Goal: Task Accomplishment & Management: Manage account settings

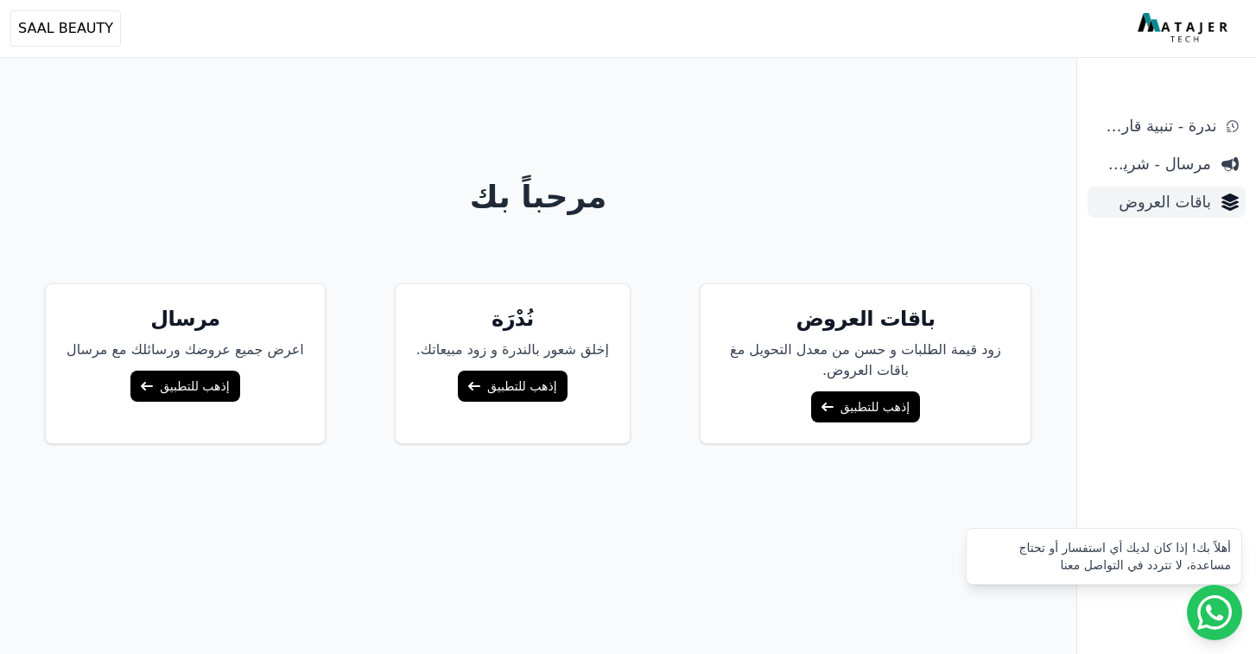
click at [1168, 207] on span "باقات العروض" at bounding box center [1152, 202] width 117 height 24
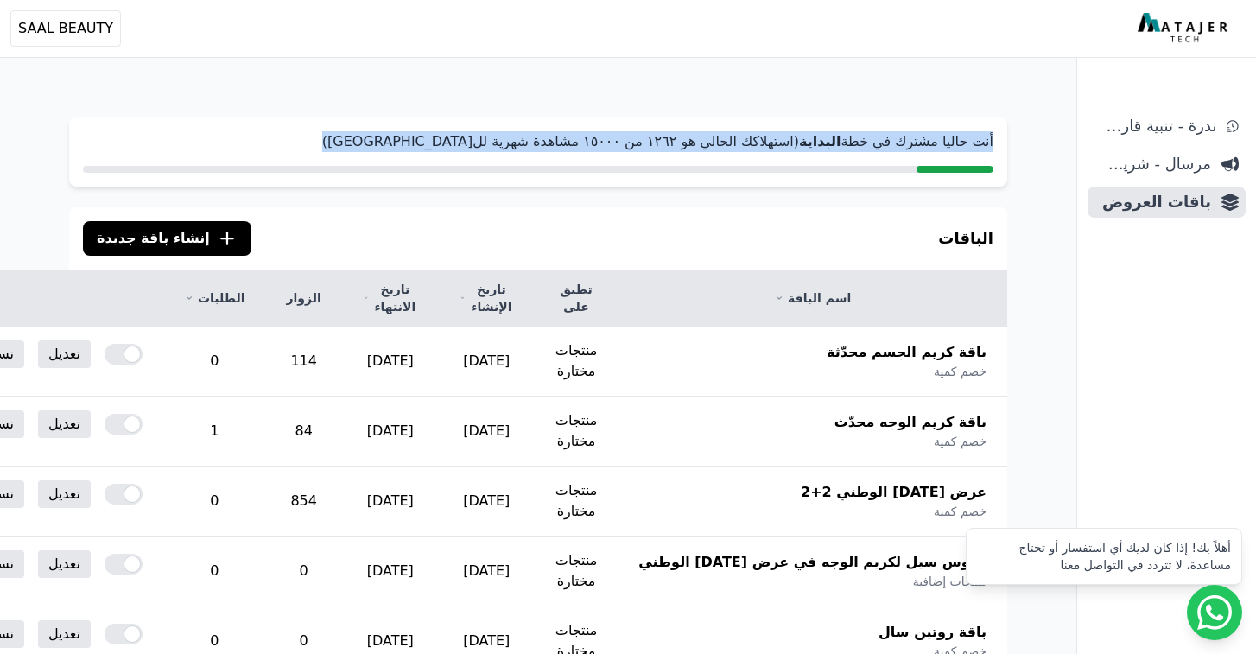
drag, startPoint x: 995, startPoint y: 139, endPoint x: 510, endPoint y: 153, distance: 484.7
click at [510, 153] on div "أنت حاليا مشترك في خطة البداية (استهلاكك الحالي هو ١٢٦٢ من ١٥۰۰۰ مشاهدة شهرية ل…" at bounding box center [538, 151] width 938 height 69
copy div "أنت حاليا مشترك في خطة البداية (استهلاكك الحالي هو ١٢٦٢ من ١٥۰۰۰ مشاهدة شهرية ل…"
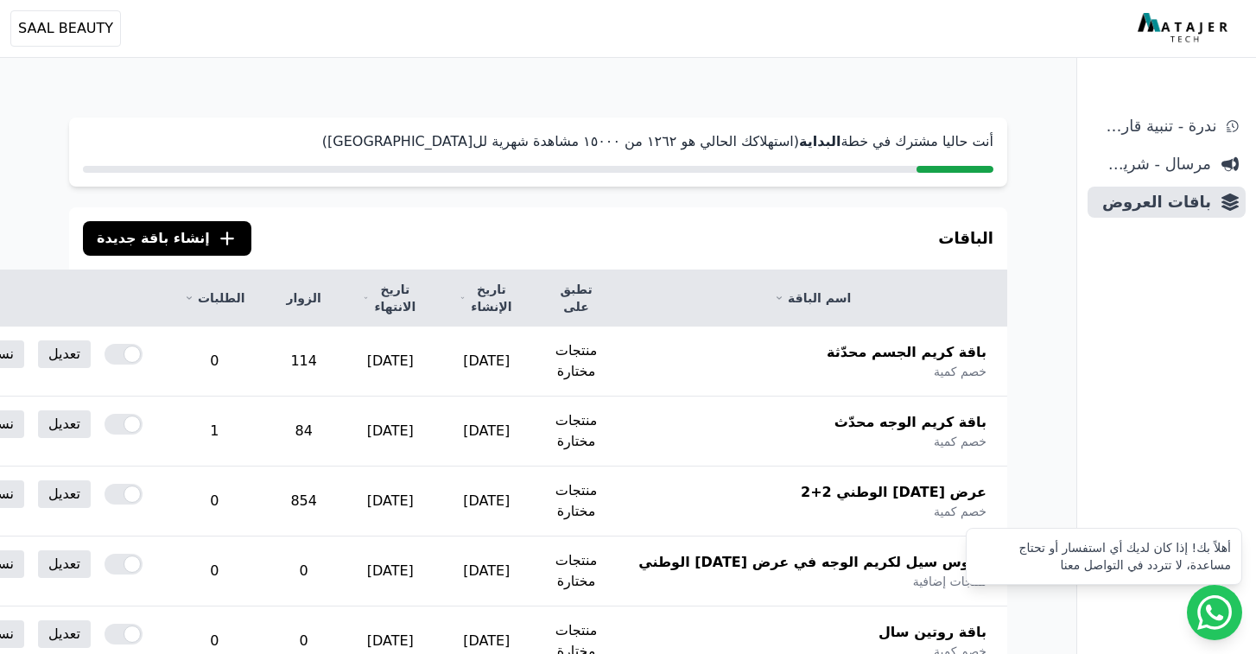
click at [548, 222] on div "الباقات .cls-1{fill:none;stroke:#fff;stroke-linecap:round;stroke-linejoin:round…" at bounding box center [538, 238] width 938 height 62
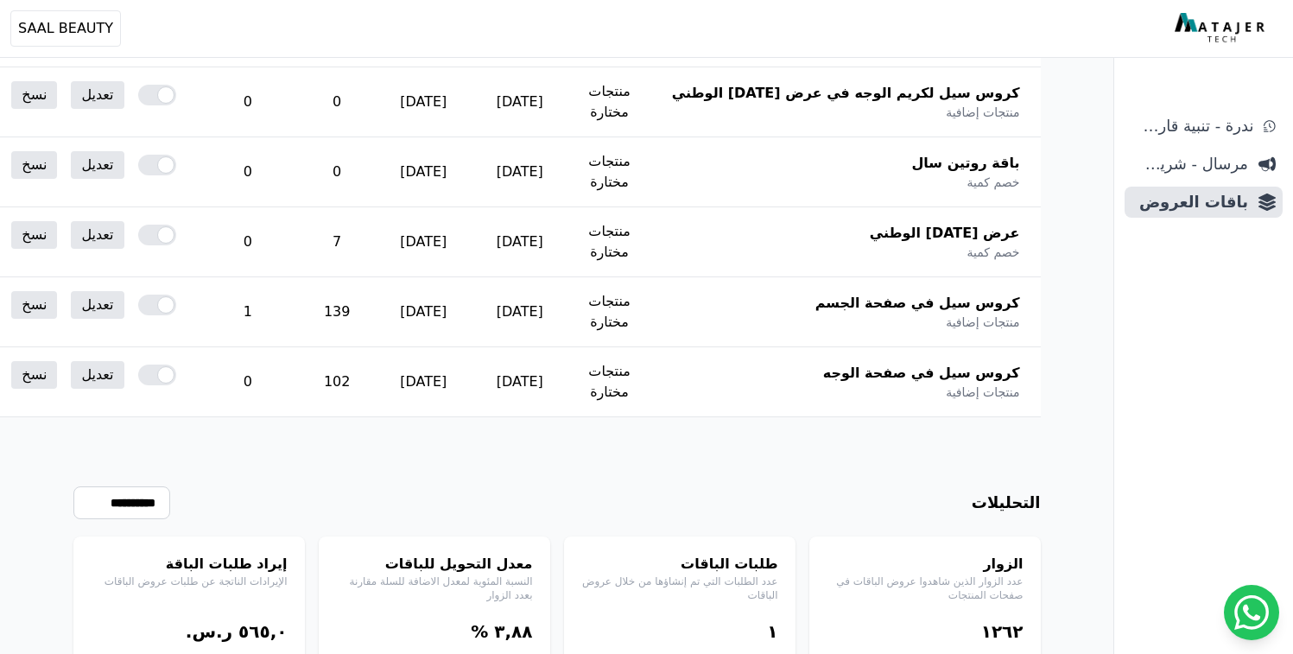
scroll to position [531, 0]
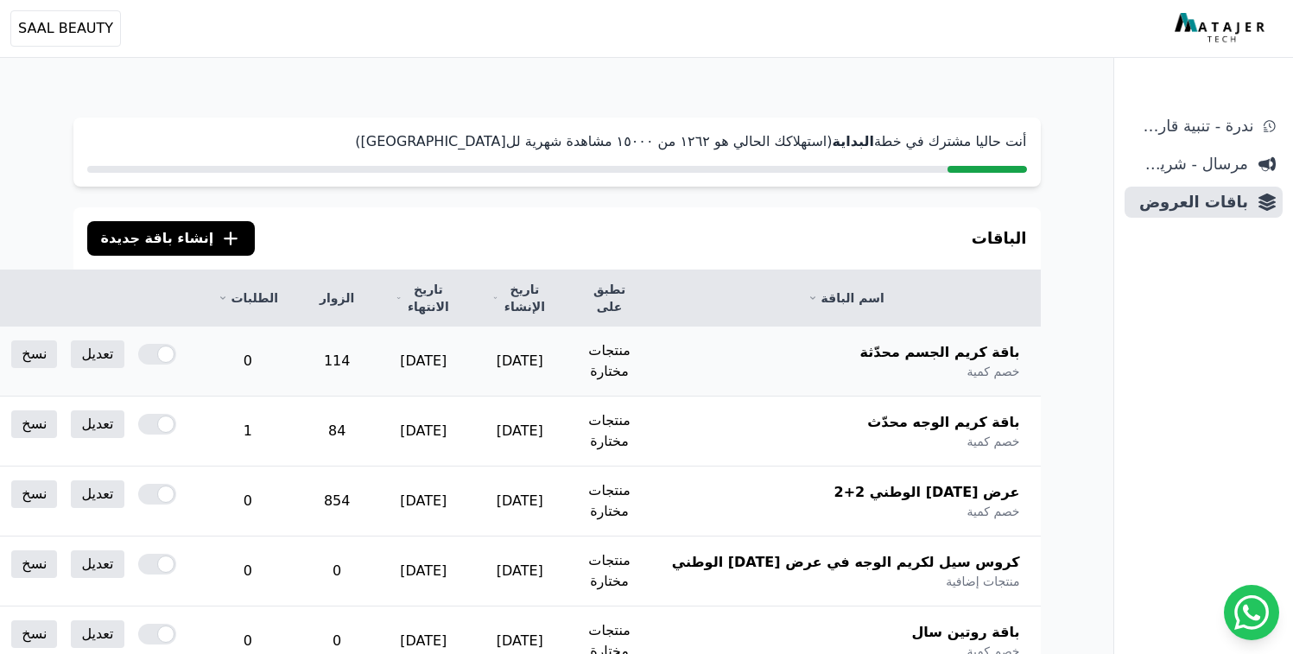
click at [176, 358] on div at bounding box center [157, 354] width 38 height 21
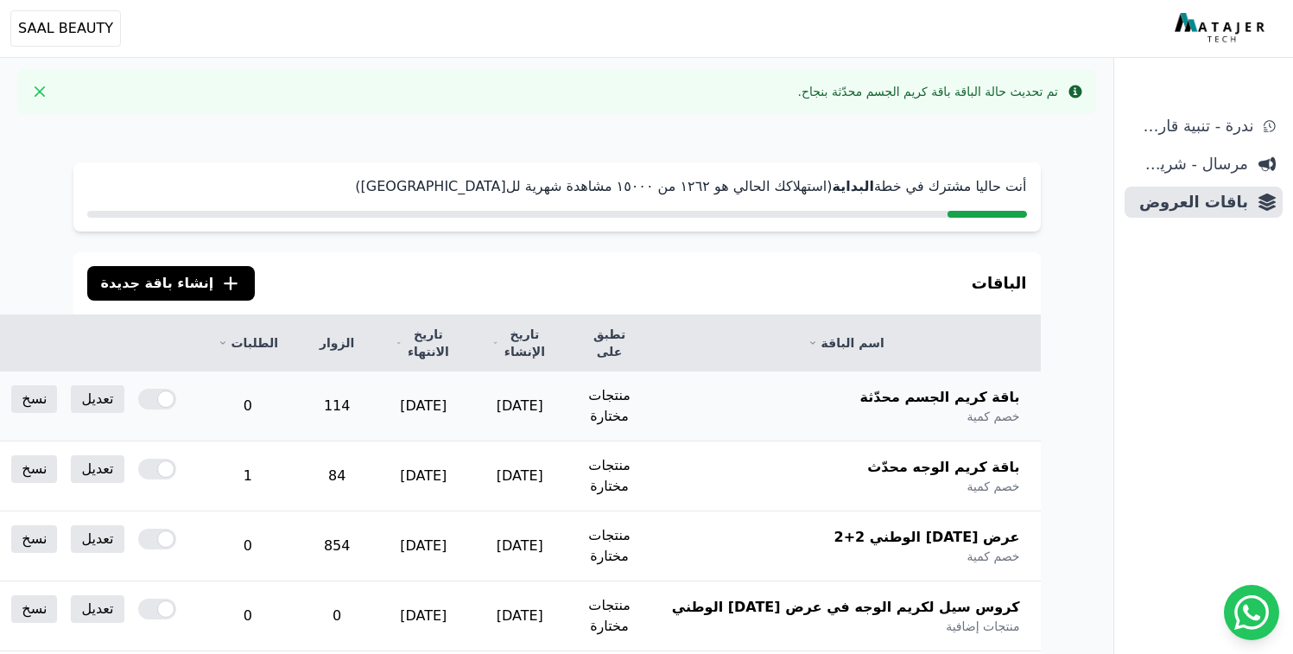
click at [176, 402] on div at bounding box center [157, 399] width 38 height 21
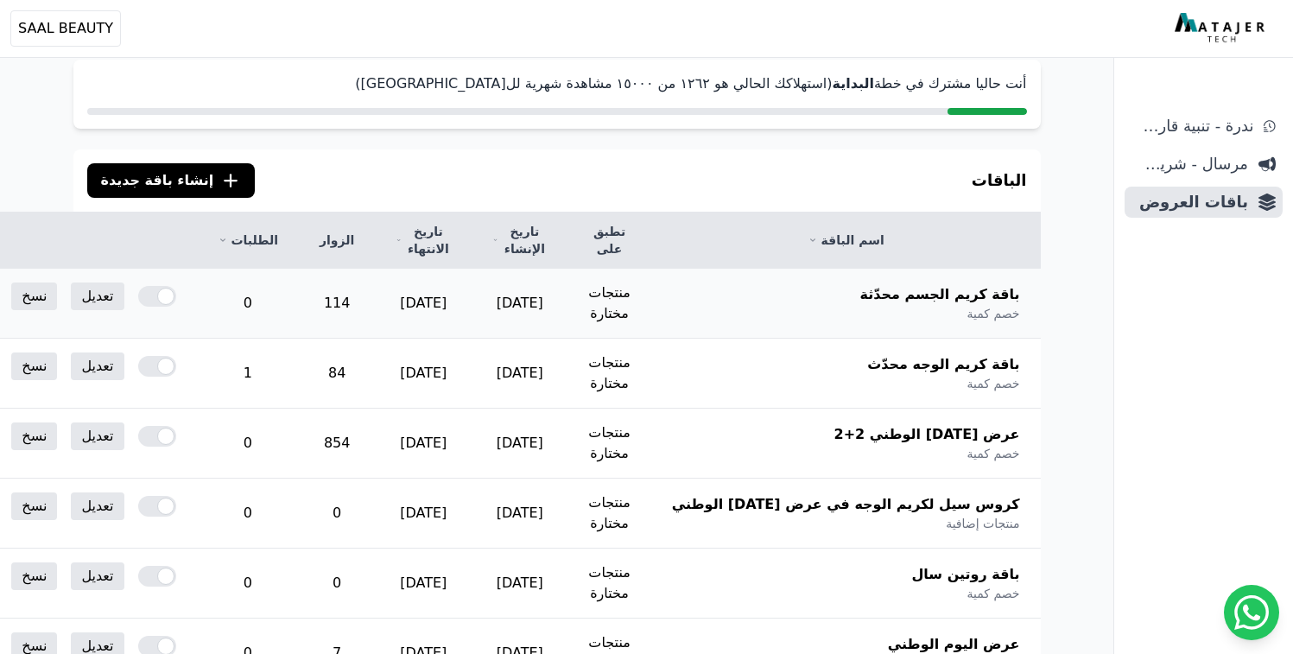
scroll to position [110, 0]
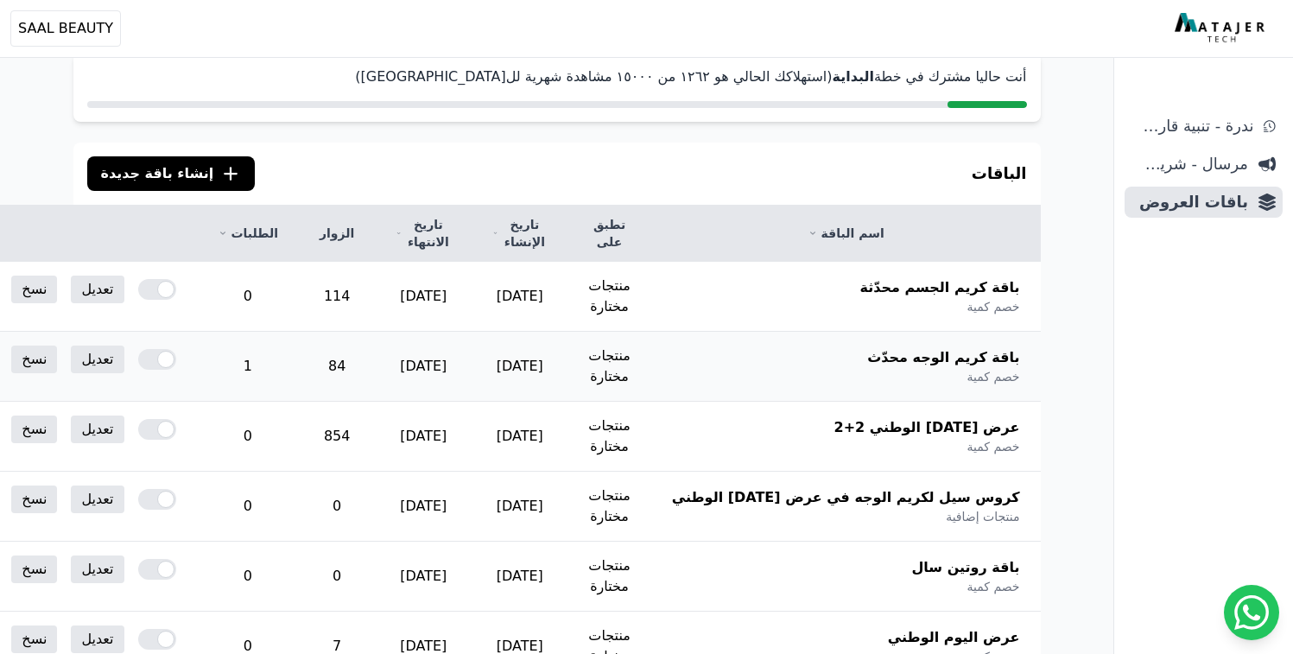
click at [176, 361] on div at bounding box center [157, 359] width 38 height 21
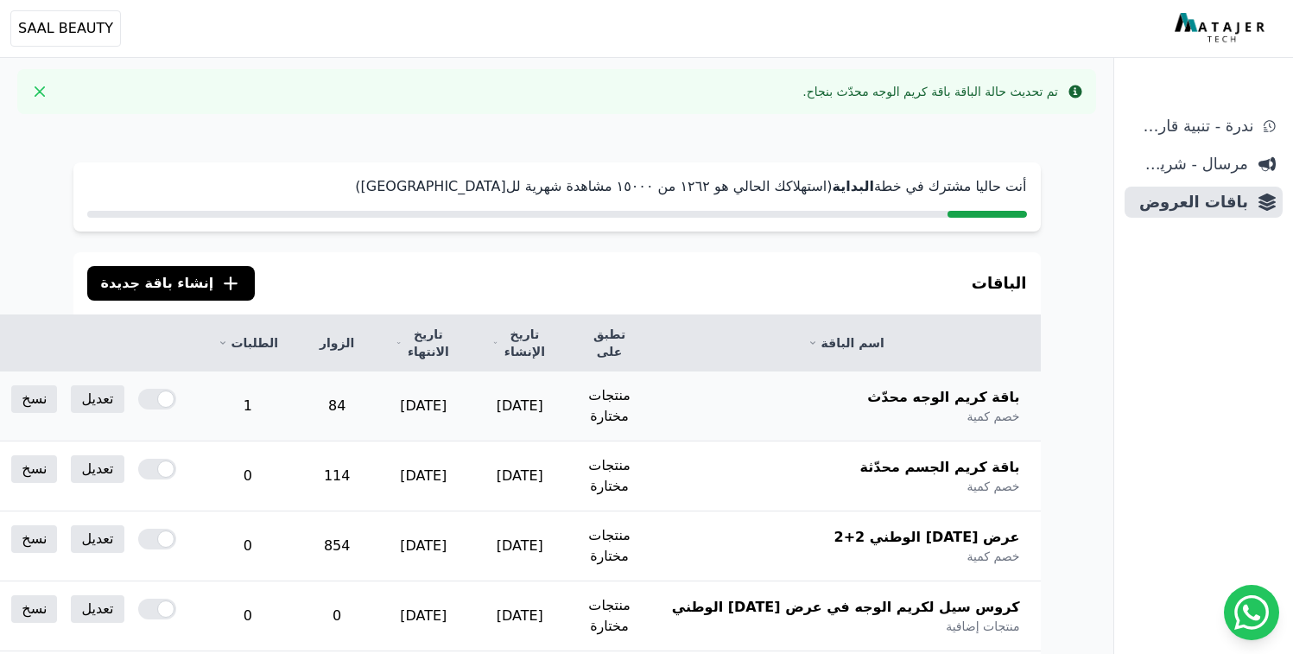
click at [176, 404] on div at bounding box center [157, 399] width 38 height 21
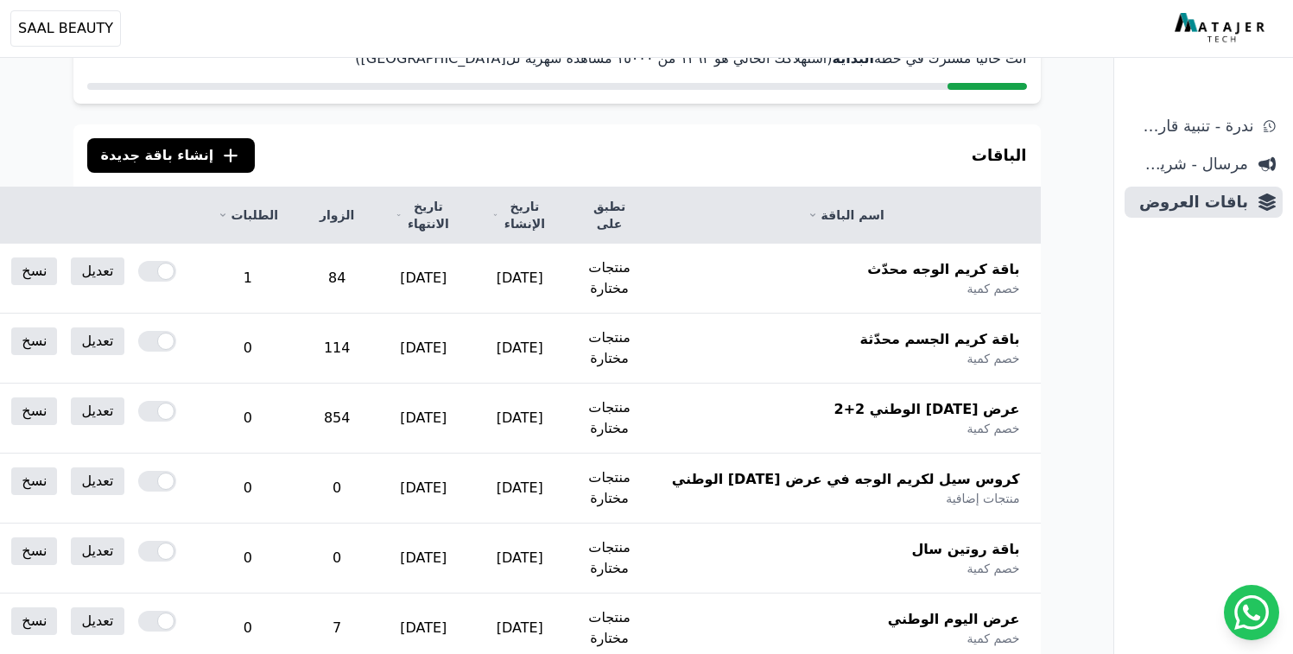
scroll to position [129, 0]
click at [176, 413] on div at bounding box center [157, 410] width 38 height 21
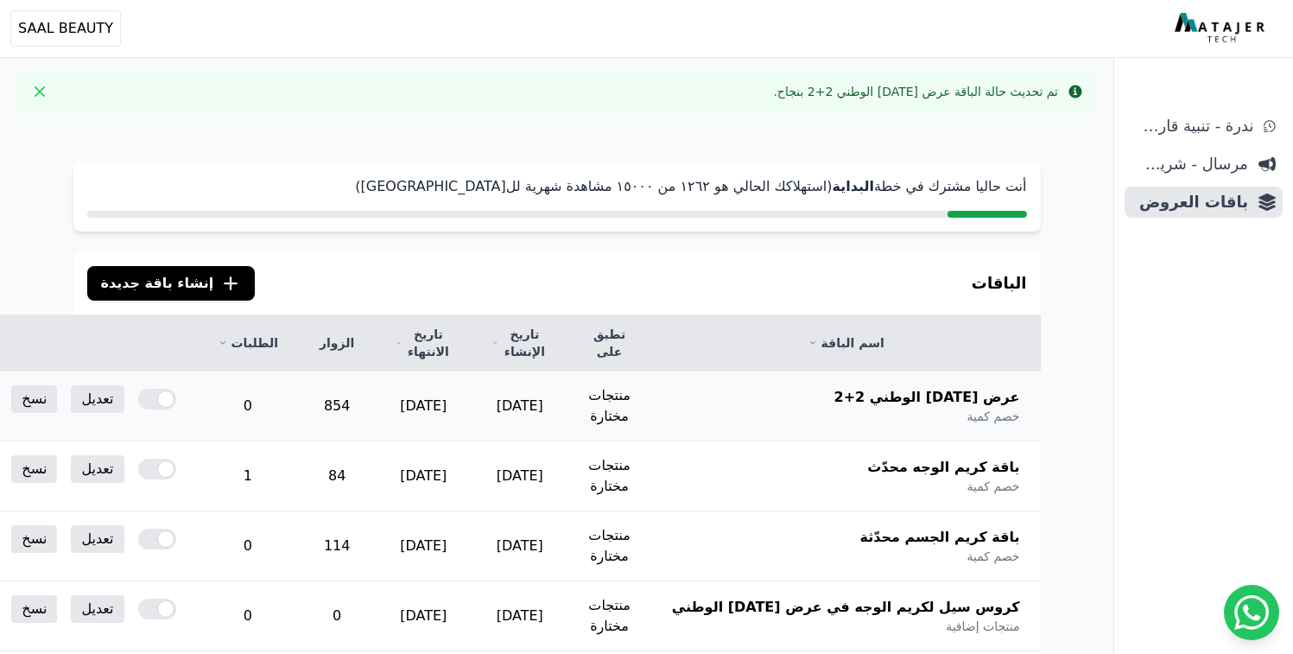
click at [176, 402] on div at bounding box center [157, 399] width 38 height 21
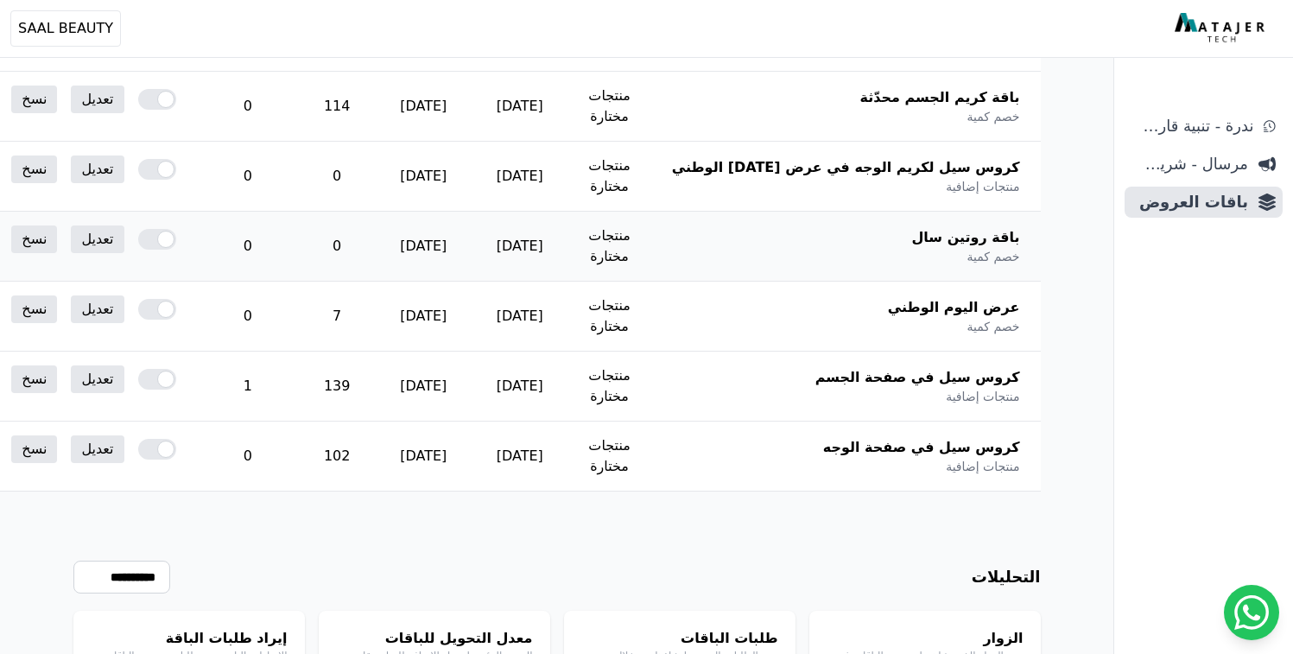
scroll to position [454, 0]
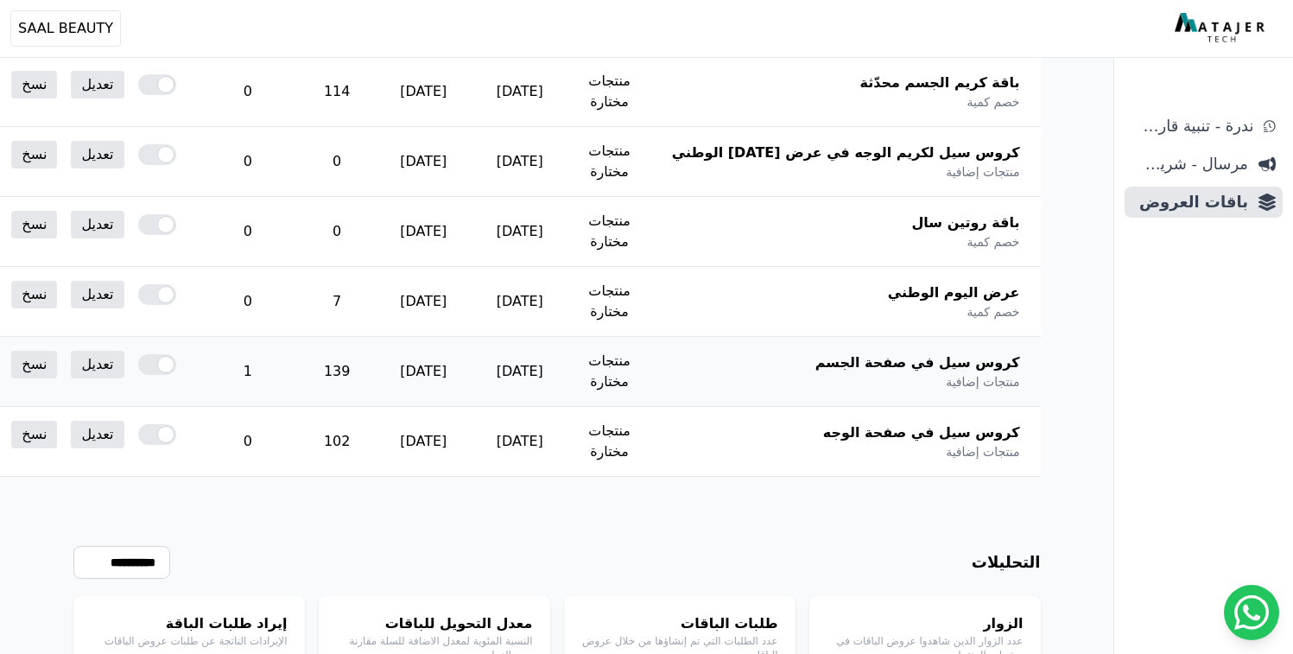
click at [176, 368] on div at bounding box center [157, 364] width 38 height 21
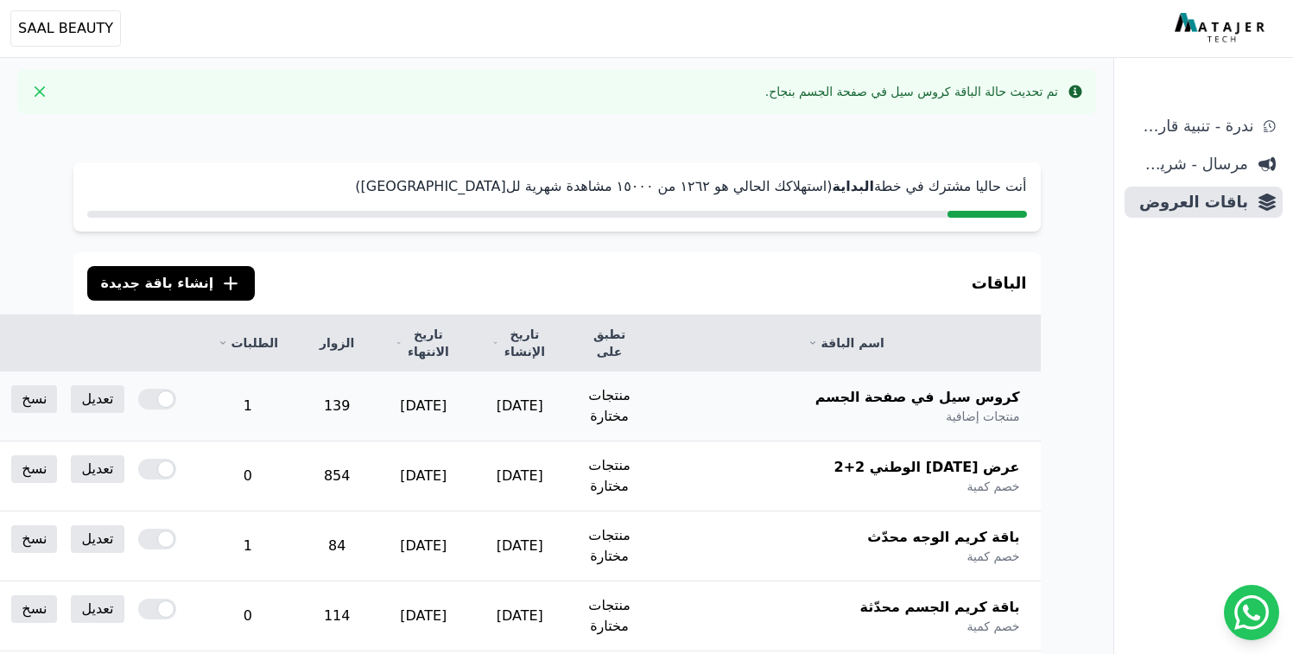
click at [176, 400] on div at bounding box center [157, 399] width 38 height 21
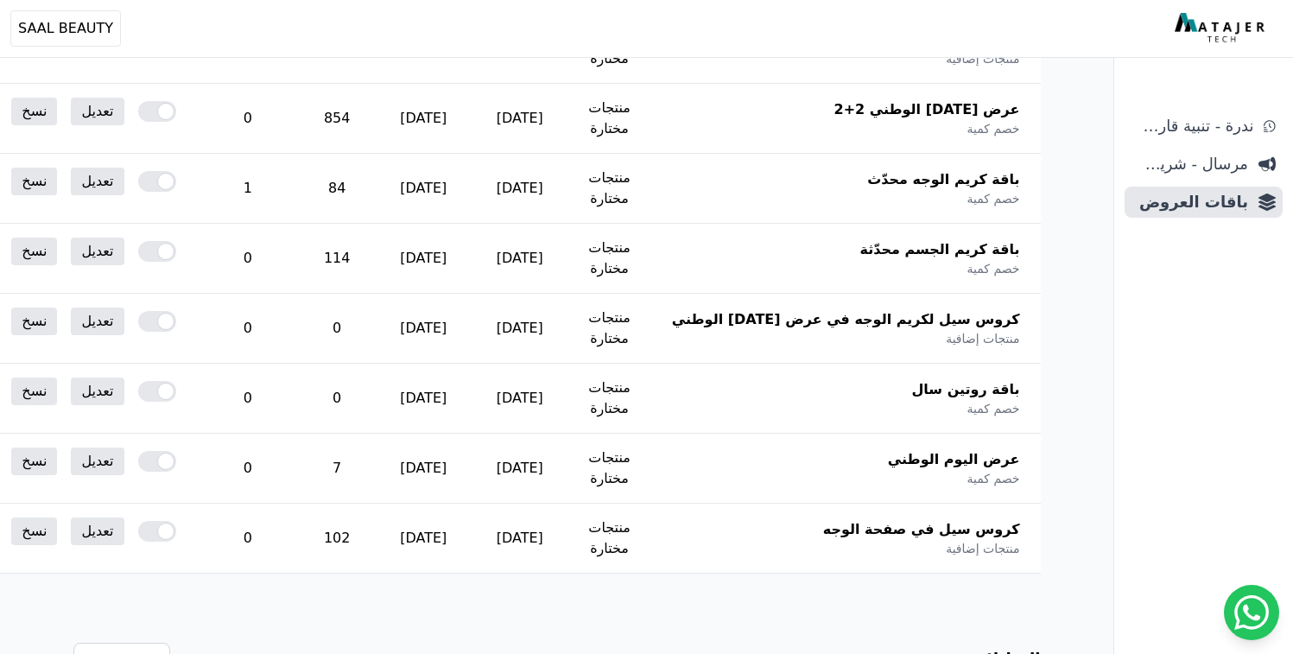
scroll to position [382, 0]
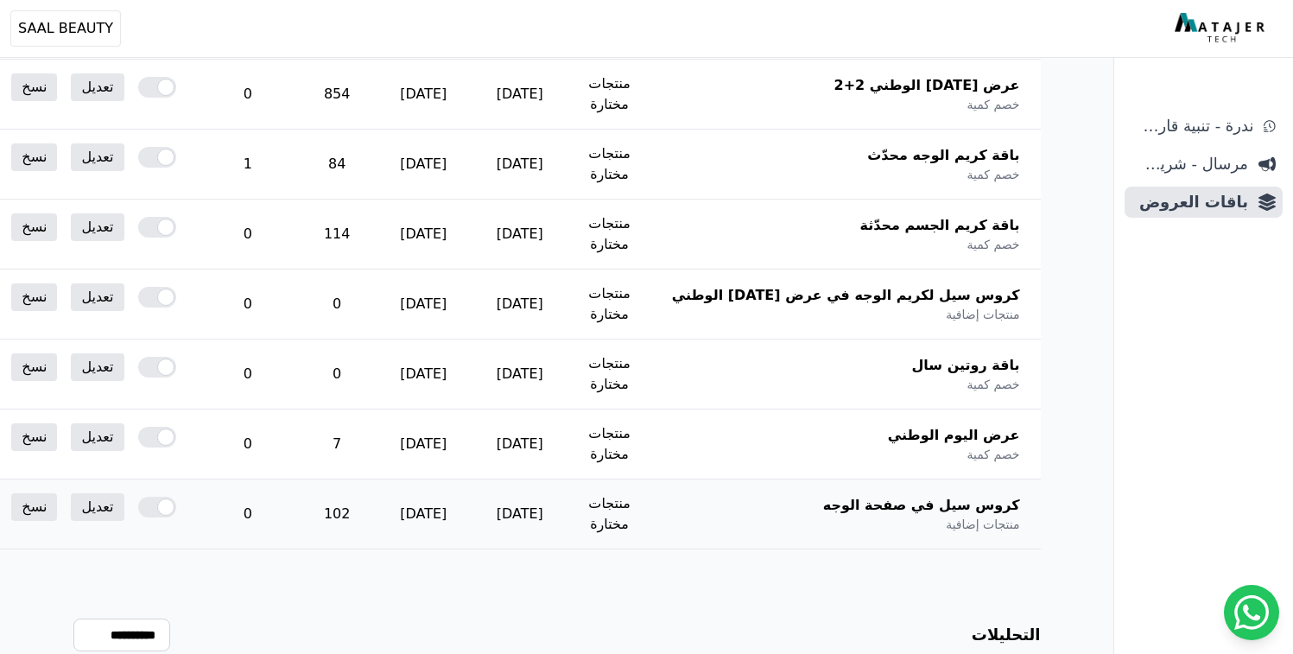
click at [176, 500] on div at bounding box center [157, 507] width 38 height 21
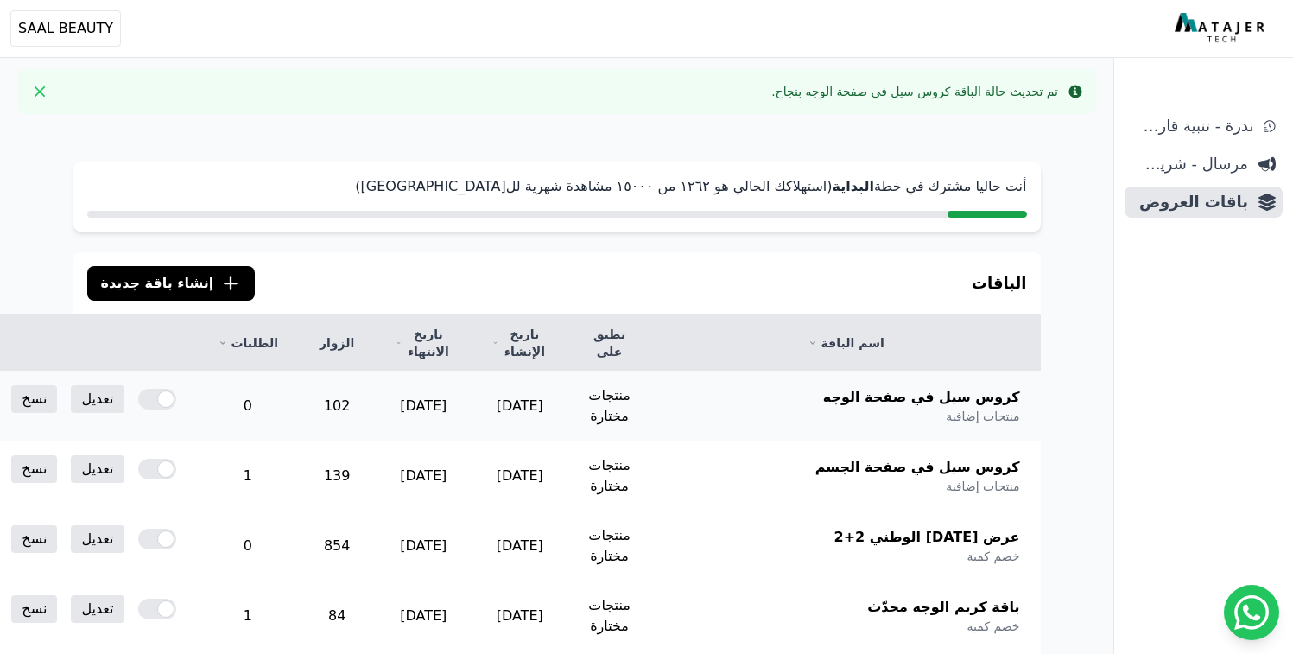
click at [176, 399] on div at bounding box center [157, 399] width 38 height 21
click at [395, 115] on div "Info تم تحديث حالة الباقة كروس سيل في صفحة الوجه بنجاح. Close أنت حاليا مشترك ف…" at bounding box center [556, 615] width 1113 height 1230
click at [79, 21] on span "SAAL BEAUTY" at bounding box center [65, 28] width 95 height 21
click at [109, 125] on p "رقم المتجر: 61935340" at bounding box center [120, 122] width 212 height 17
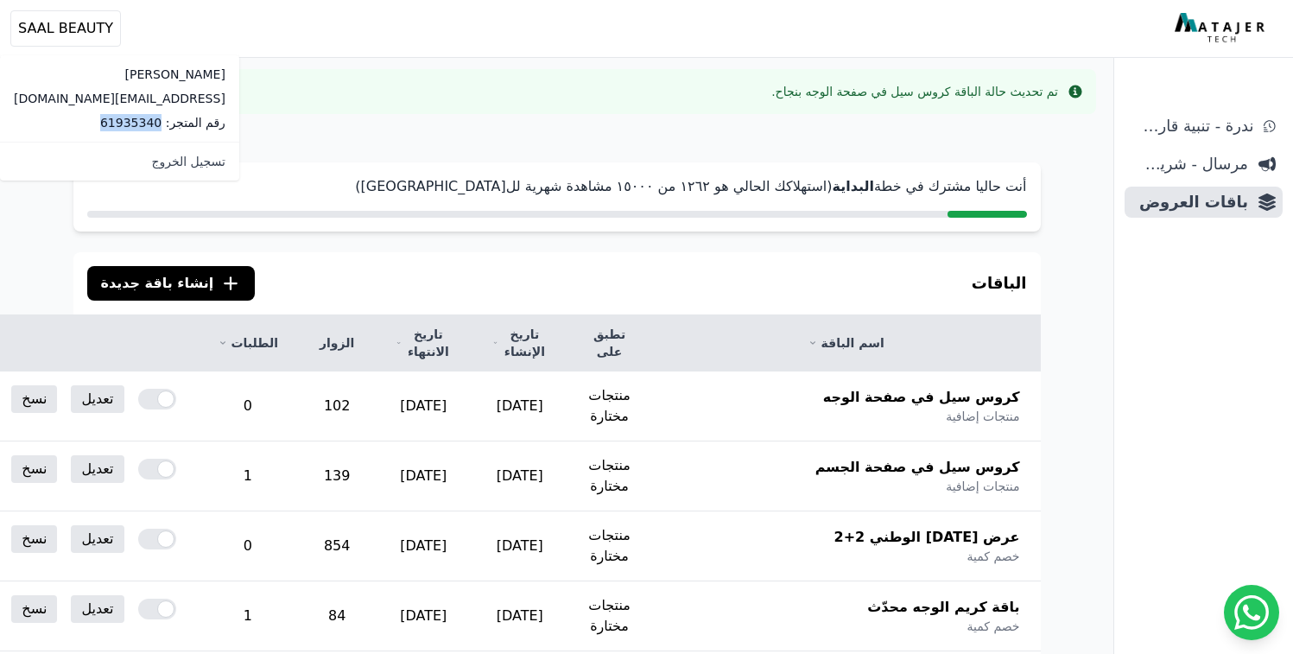
copy p "61935340"
click at [1167, 167] on span "مرسال - شريط دعاية" at bounding box center [1189, 164] width 117 height 24
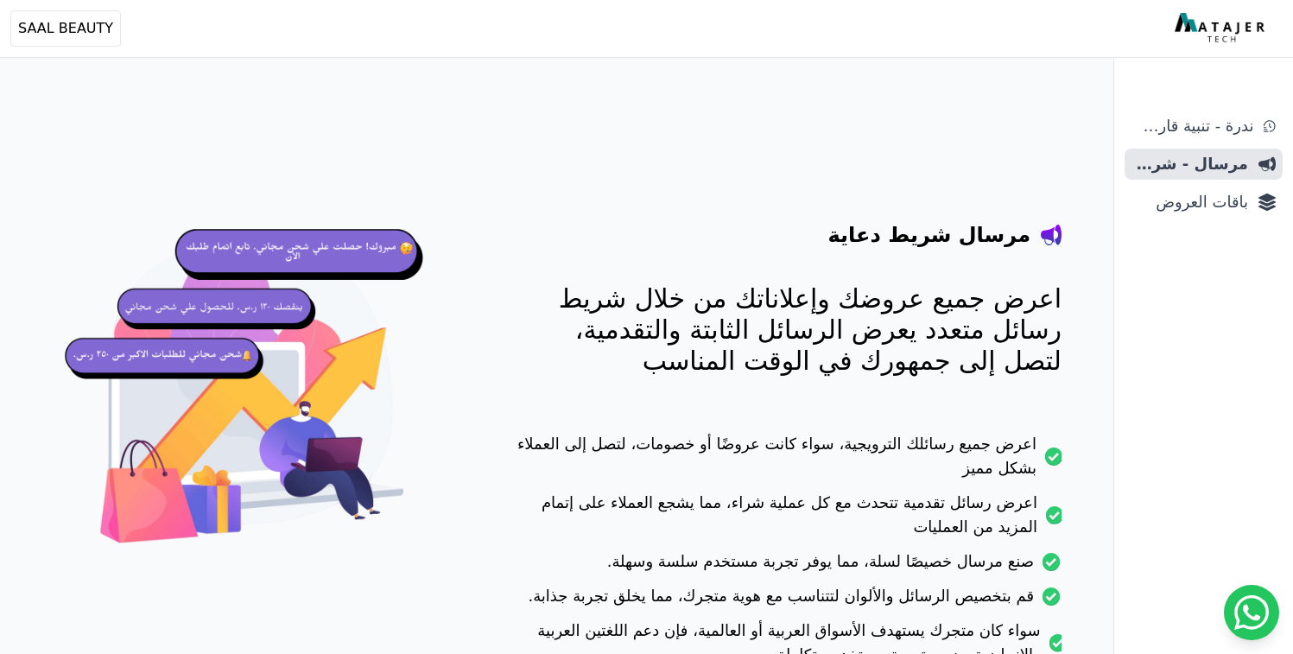
click at [1194, 131] on span "ندرة - تنبية قارب علي النفاذ" at bounding box center [1192, 126] width 122 height 24
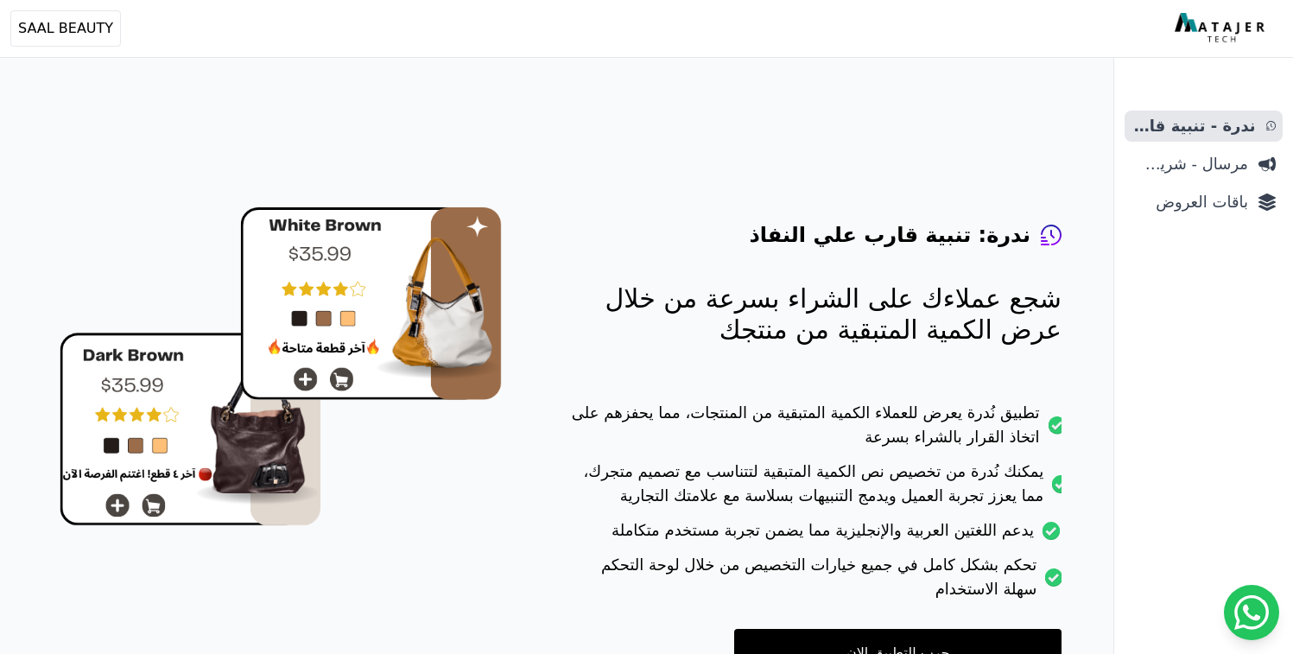
click at [1186, 200] on span "باقات العروض" at bounding box center [1189, 202] width 117 height 24
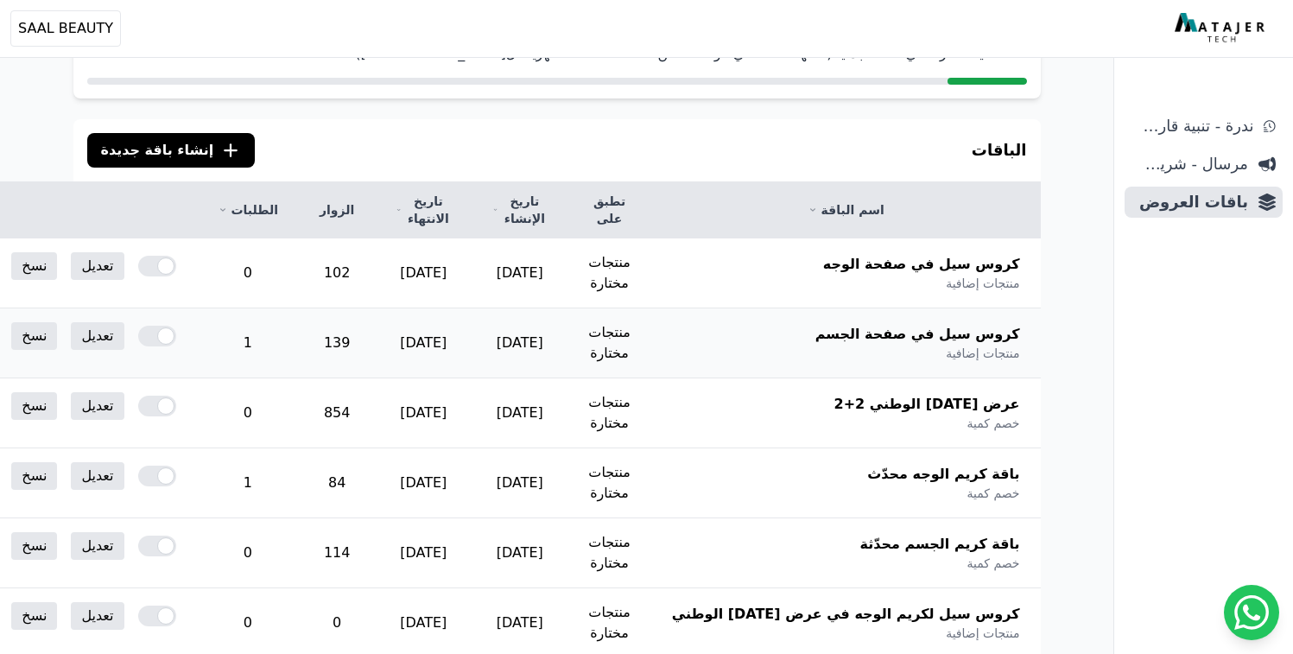
scroll to position [181, 0]
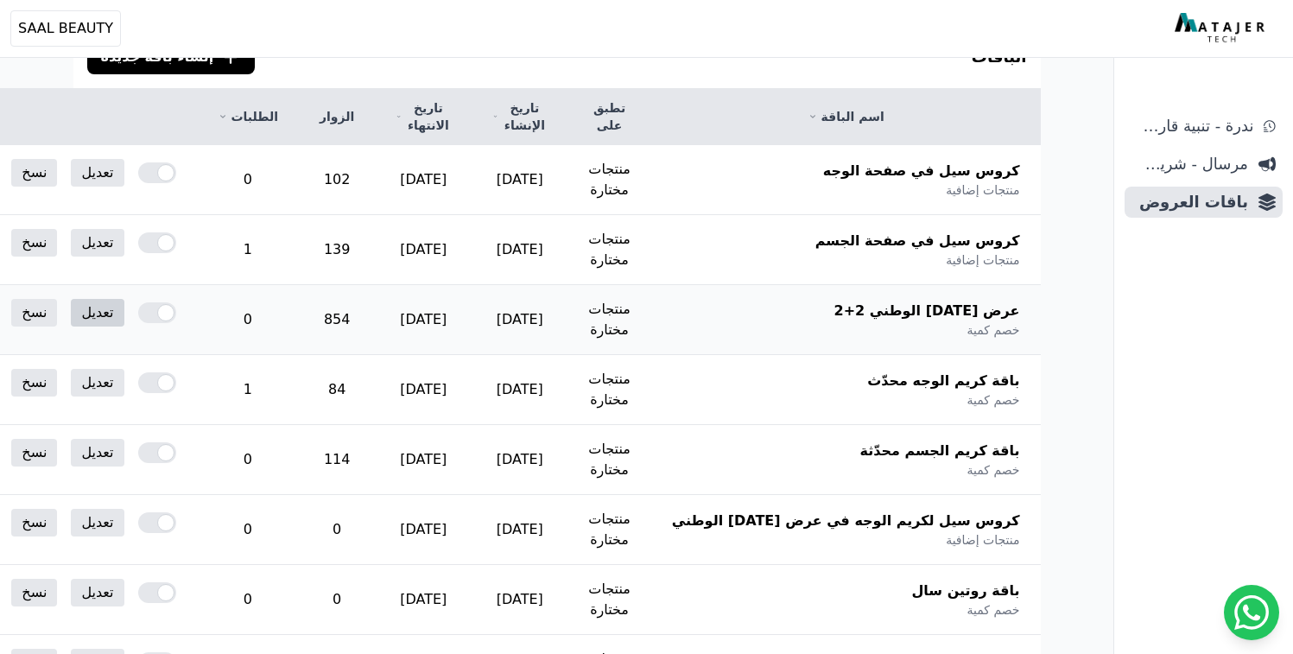
click at [124, 314] on link "تعديل" at bounding box center [97, 313] width 53 height 28
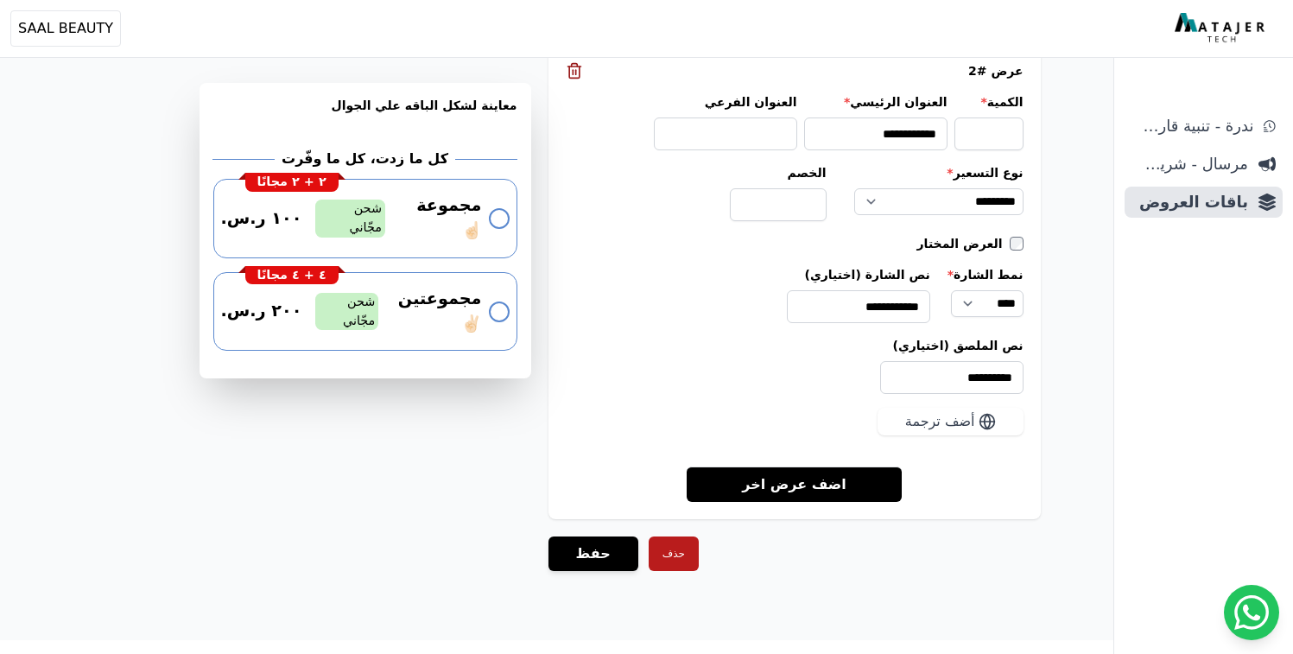
scroll to position [2191, 0]
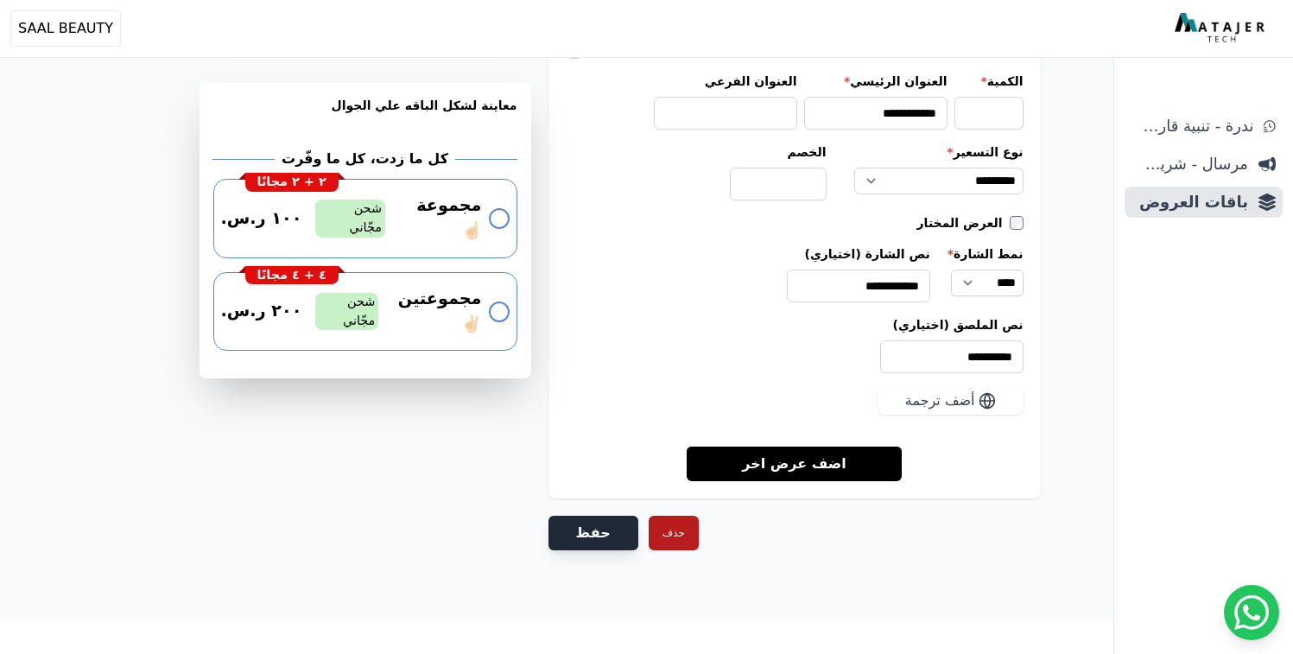
click at [578, 542] on button "حفظ" at bounding box center [593, 533] width 90 height 35
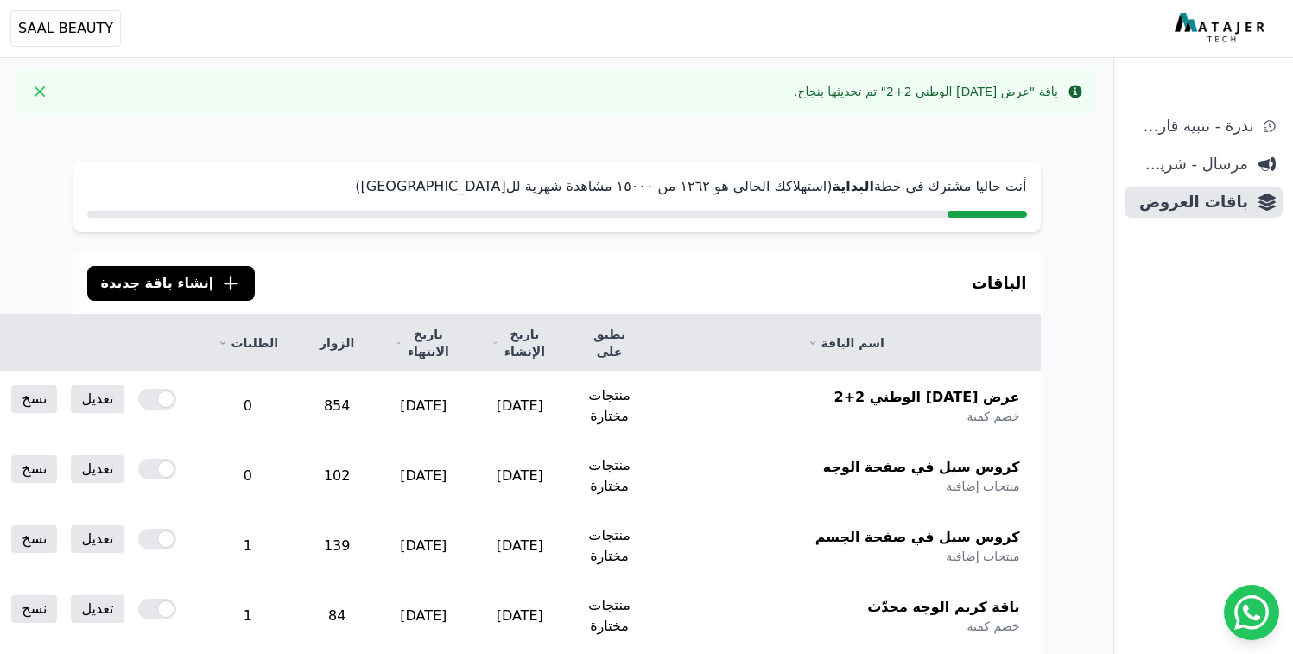
click at [1027, 40] on div "Open sidebar Open user menu SAAL BEAUTY عبدالله [EMAIL_ADDRESS][DOMAIN_NAME] رق…" at bounding box center [642, 28] width 1265 height 36
click at [927, 93] on div "باقة "عرض [DATE] الوطني 2+2" تم تحديثها بنجاح." at bounding box center [926, 91] width 264 height 17
click at [35, 92] on icon "Close" at bounding box center [40, 91] width 10 height 10
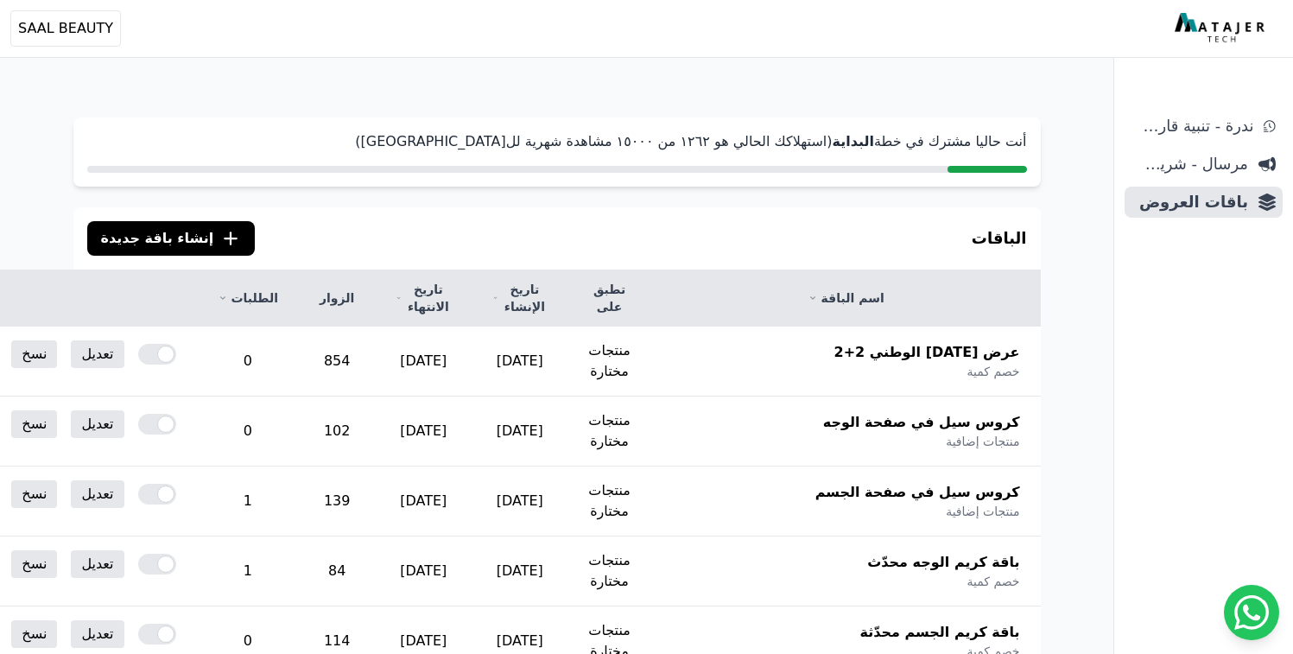
click at [1203, 33] on img at bounding box center [1222, 28] width 94 height 31
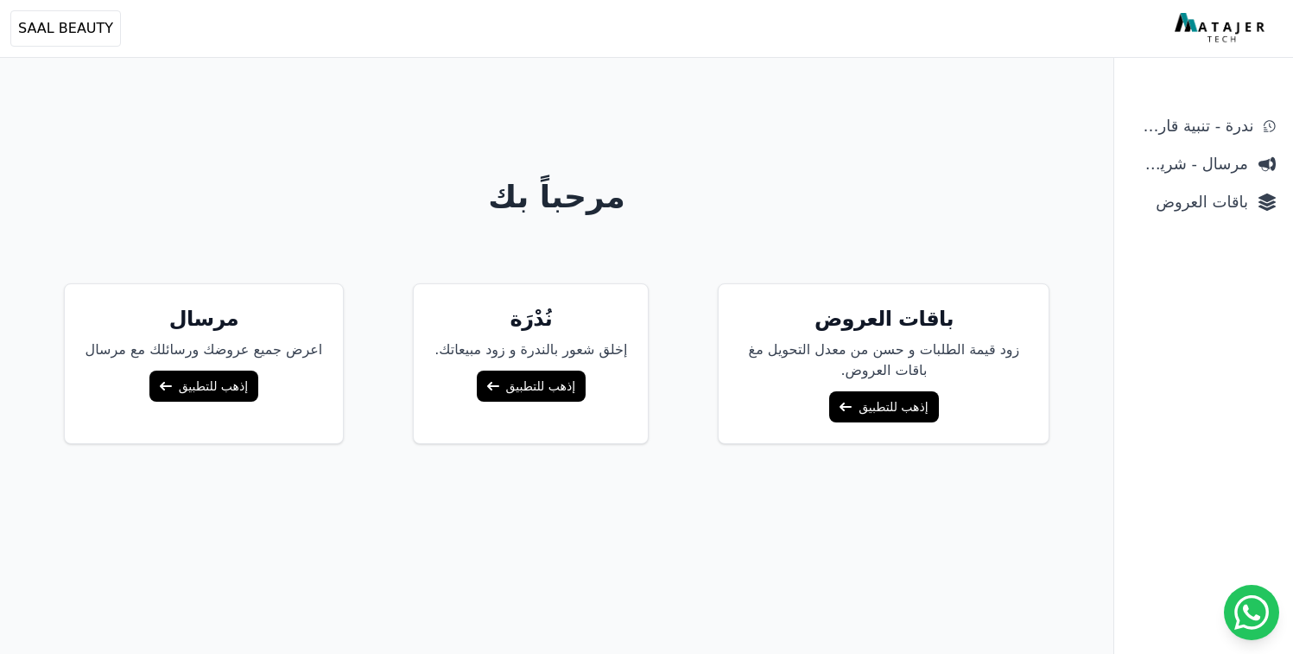
scroll to position [69, 0]
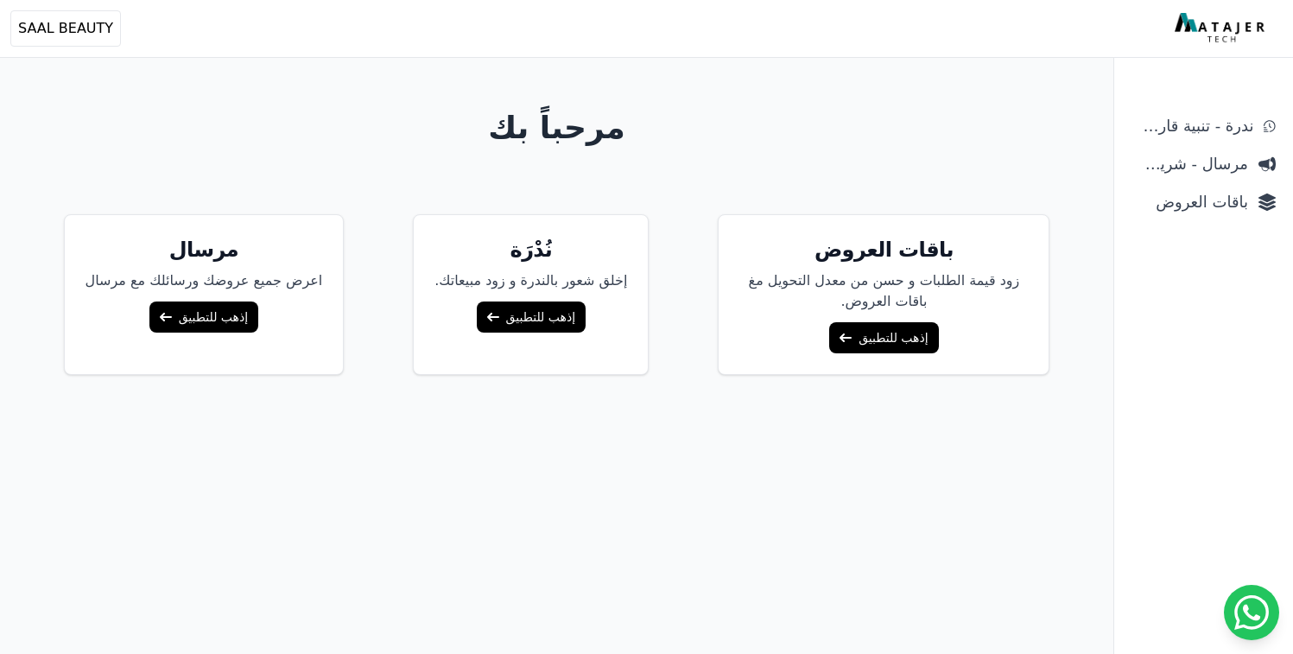
click at [854, 340] on link "إذهب للتطبيق" at bounding box center [883, 337] width 109 height 31
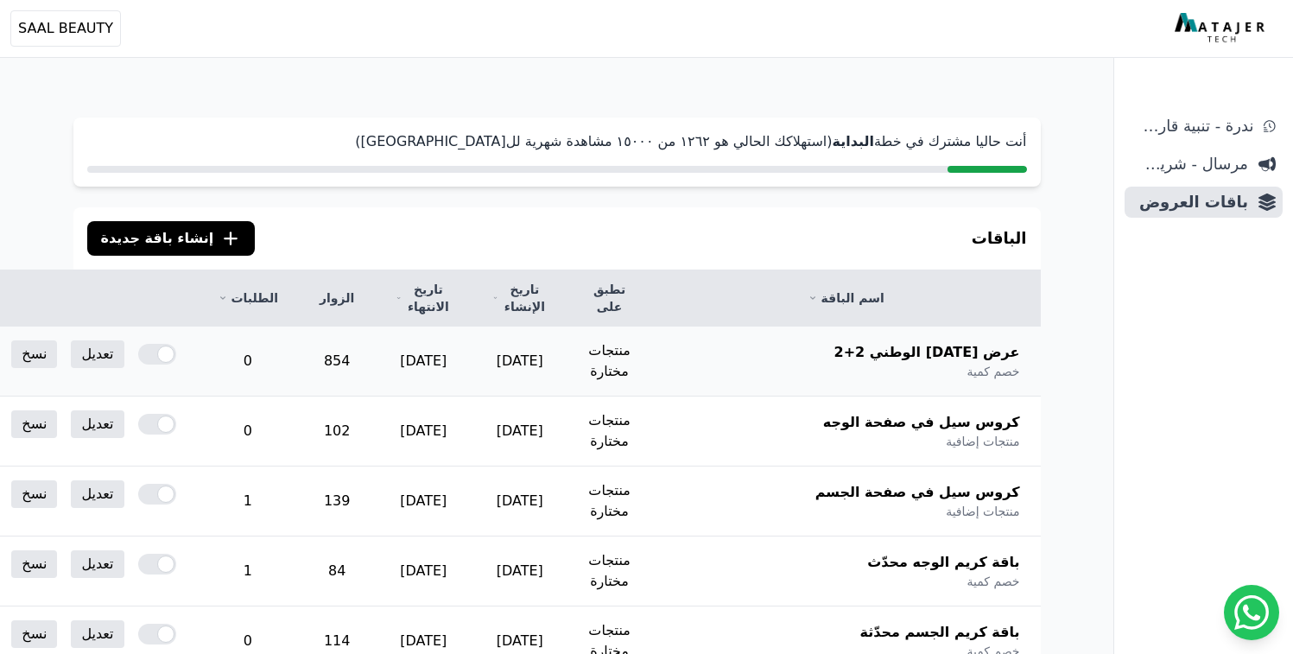
scroll to position [531, 0]
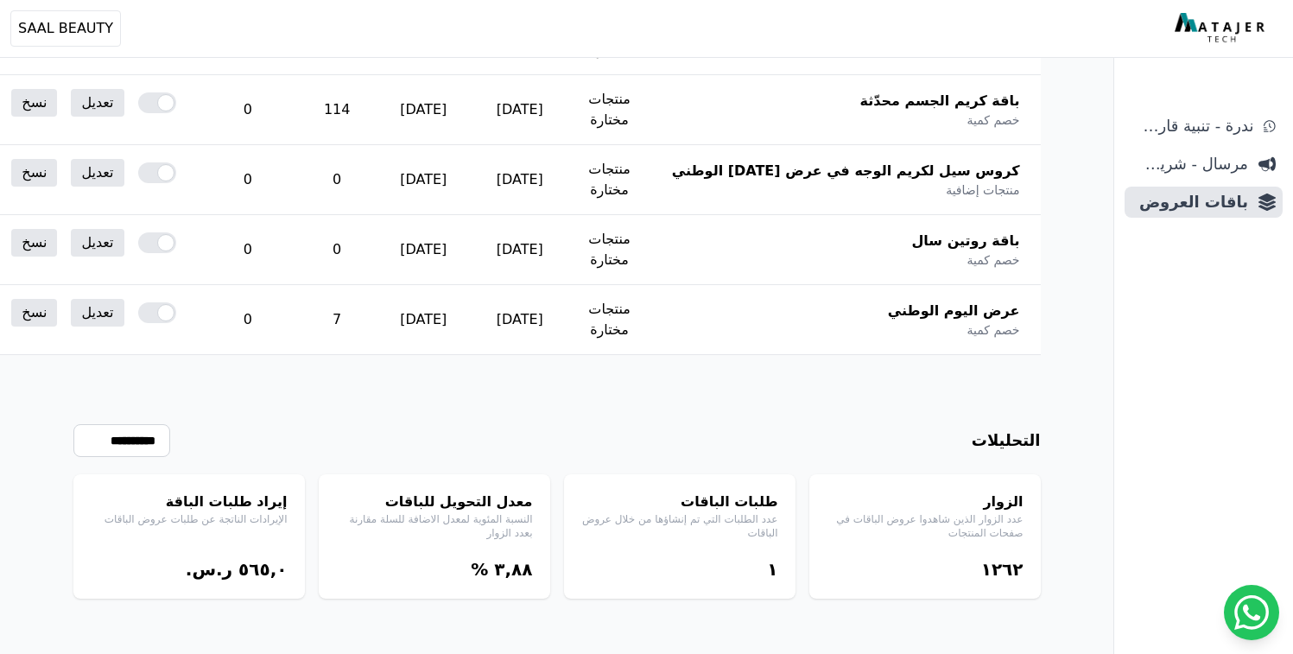
click at [179, 536] on div "إيراد طلبات الباقة الإيرادات الناتجة عن طلبات عروض الباقات ٥٦٥,۰ ر.س." at bounding box center [188, 536] width 231 height 124
click at [257, 494] on h4 "إيراد طلبات الباقة" at bounding box center [189, 501] width 197 height 21
click at [257, 554] on div "إيراد طلبات الباقة الإيرادات الناتجة عن طلبات عروض الباقات ٥٦٥,۰ ر.س." at bounding box center [188, 536] width 231 height 124
click at [257, 561] on bdi "٥٦٥,۰" at bounding box center [262, 569] width 48 height 21
click at [474, 563] on span "%" at bounding box center [479, 569] width 17 height 21
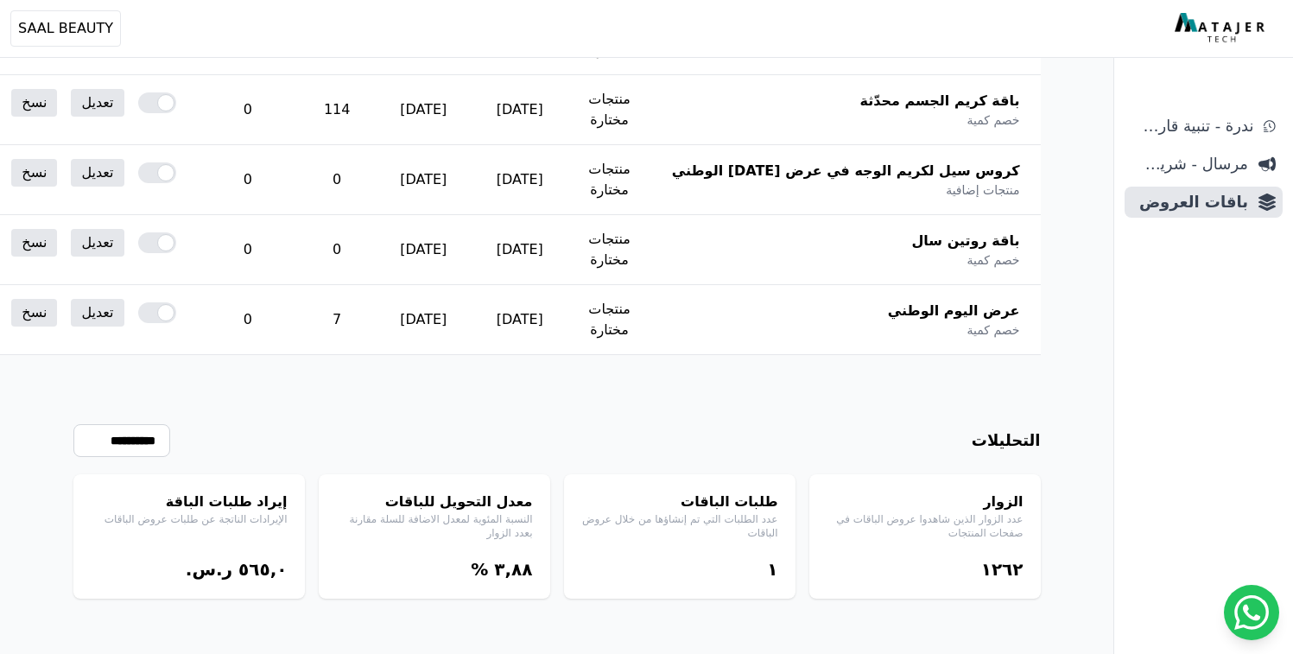
click at [505, 491] on h4 "معدل التحويل للباقات" at bounding box center [434, 501] width 197 height 21
click at [821, 497] on div "الزوار عدد الزوار الذين شاهدوا عروض الباقات في صفحات المنتجات ١٢٦٢" at bounding box center [924, 536] width 231 height 124
click at [1022, 504] on h4 "الزوار" at bounding box center [925, 501] width 197 height 21
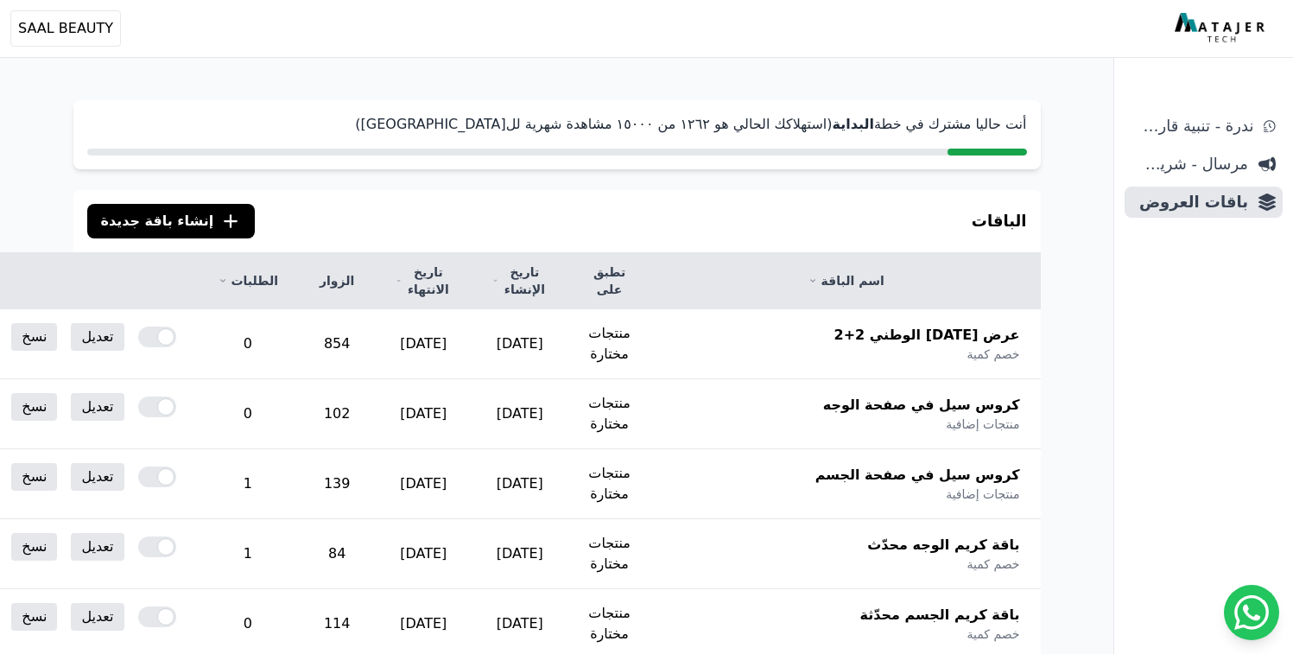
scroll to position [0, 0]
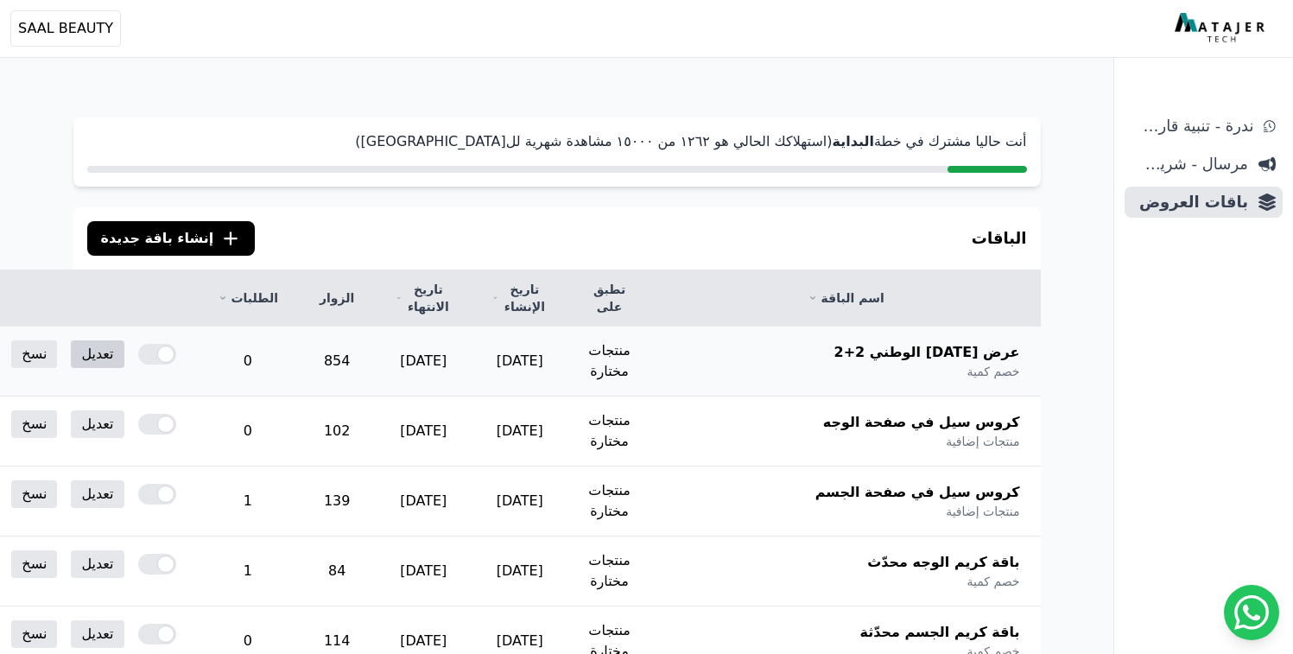
click at [124, 352] on link "تعديل" at bounding box center [97, 354] width 53 height 28
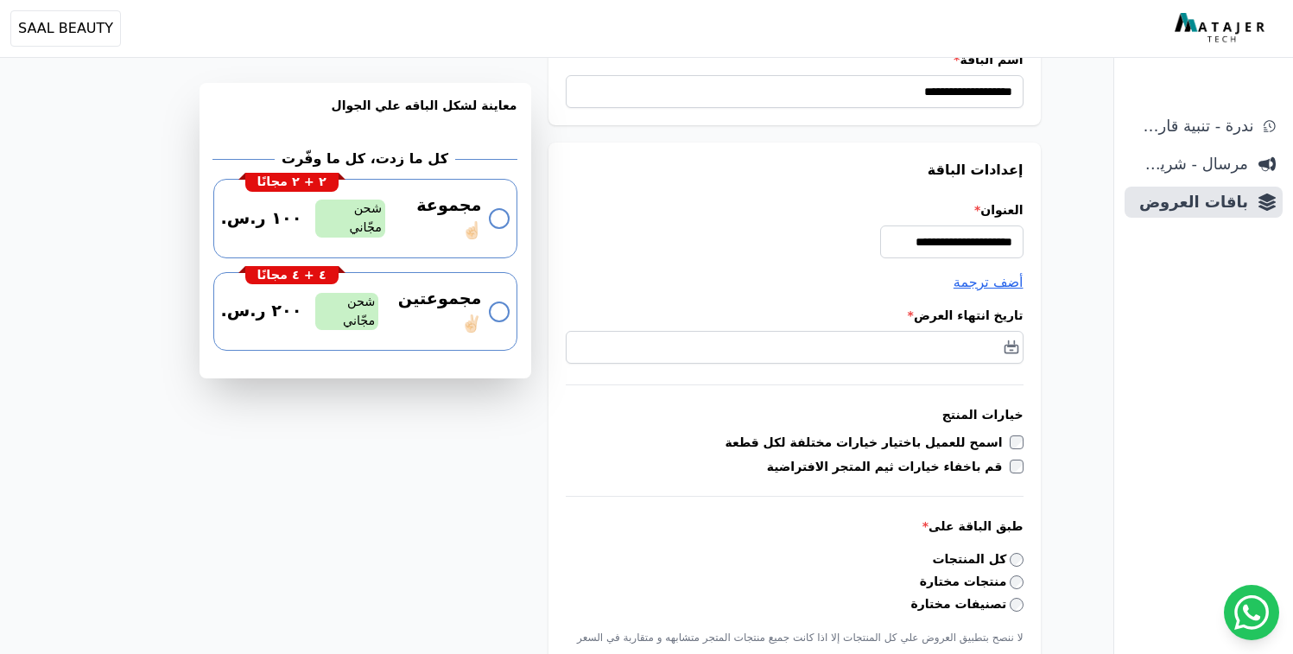
scroll to position [98, 0]
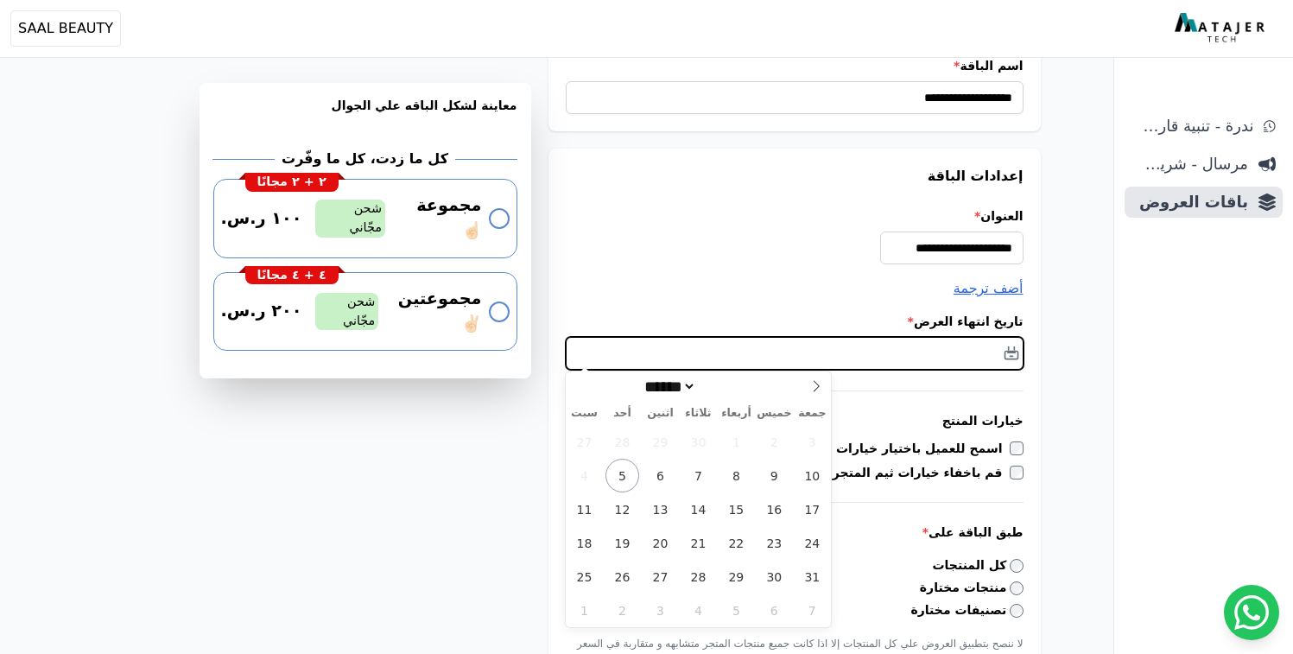
click at [939, 359] on input "text" at bounding box center [795, 353] width 458 height 33
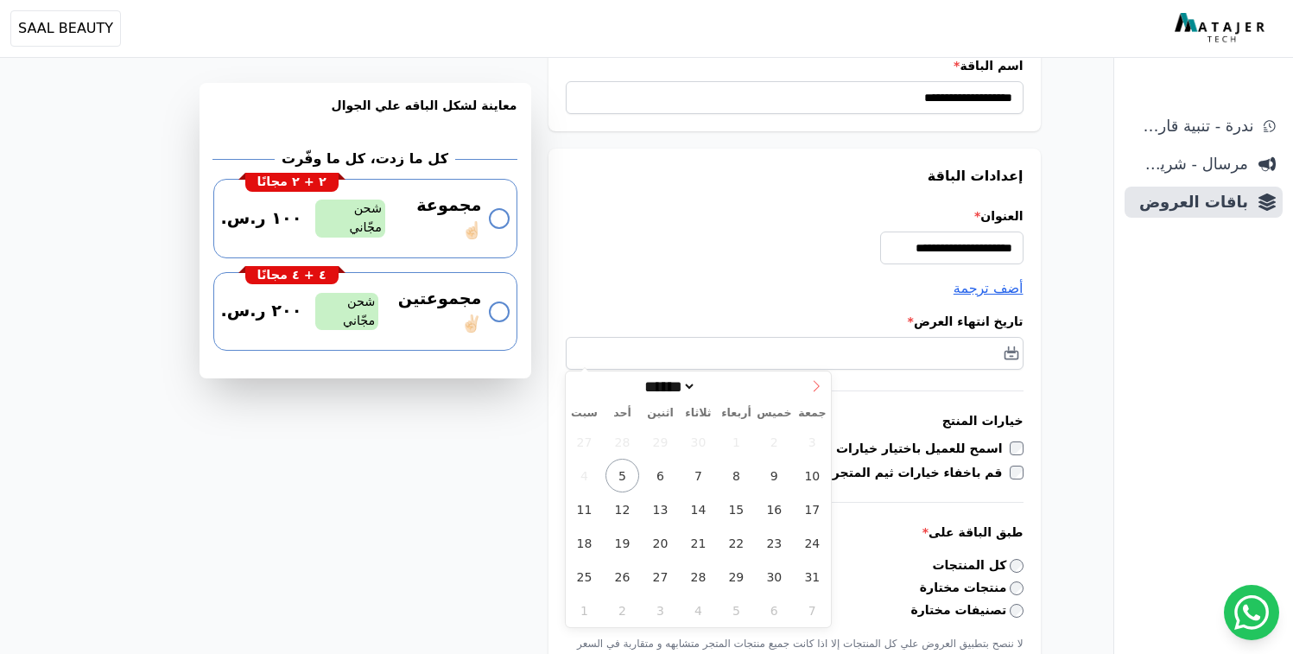
click at [817, 394] on span at bounding box center [816, 385] width 29 height 29
click at [580, 386] on icon at bounding box center [580, 386] width 12 height 12
click at [580, 386] on div "****** ****** ****** ****" at bounding box center [699, 385] width 266 height 29
click at [808, 387] on span at bounding box center [816, 385] width 29 height 29
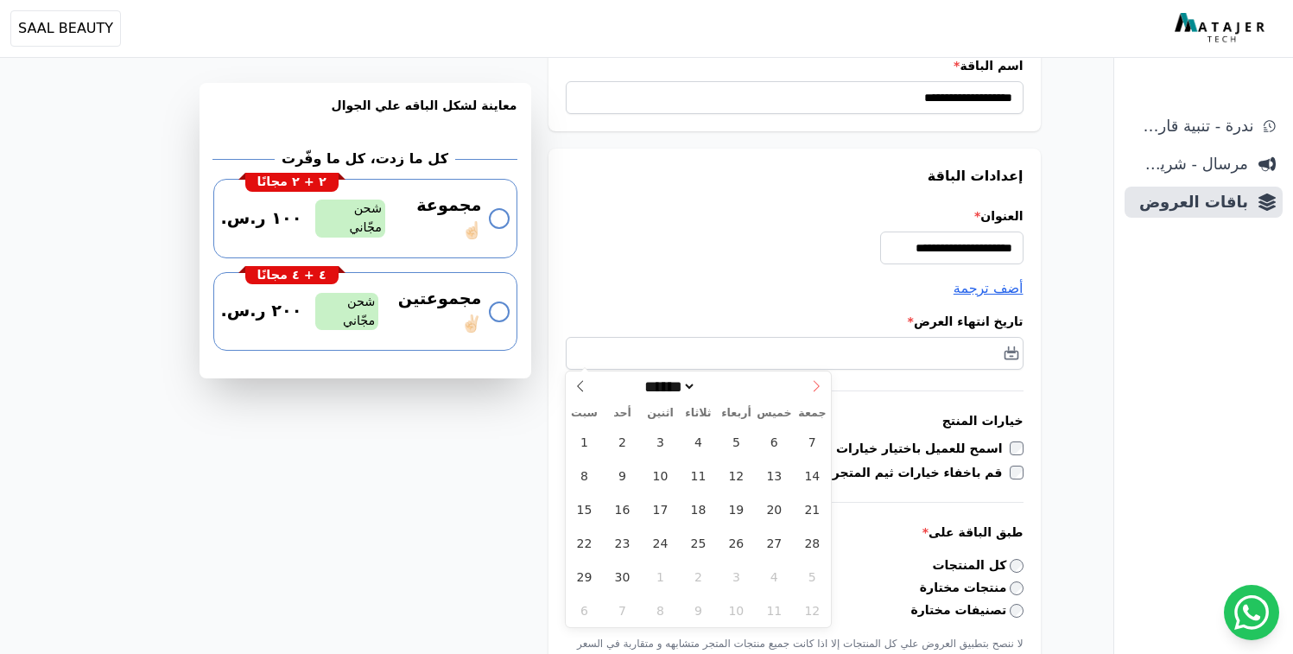
select select "**"
click at [726, 385] on input "****" at bounding box center [727, 386] width 62 height 18
click at [757, 385] on span at bounding box center [752, 382] width 12 height 10
type input "****"
click at [783, 576] on span "31" at bounding box center [774, 577] width 34 height 34
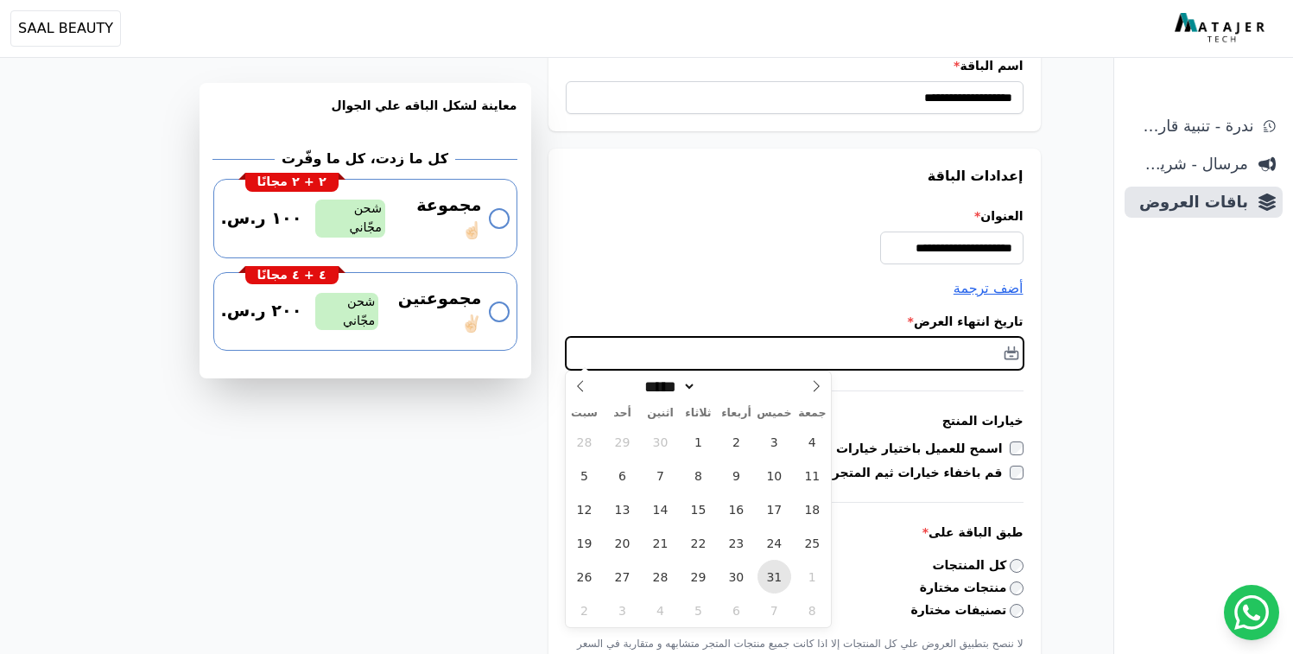
type input "**********"
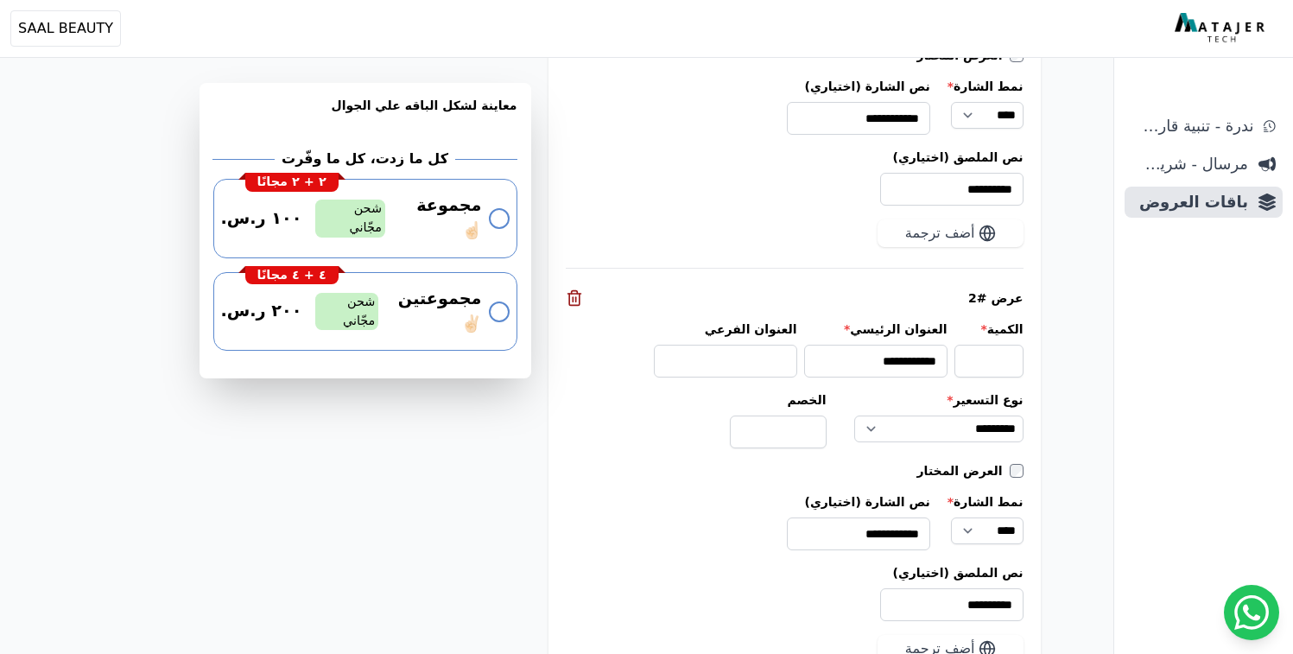
scroll to position [2191, 0]
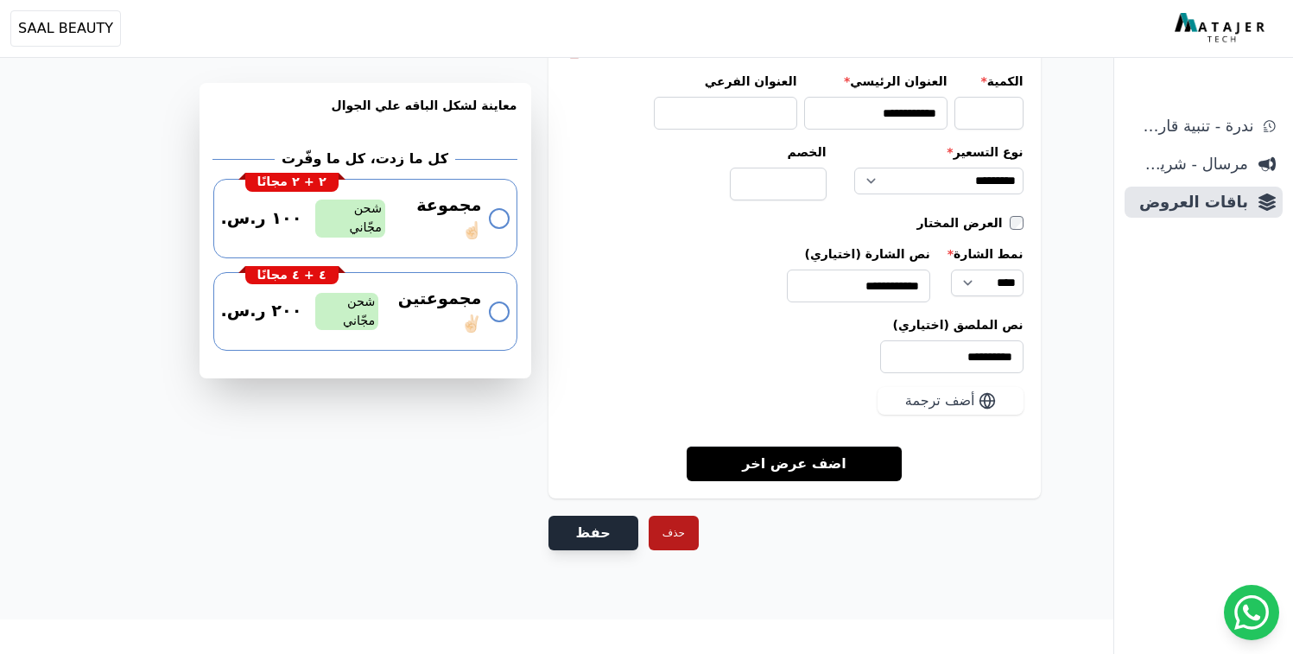
click at [578, 536] on button "حفظ" at bounding box center [593, 533] width 90 height 35
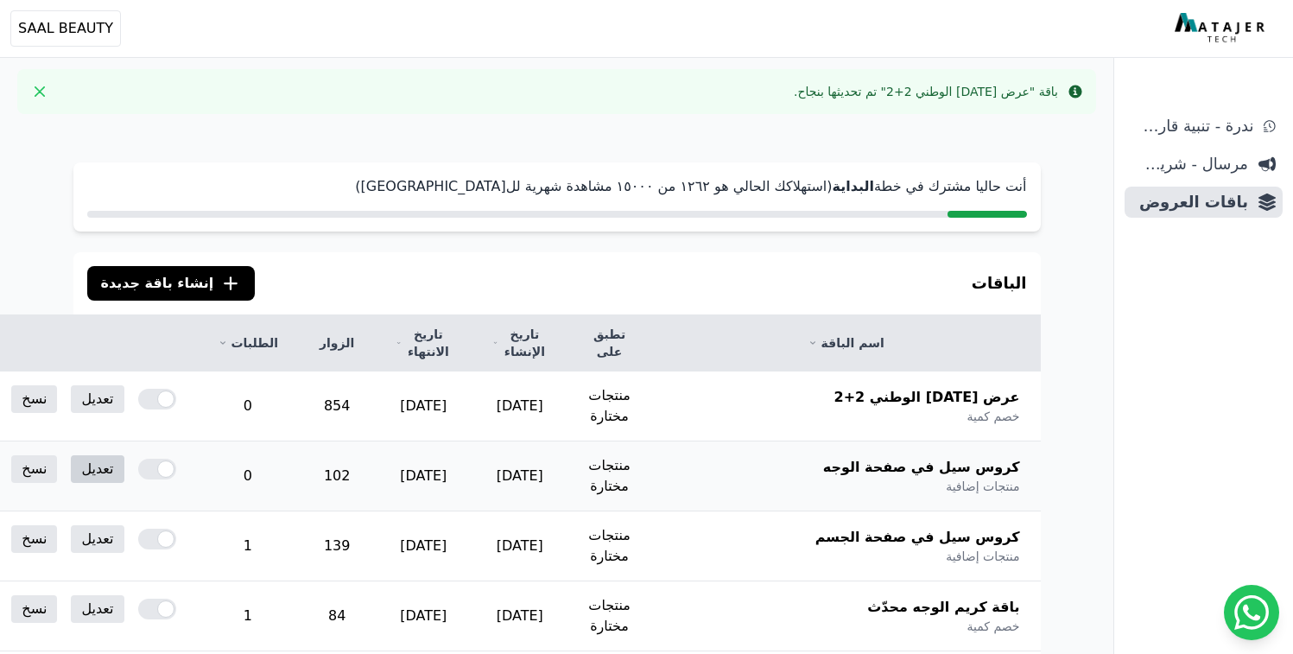
click at [124, 472] on link "تعديل" at bounding box center [97, 469] width 53 height 28
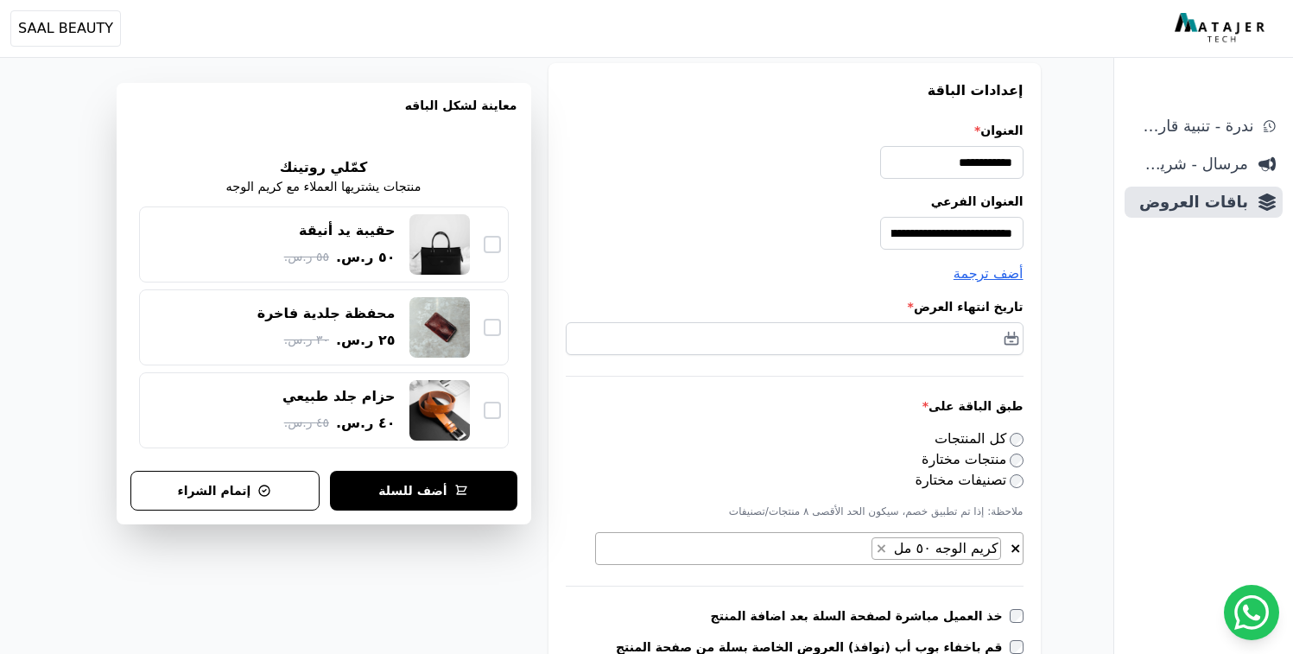
scroll to position [172, 0]
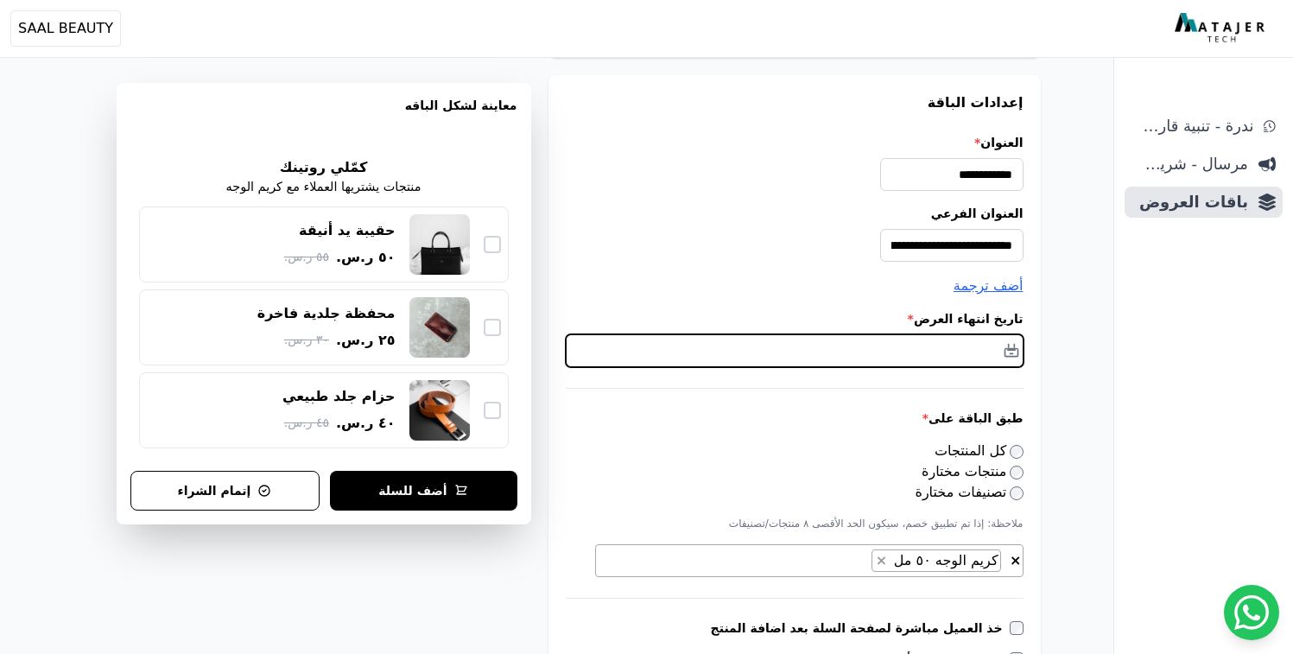
click at [1006, 355] on input "text" at bounding box center [795, 350] width 458 height 33
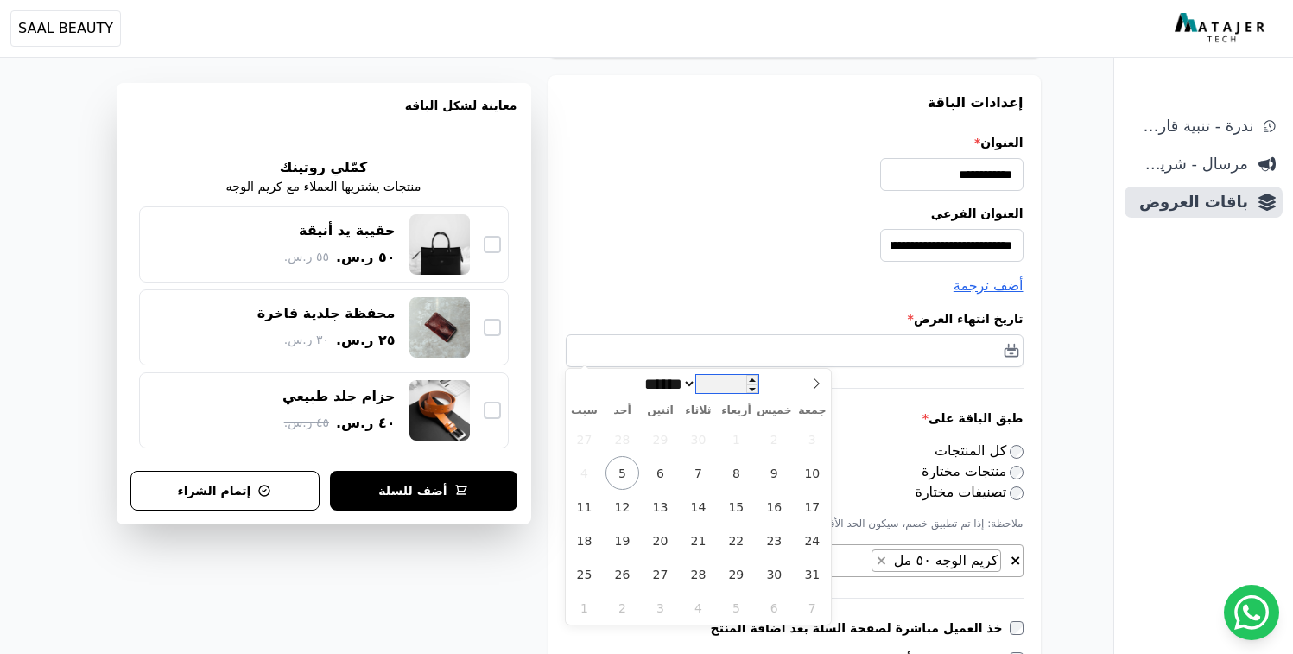
click at [732, 387] on input "****" at bounding box center [727, 384] width 62 height 18
click at [758, 381] on span at bounding box center [752, 380] width 12 height 10
type input "****"
click at [817, 384] on icon at bounding box center [817, 383] width 6 height 11
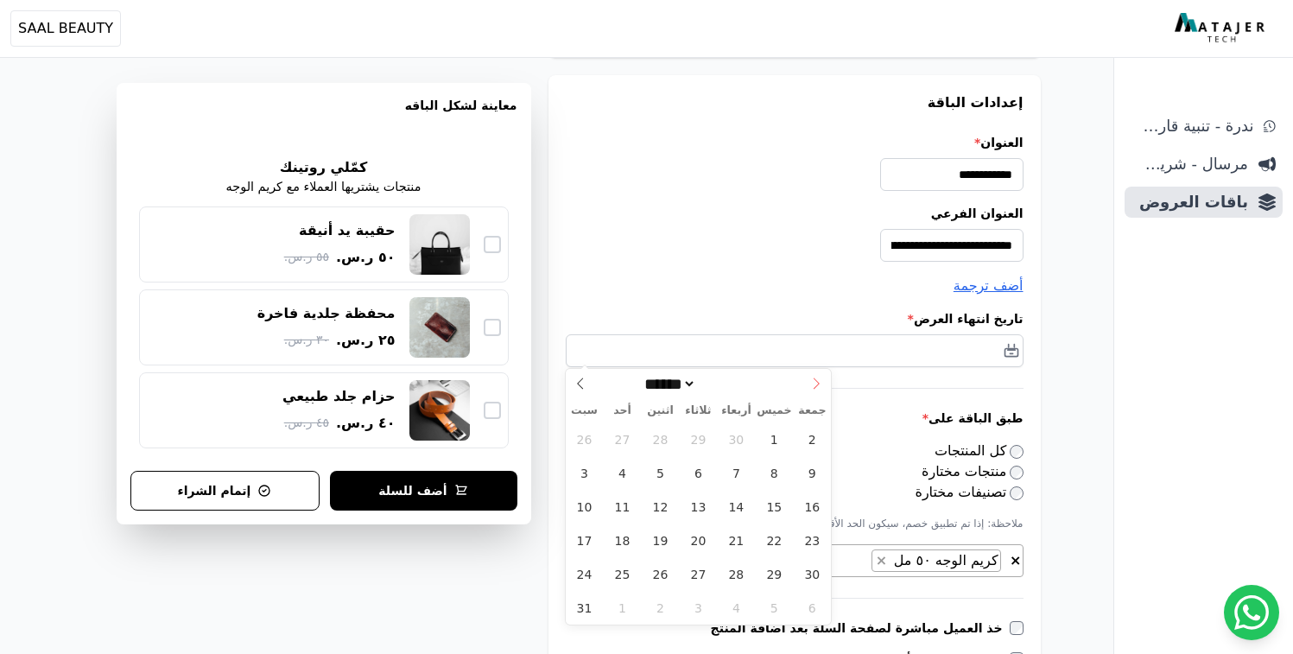
select select "**"
click at [775, 563] on span "31" at bounding box center [774, 574] width 34 height 34
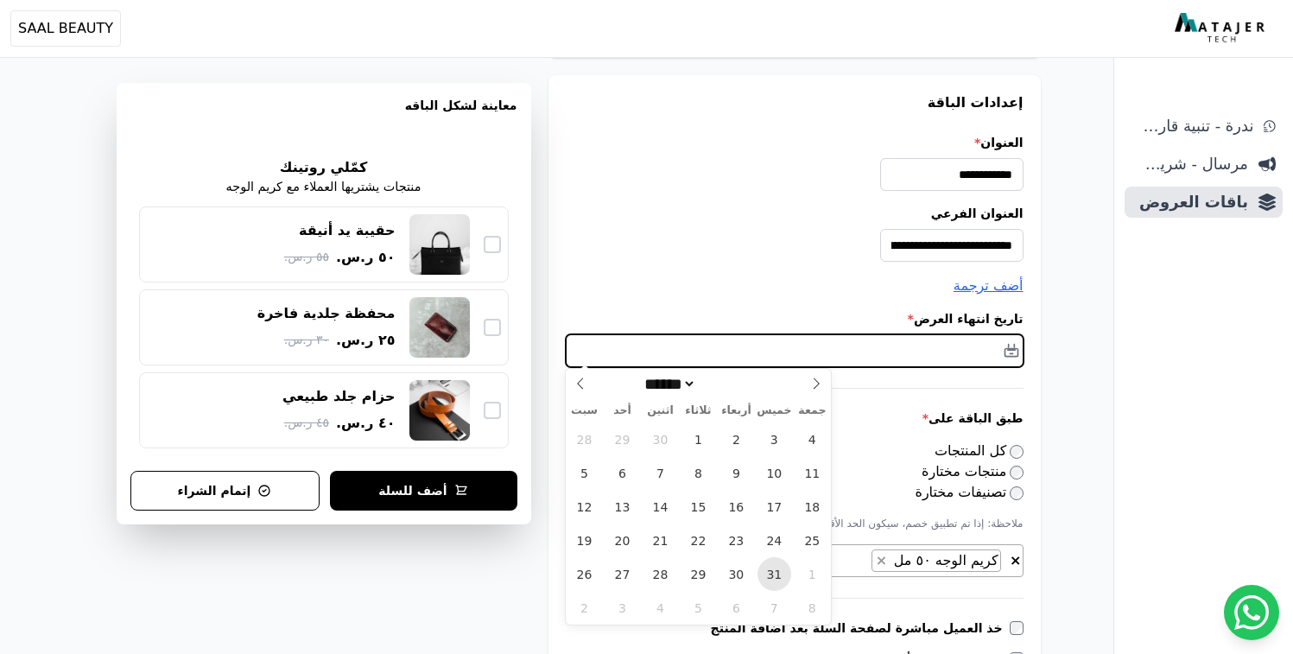
type input "**********"
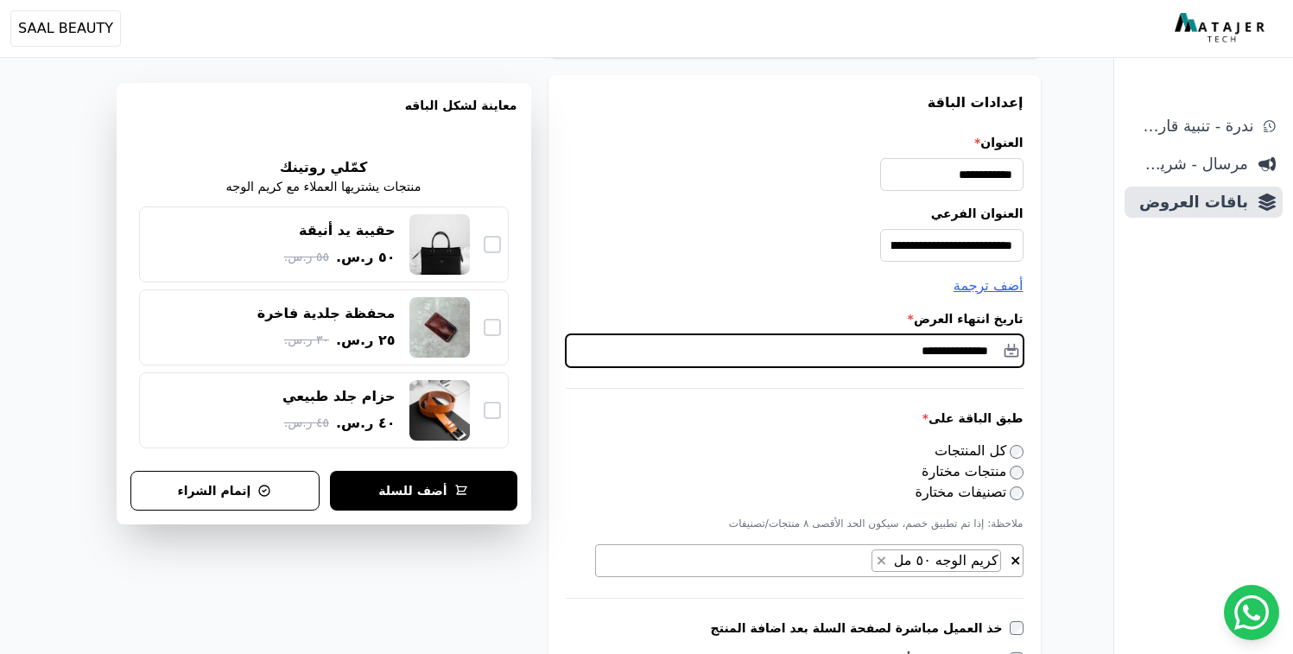
click at [931, 352] on input "**********" at bounding box center [795, 350] width 458 height 33
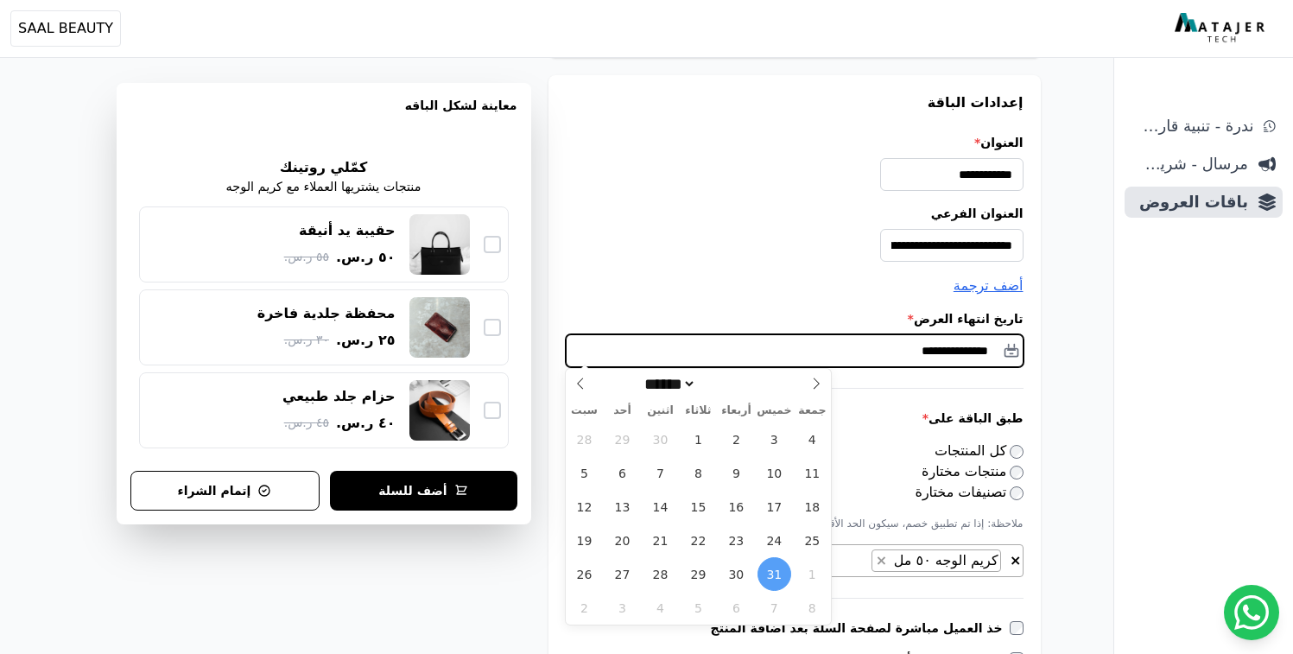
click at [931, 352] on input "**********" at bounding box center [795, 350] width 458 height 33
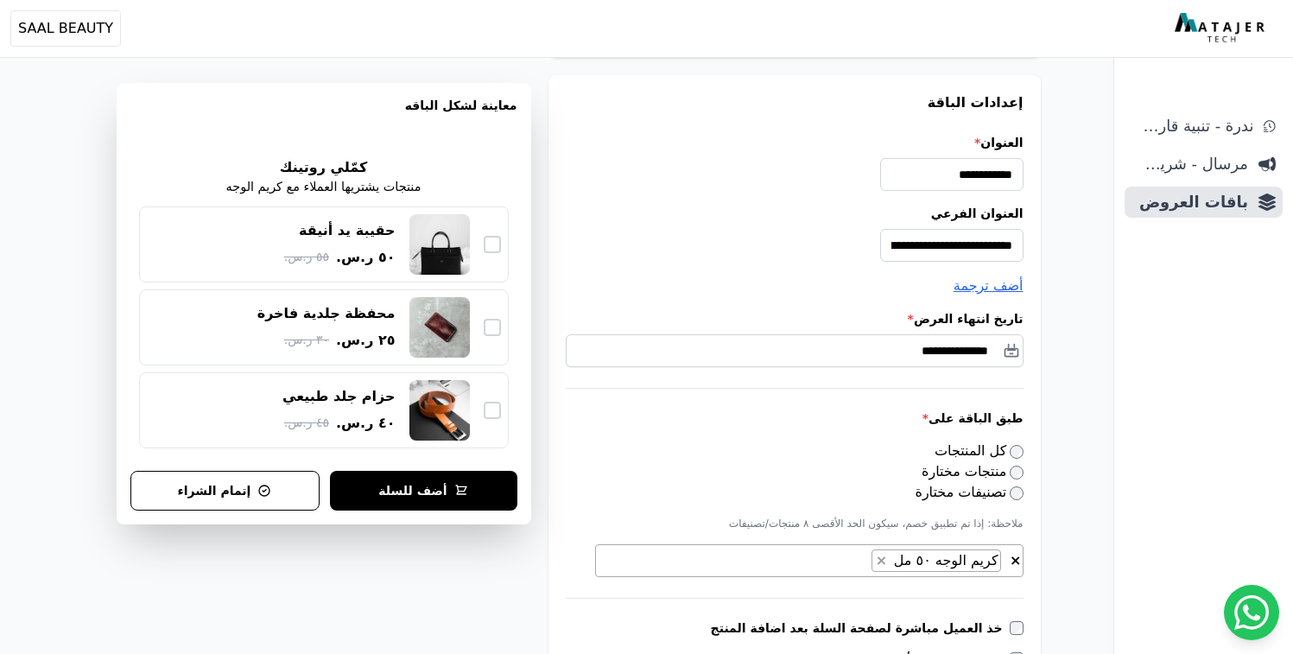
click at [865, 413] on label "طبق الباقة على *" at bounding box center [795, 417] width 458 height 17
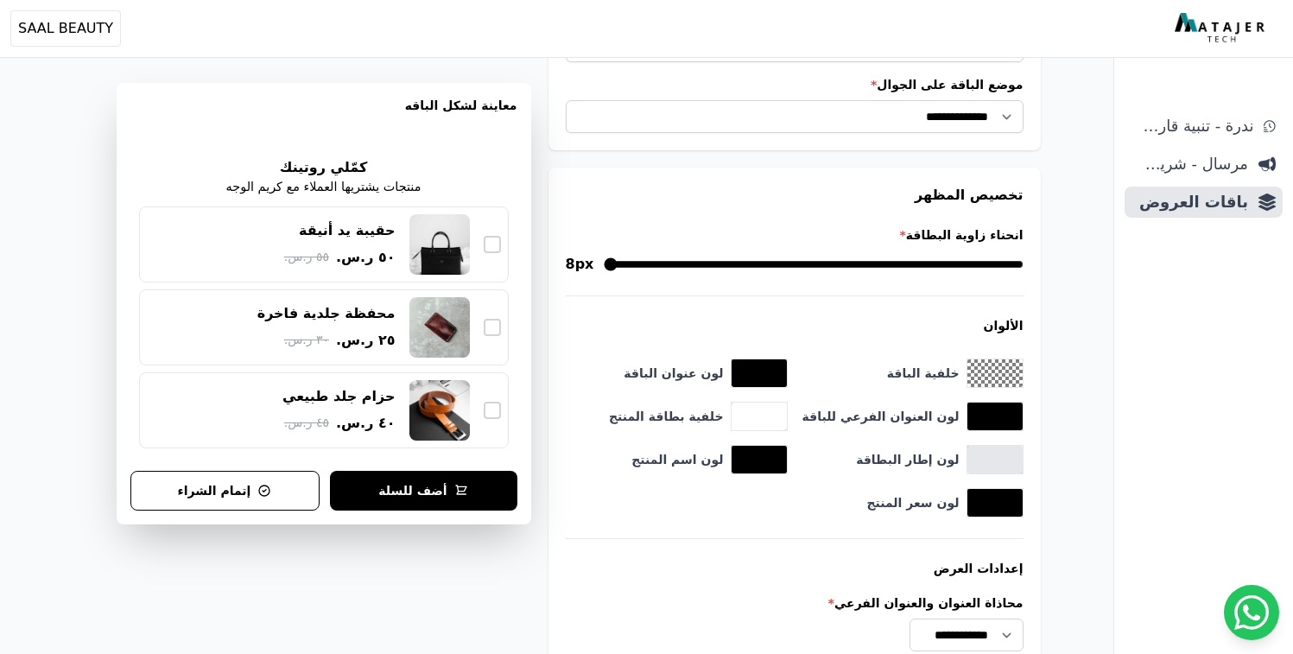
scroll to position [1617, 0]
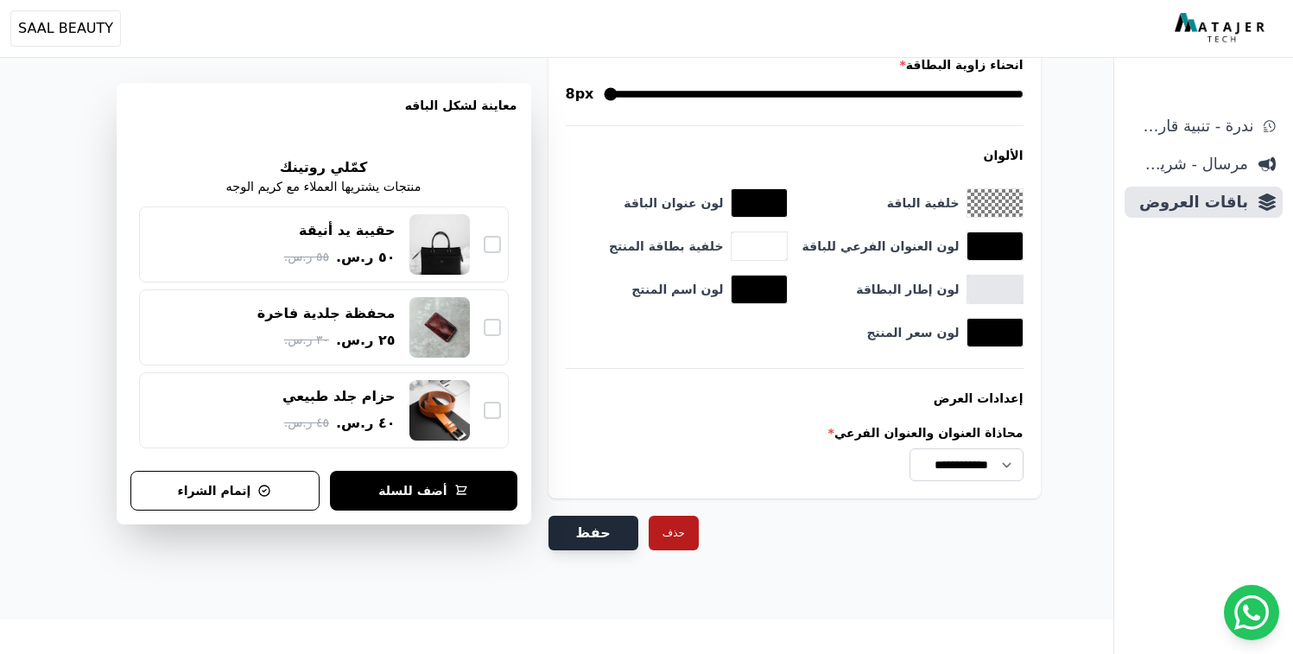
click at [598, 529] on button "حفظ" at bounding box center [593, 533] width 90 height 35
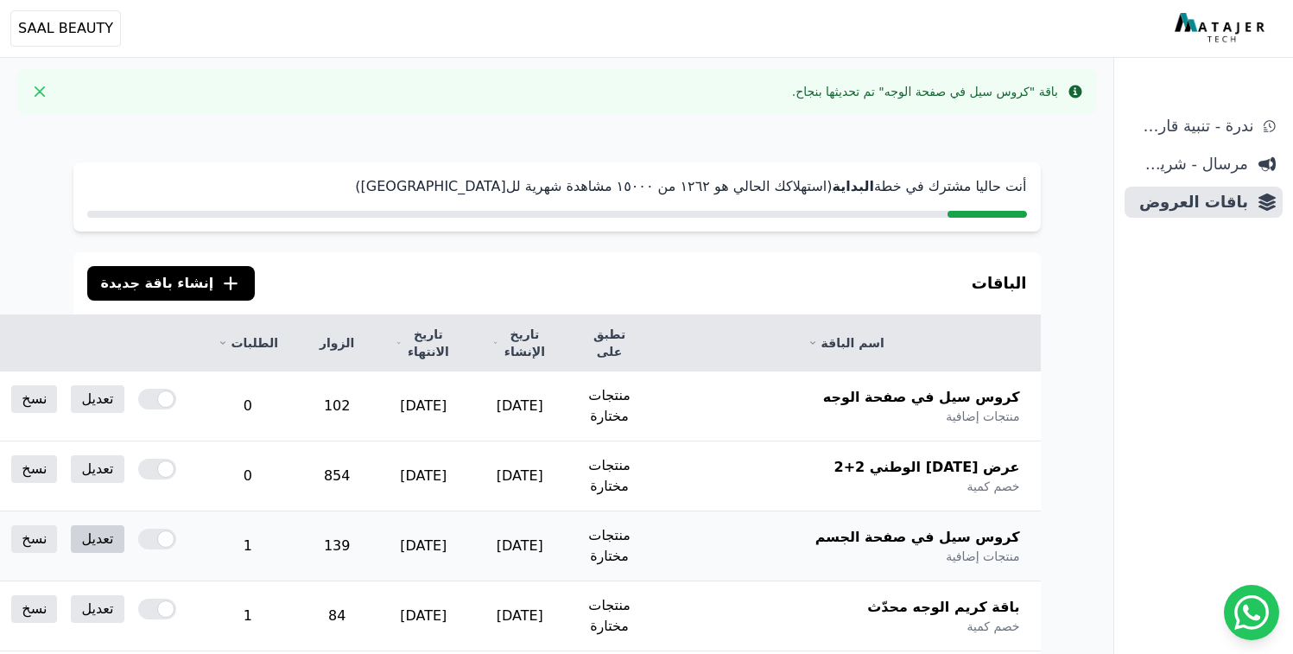
click at [124, 542] on link "تعديل" at bounding box center [97, 539] width 53 height 28
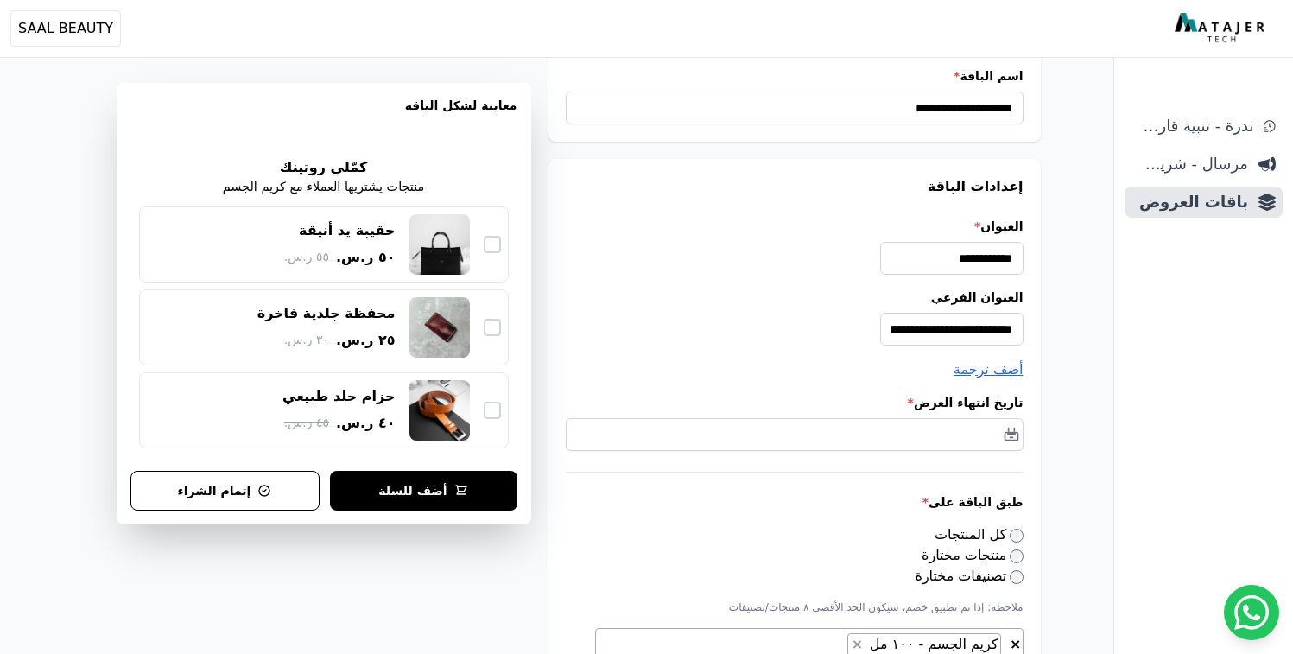
scroll to position [102, 0]
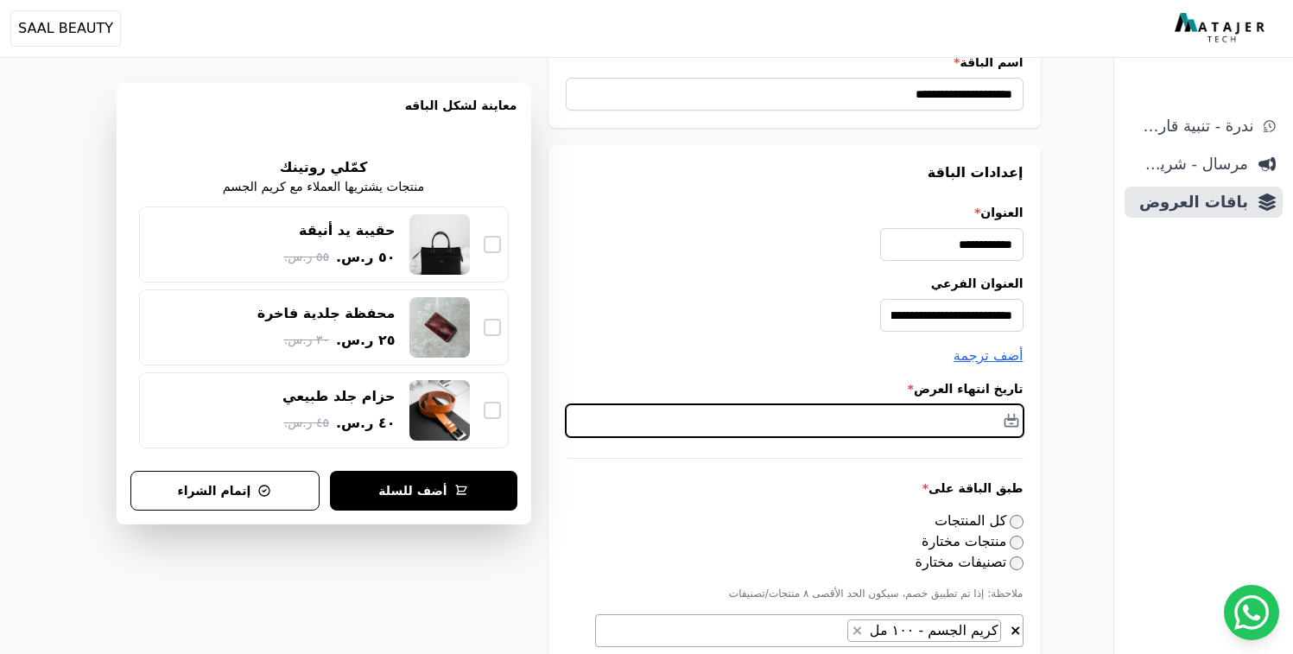
click at [854, 426] on input "text" at bounding box center [795, 420] width 458 height 33
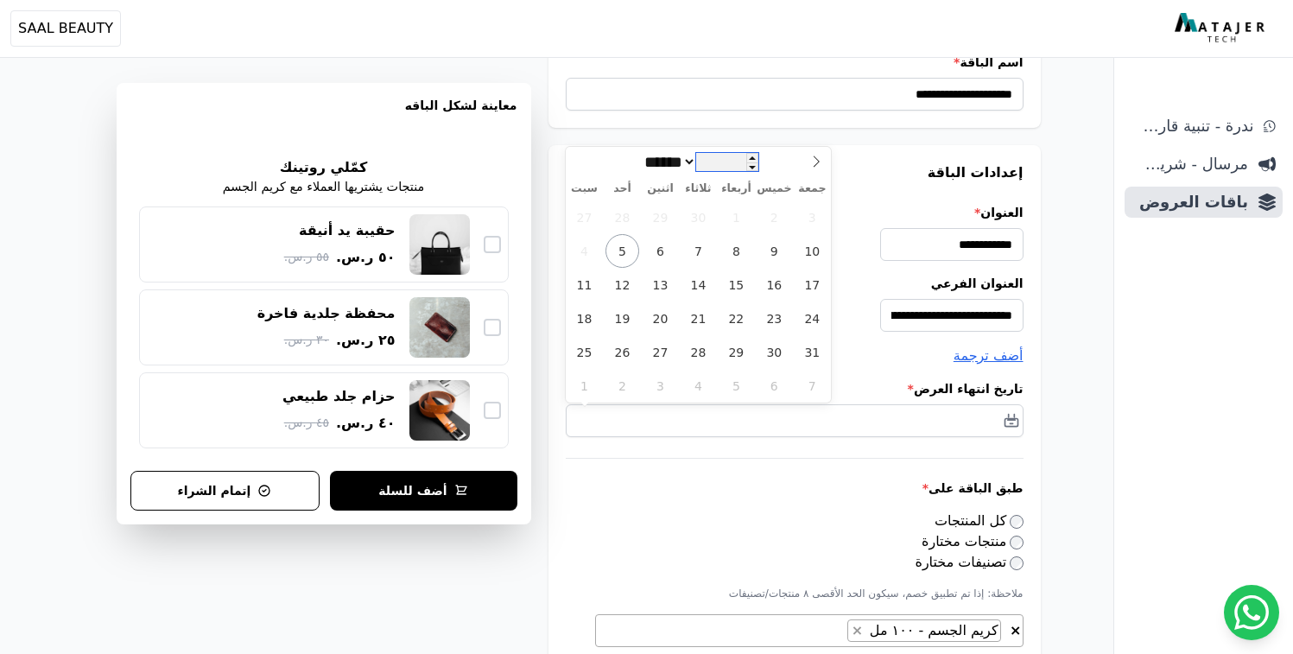
click at [745, 162] on input "****" at bounding box center [727, 162] width 62 height 18
click at [758, 155] on span at bounding box center [752, 158] width 12 height 10
type input "****"
click at [816, 160] on icon at bounding box center [816, 161] width 12 height 12
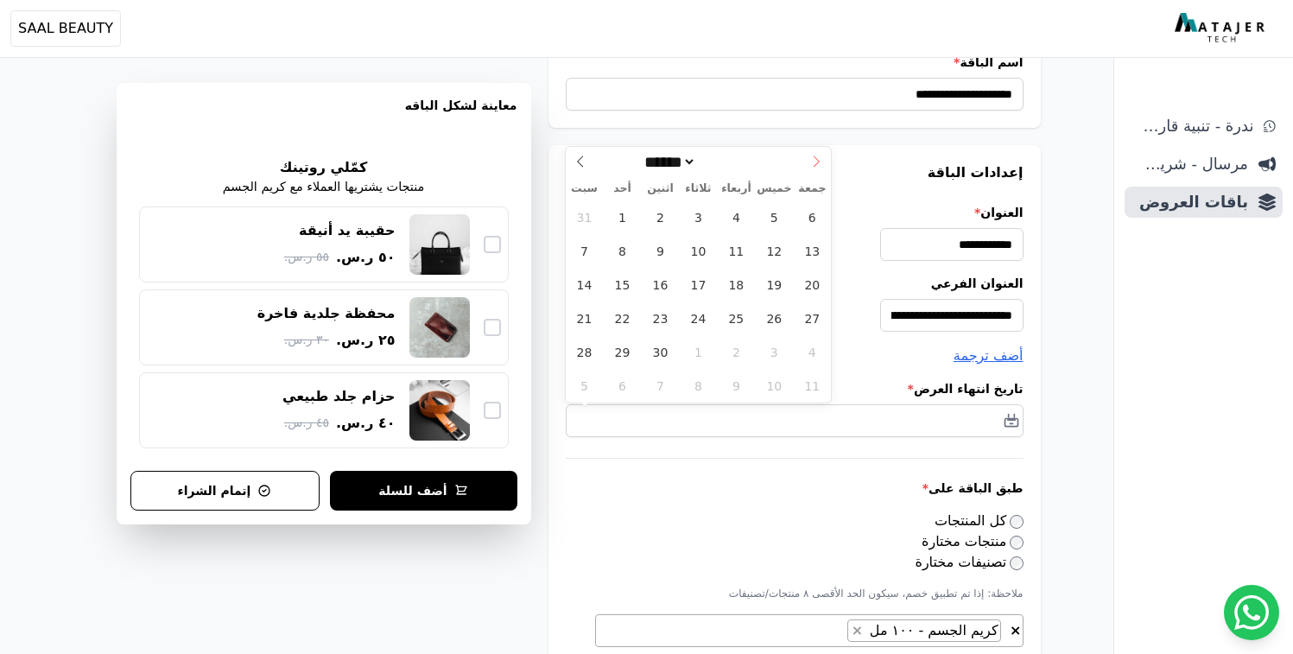
select select "**"
click at [774, 351] on span "31" at bounding box center [774, 352] width 34 height 34
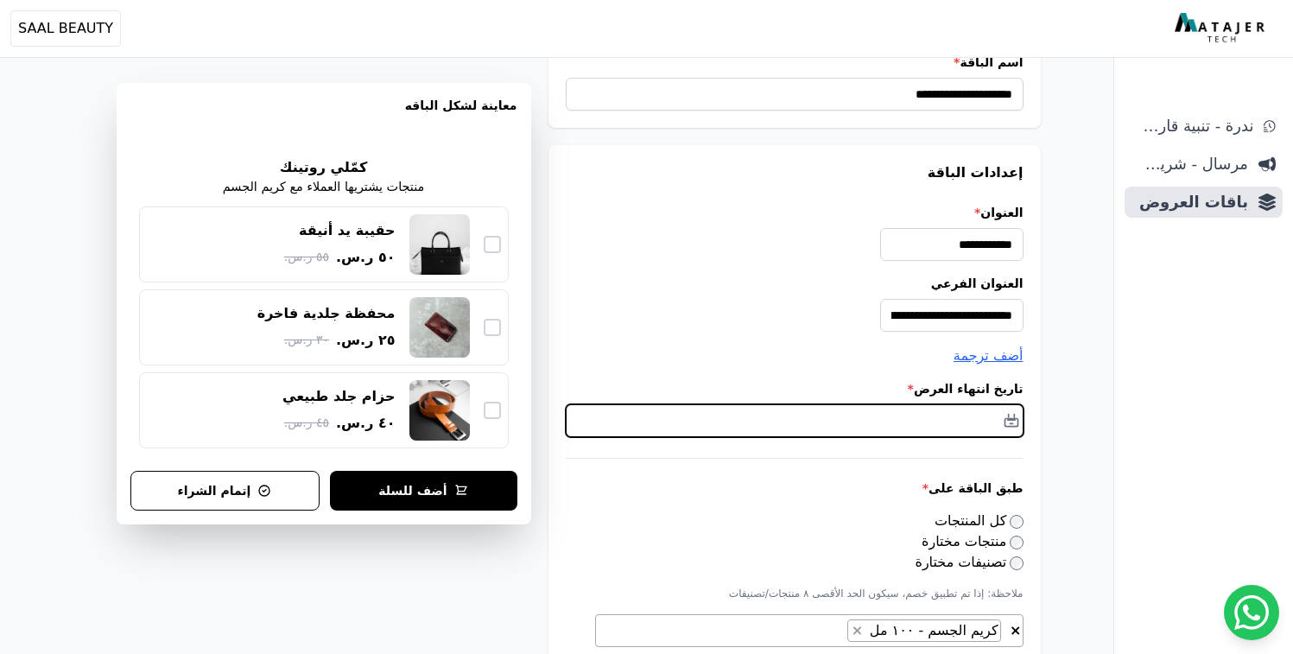
type input "**********"
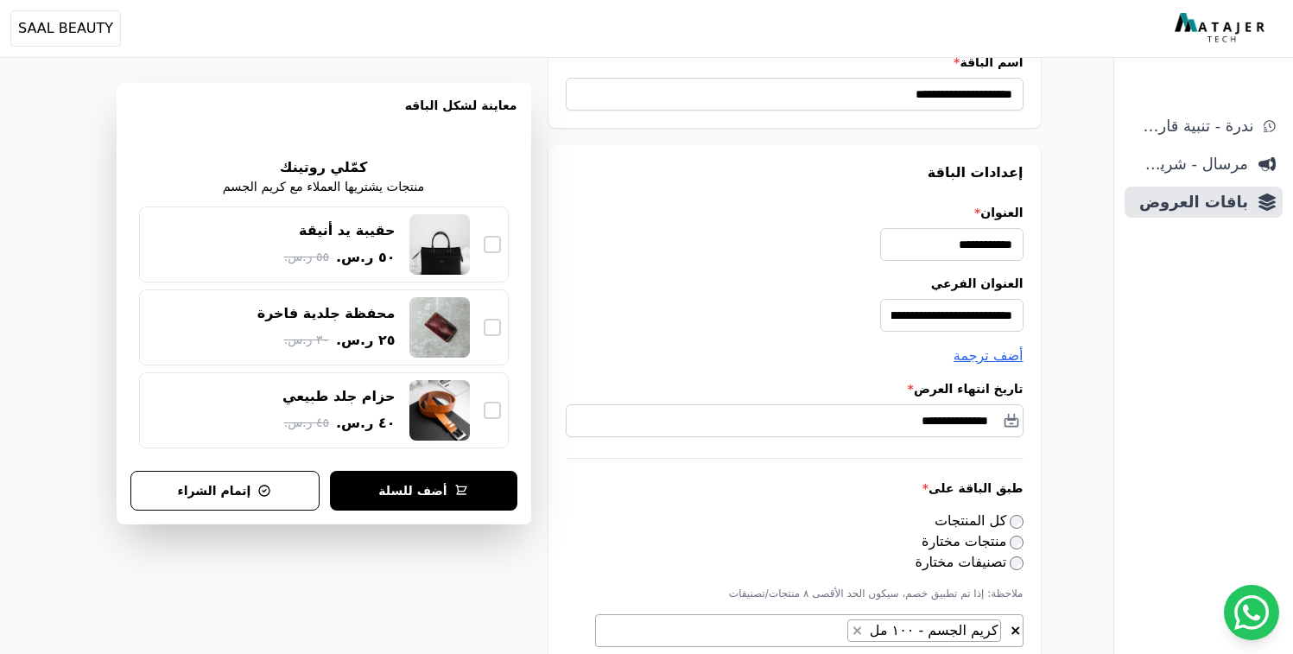
click at [784, 472] on div "**********" at bounding box center [794, 450] width 492 height 610
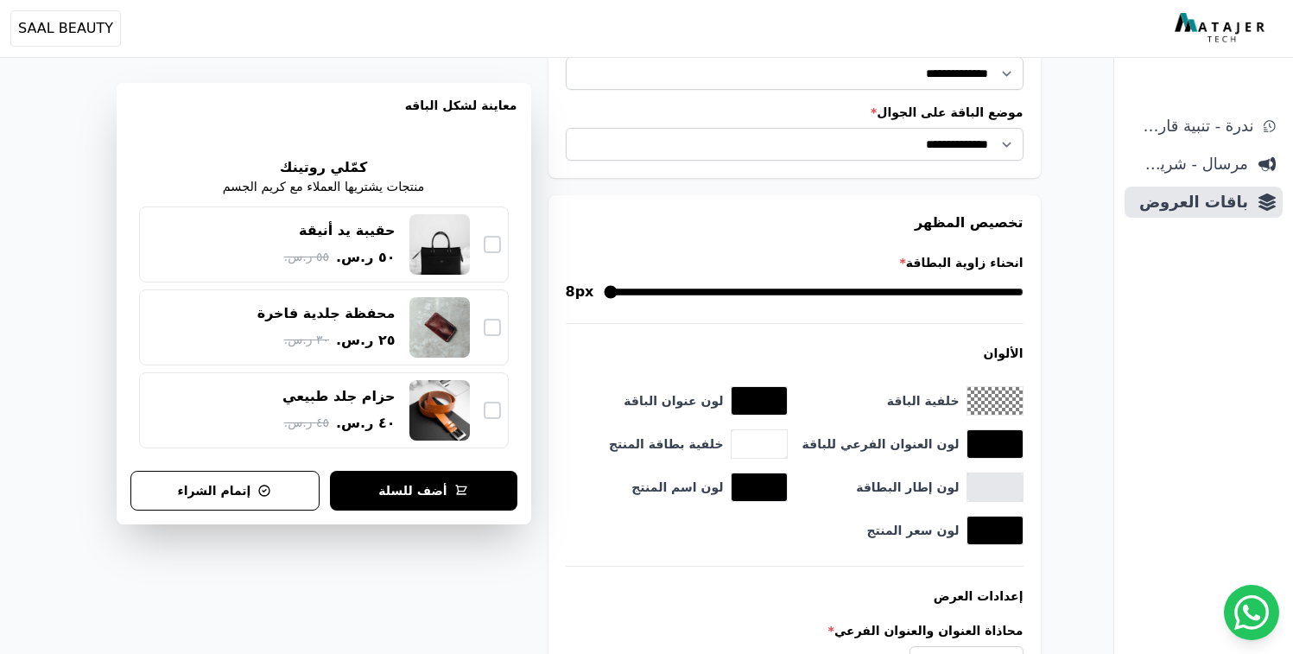
scroll to position [1522, 0]
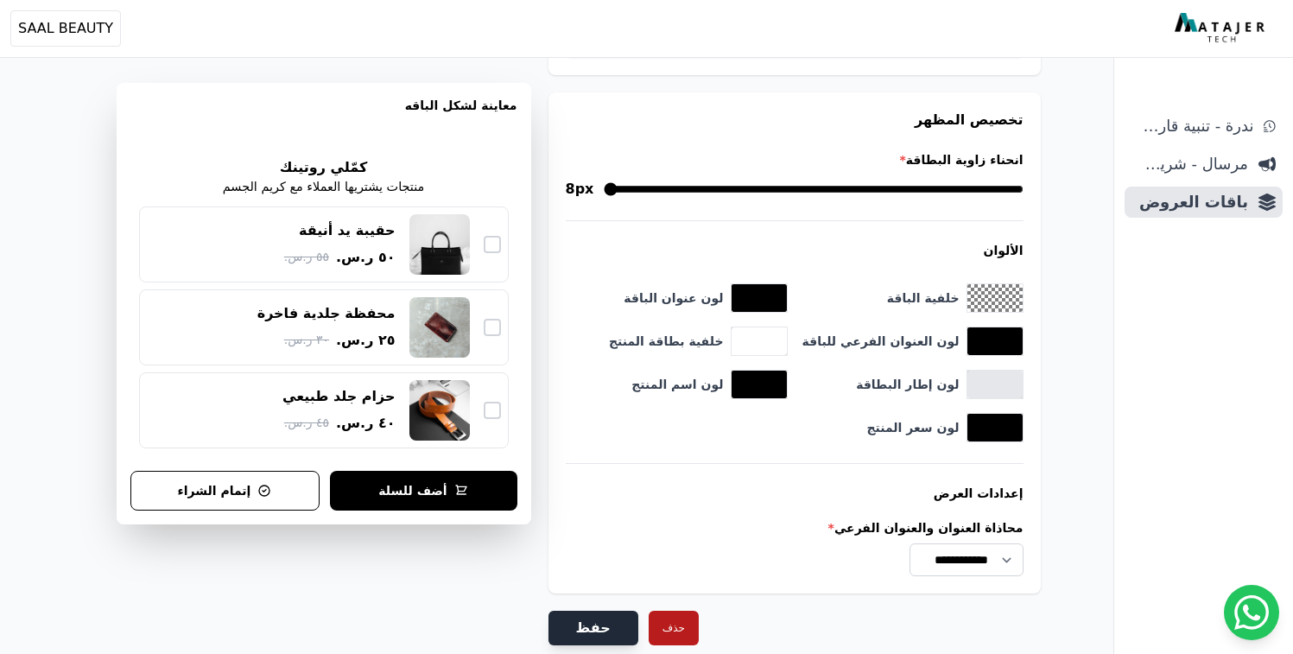
click at [602, 627] on button "حفظ" at bounding box center [593, 628] width 90 height 35
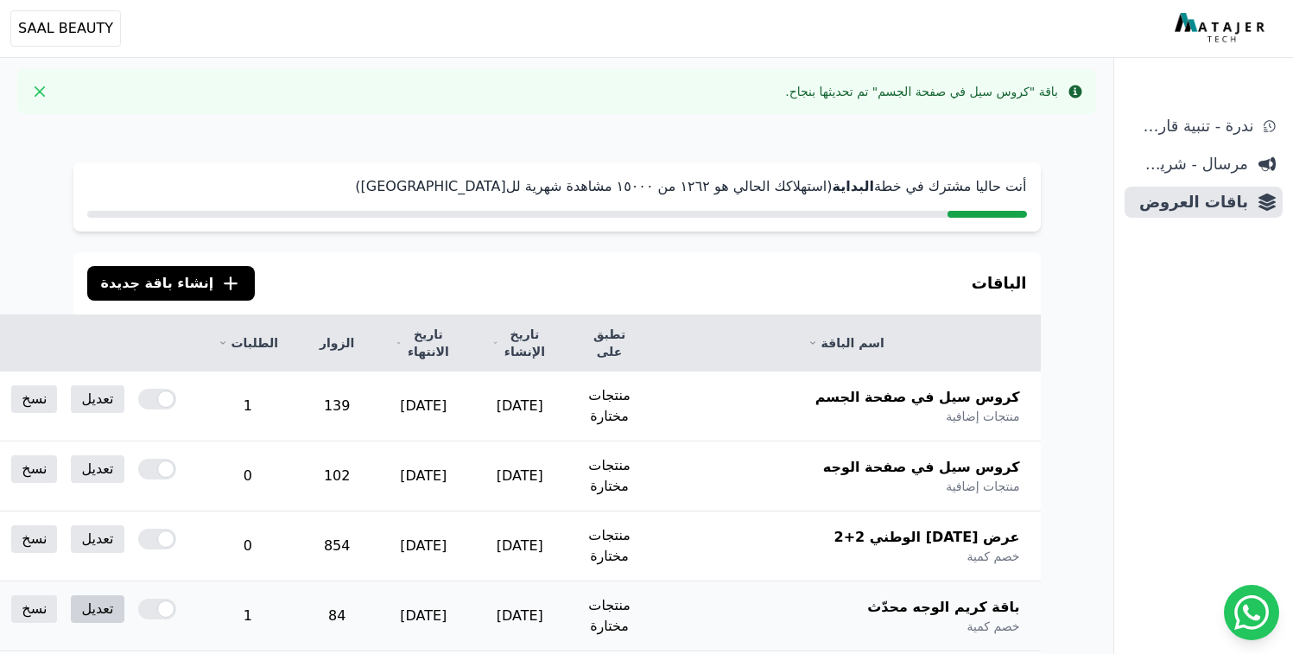
click at [124, 613] on link "تعديل" at bounding box center [97, 609] width 53 height 28
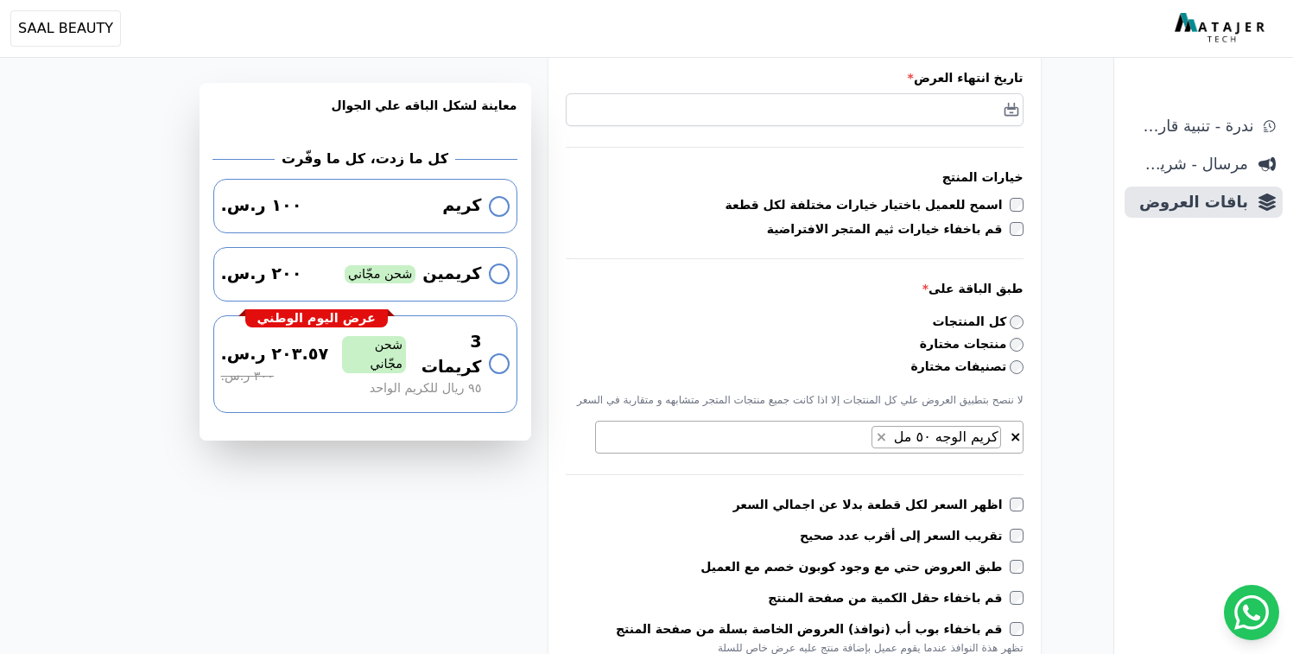
scroll to position [300, 0]
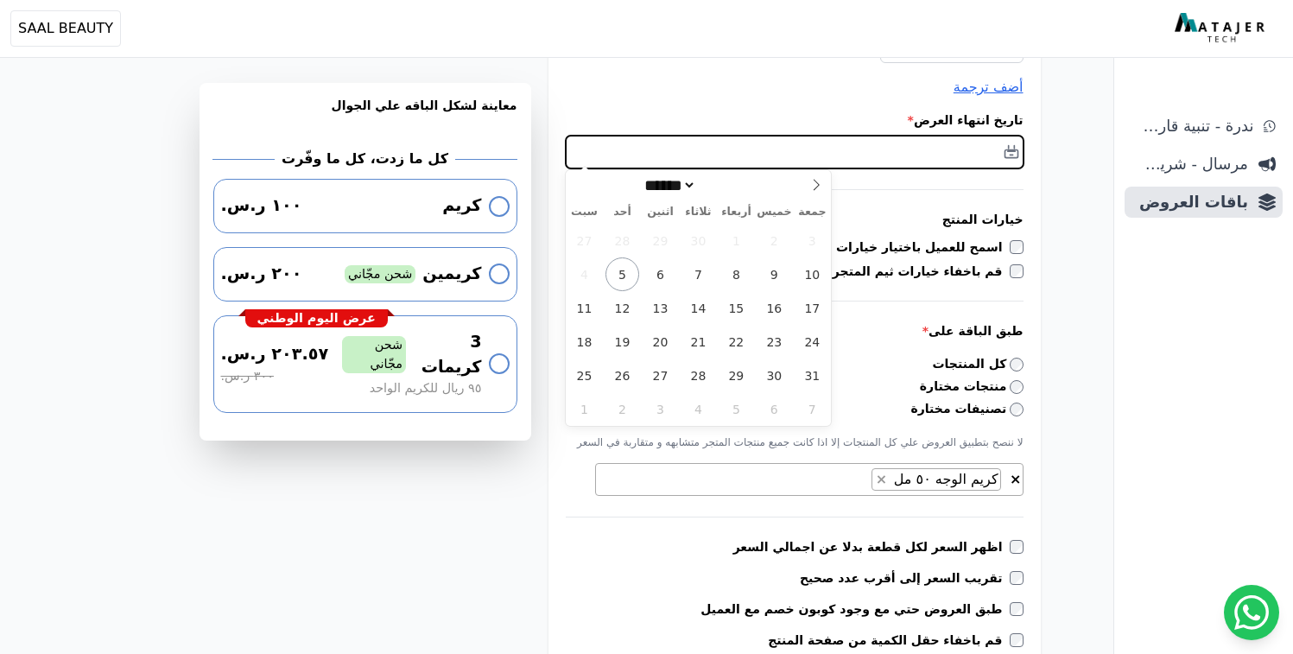
click at [1010, 152] on input "text" at bounding box center [795, 152] width 458 height 33
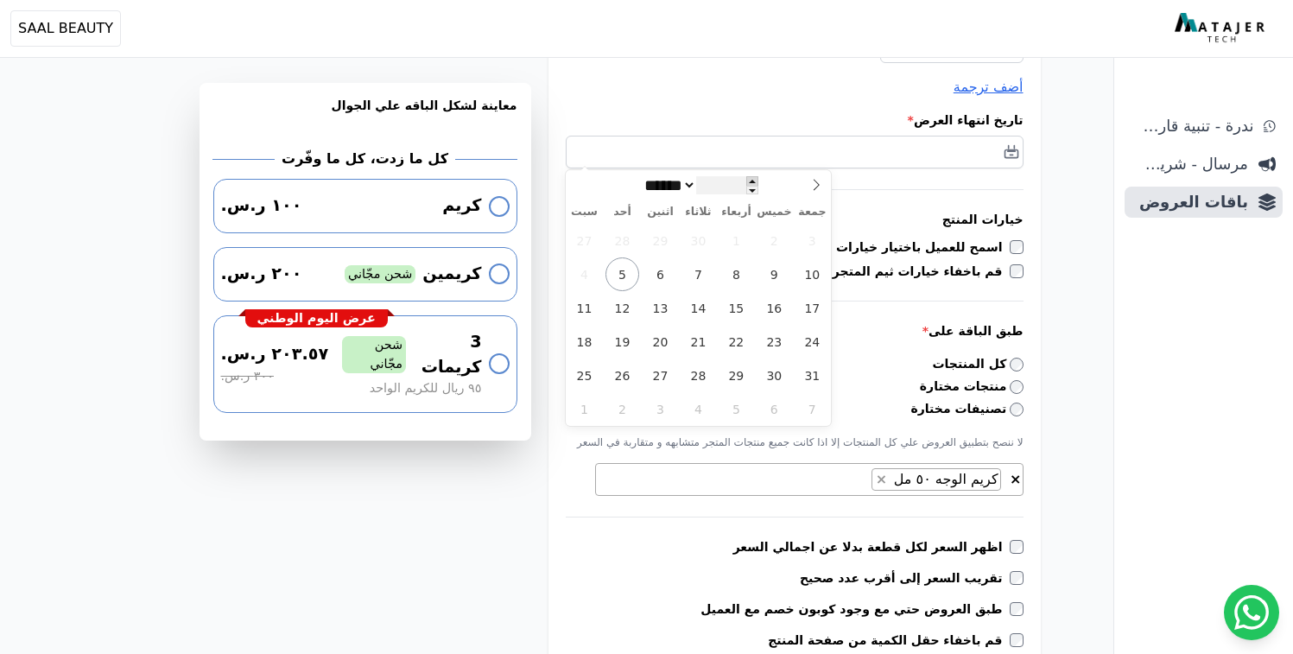
click at [756, 181] on span at bounding box center [752, 181] width 12 height 10
type input "****"
click at [814, 184] on icon at bounding box center [816, 185] width 12 height 12
select select "**"
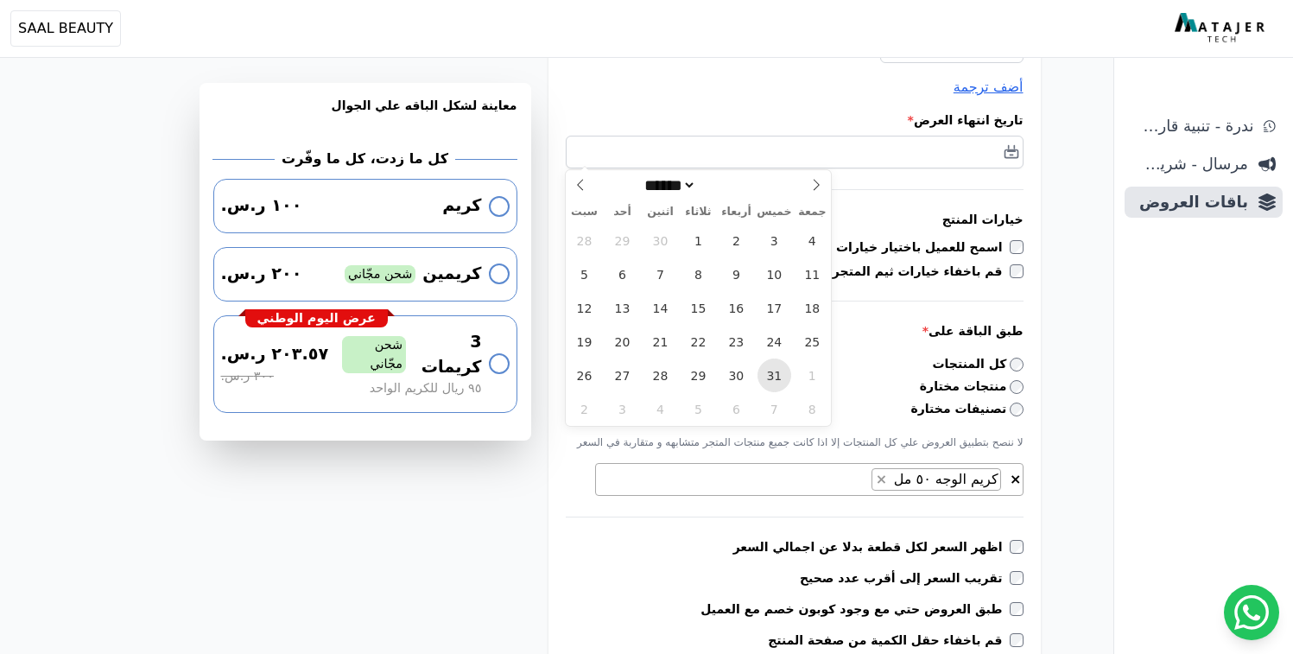
click at [772, 374] on span "31" at bounding box center [774, 375] width 34 height 34
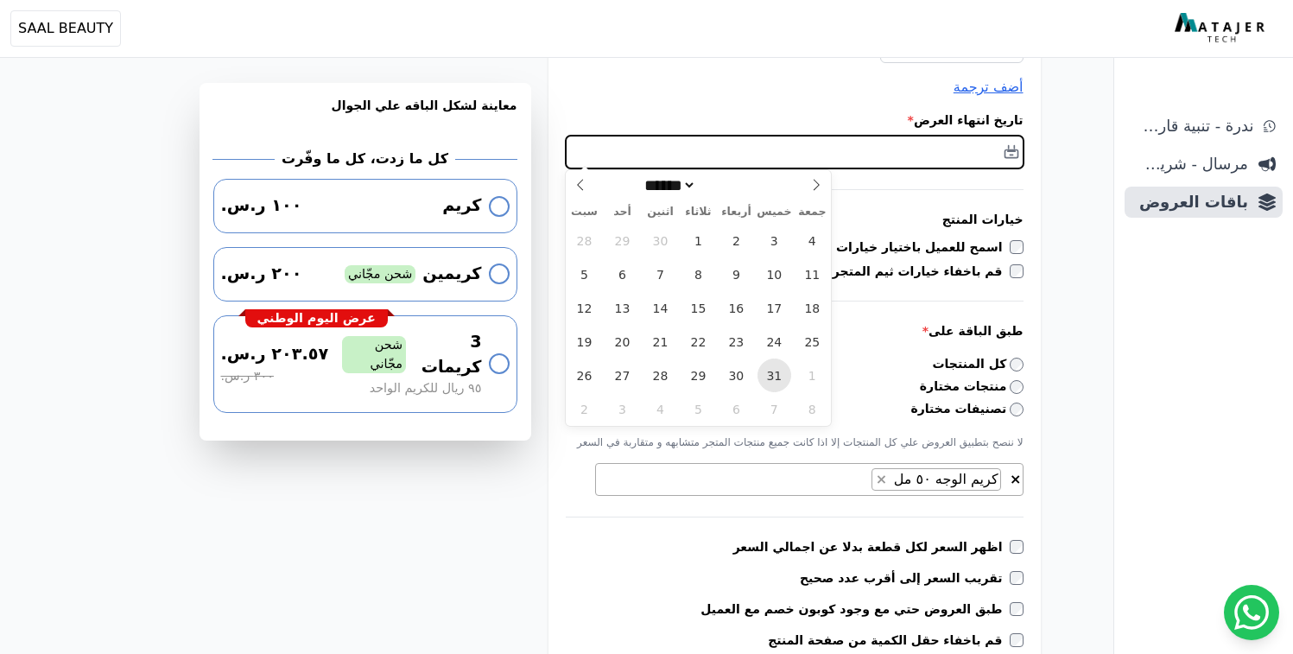
type input "**********"
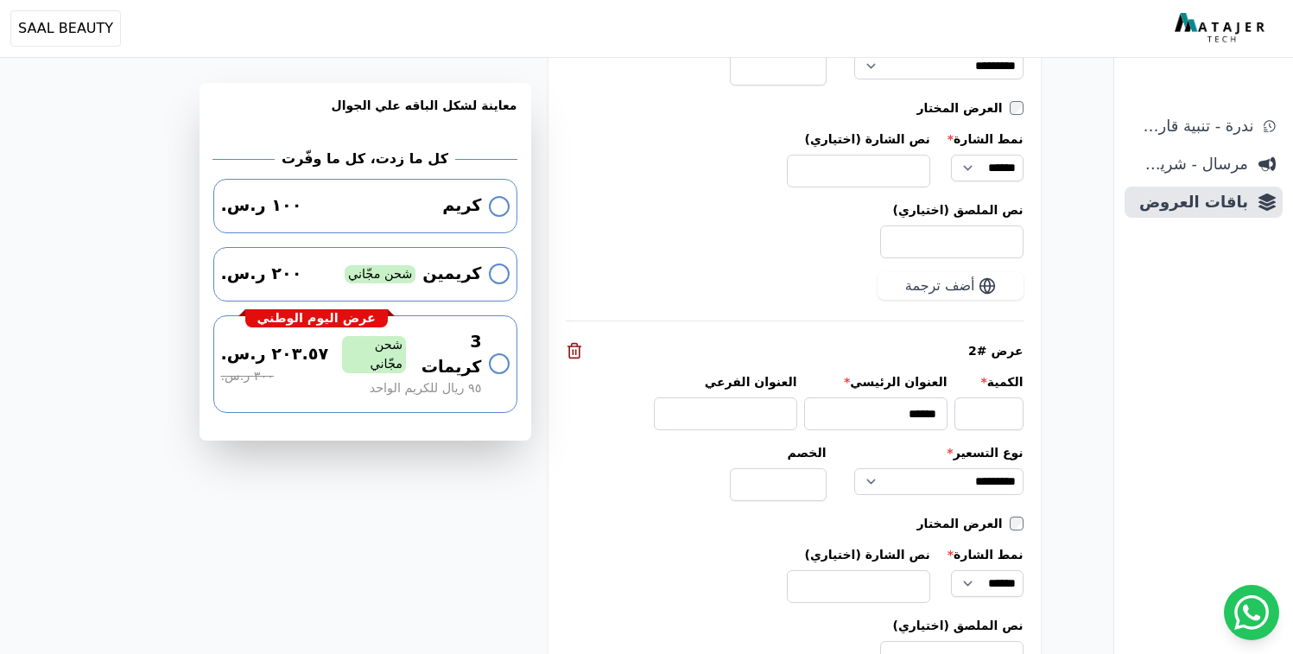
scroll to position [2607, 0]
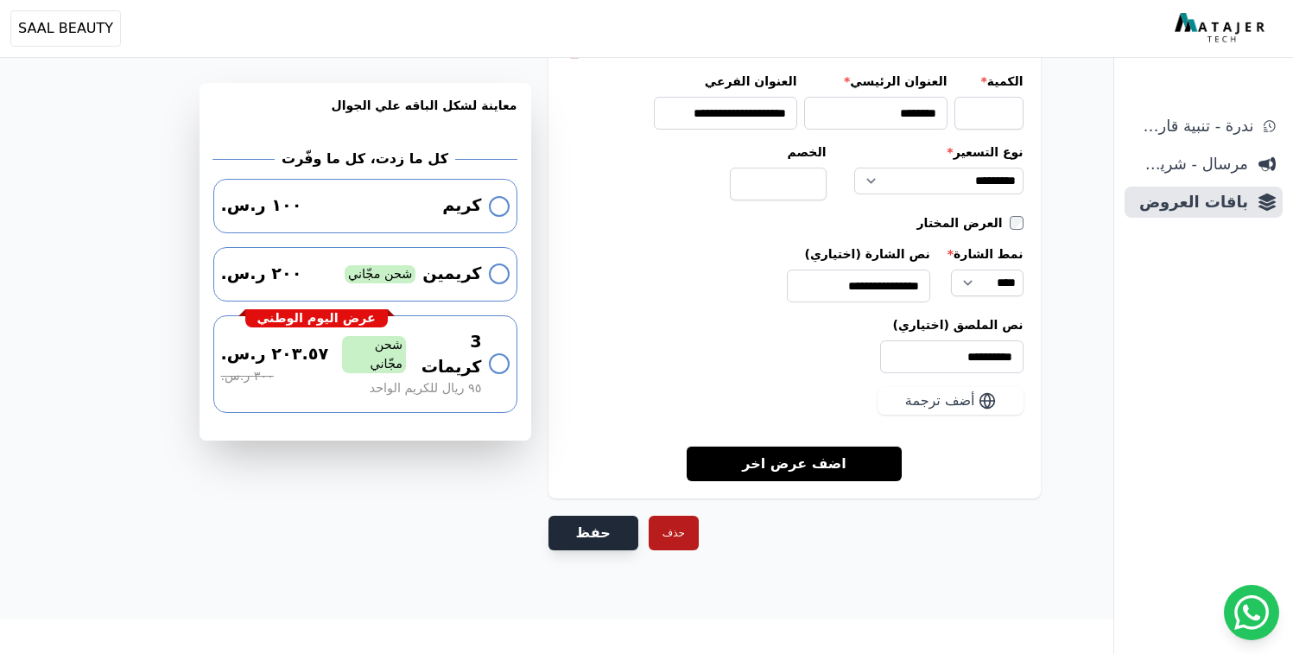
click at [581, 543] on button "حفظ" at bounding box center [593, 533] width 90 height 35
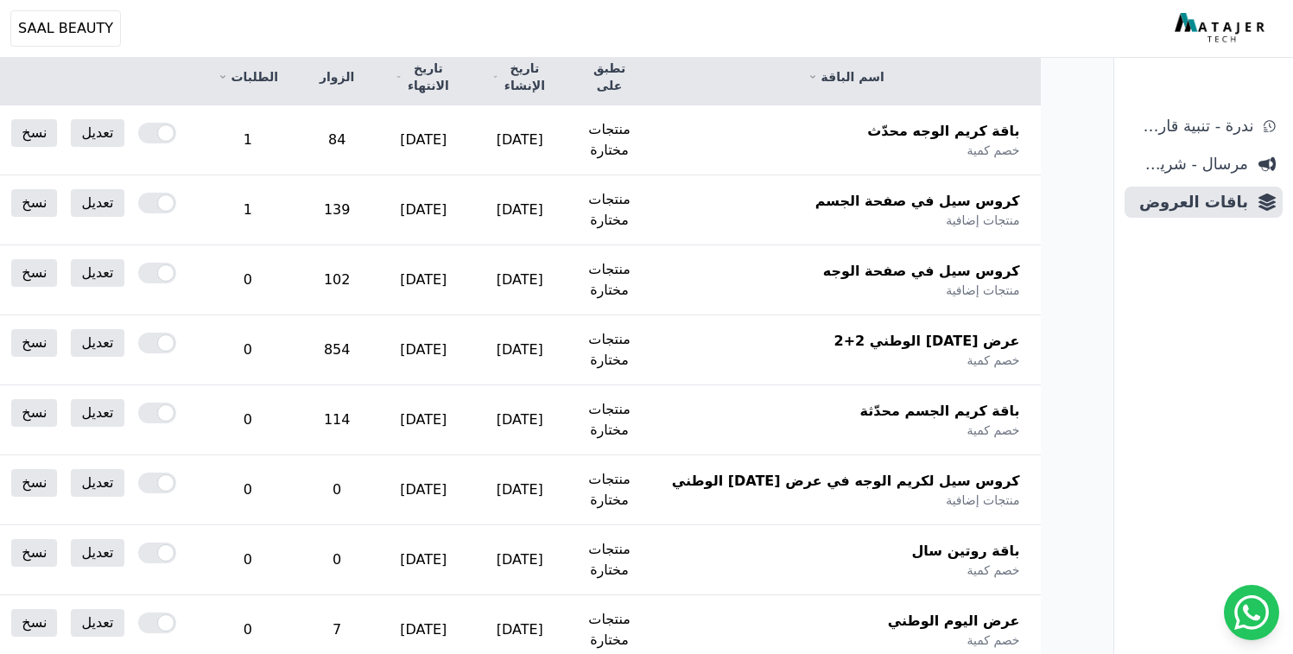
scroll to position [316, 0]
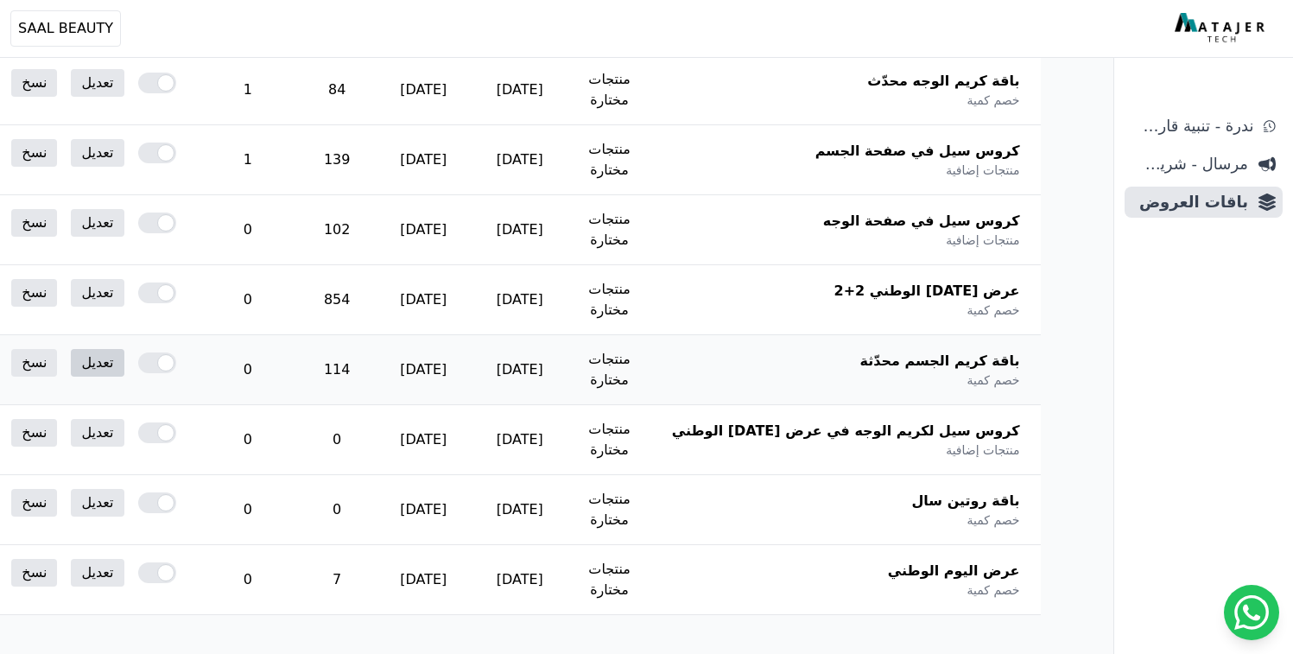
click at [124, 370] on link "تعديل" at bounding box center [97, 363] width 53 height 28
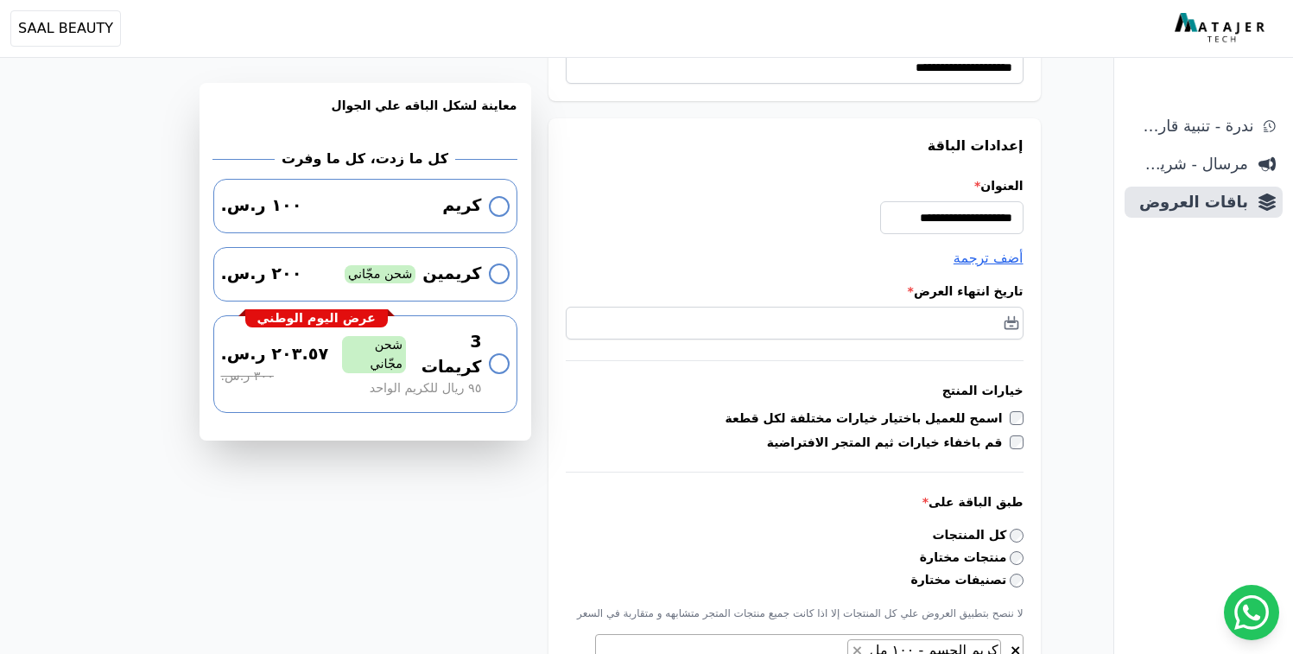
scroll to position [130, 0]
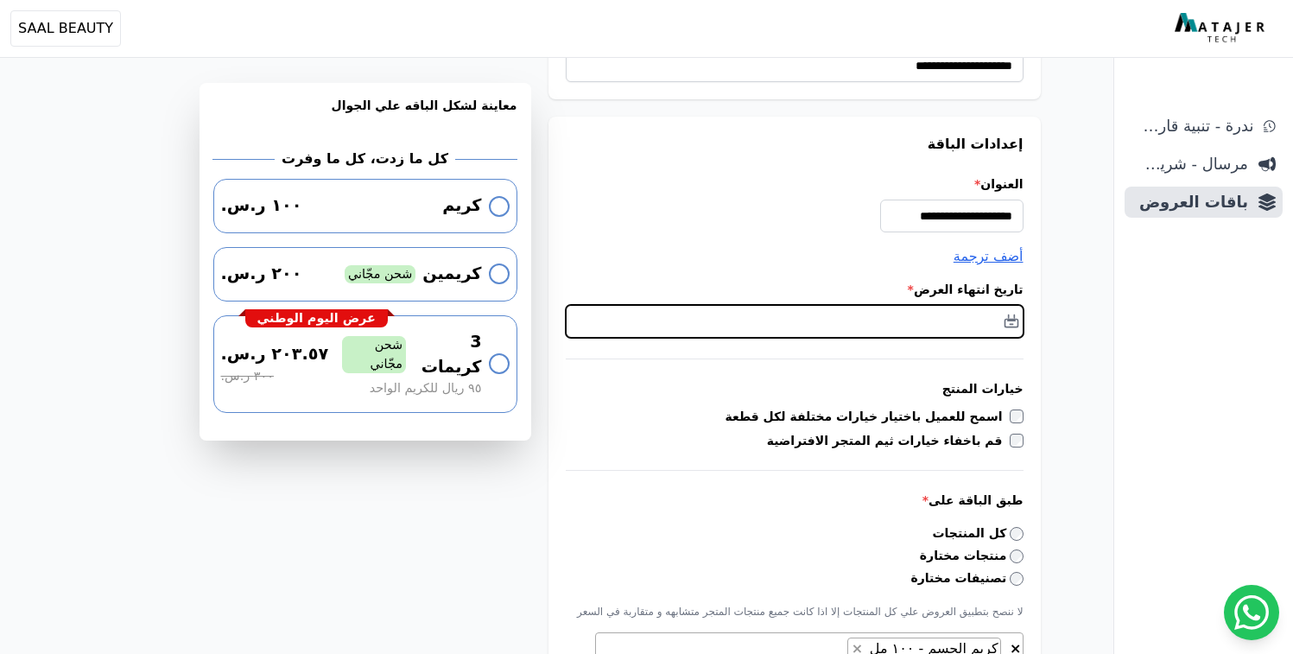
click at [1010, 326] on input "text" at bounding box center [795, 321] width 458 height 33
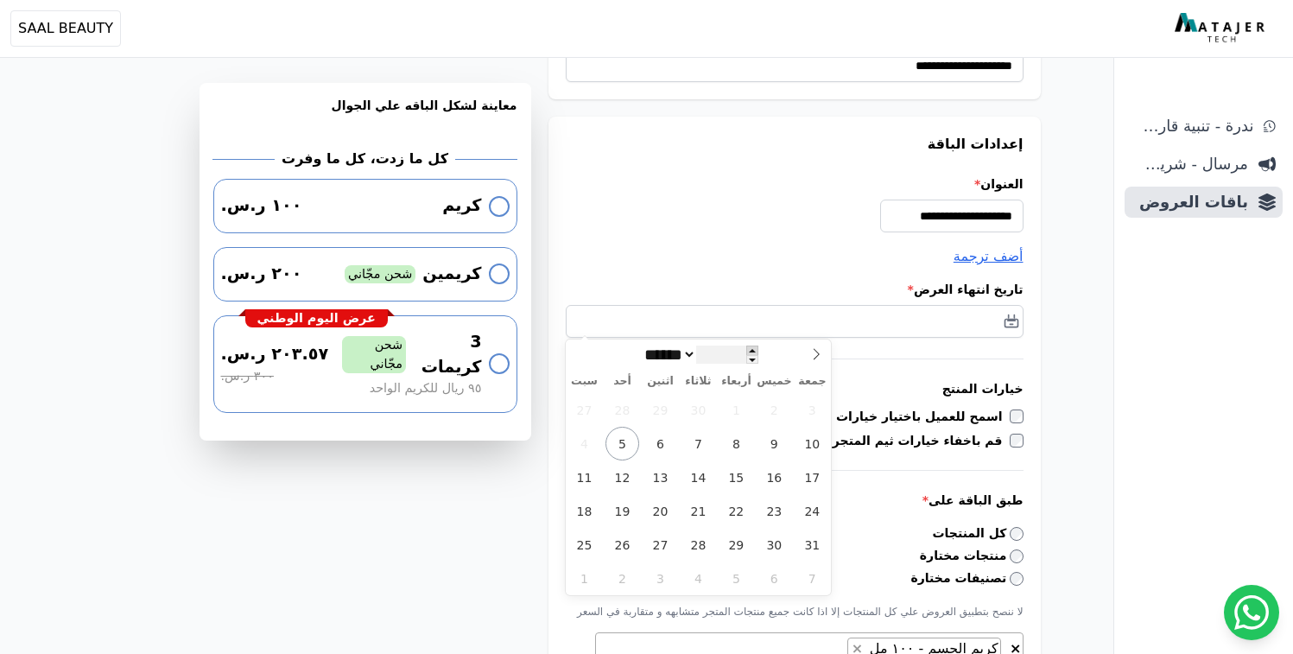
click at [758, 351] on span at bounding box center [752, 350] width 12 height 10
type input "****"
click at [813, 350] on icon at bounding box center [816, 354] width 12 height 12
select select "**"
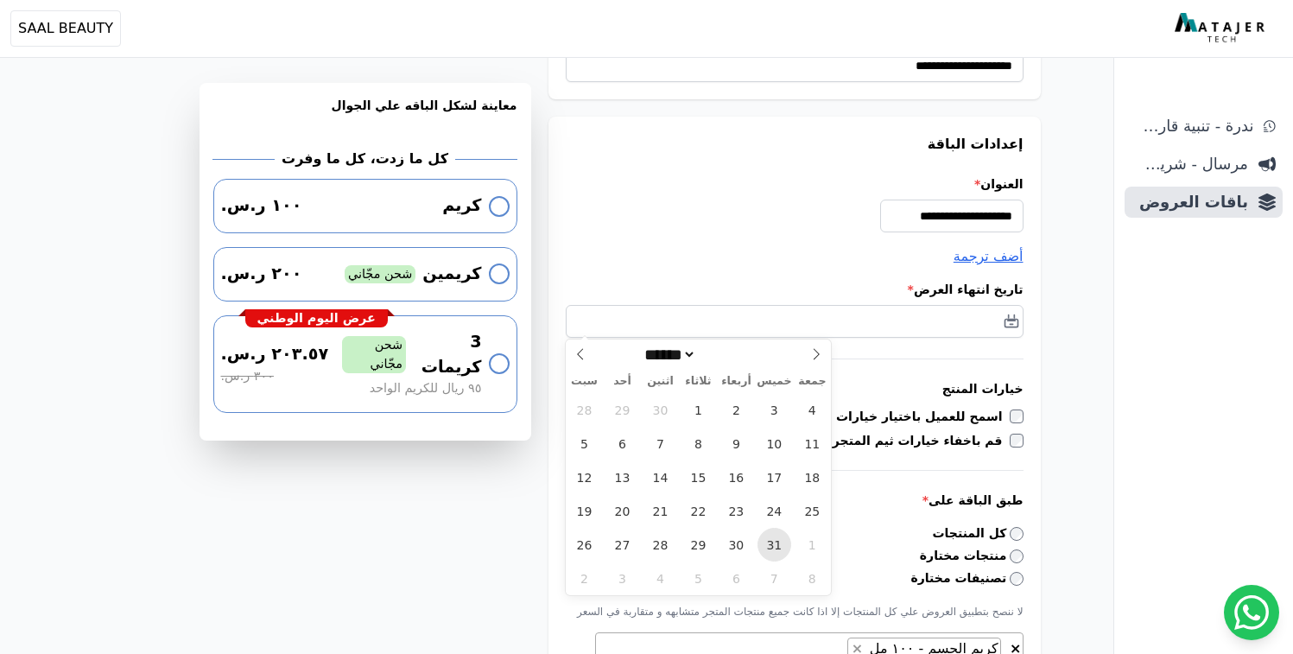
click at [770, 545] on span "31" at bounding box center [774, 545] width 34 height 34
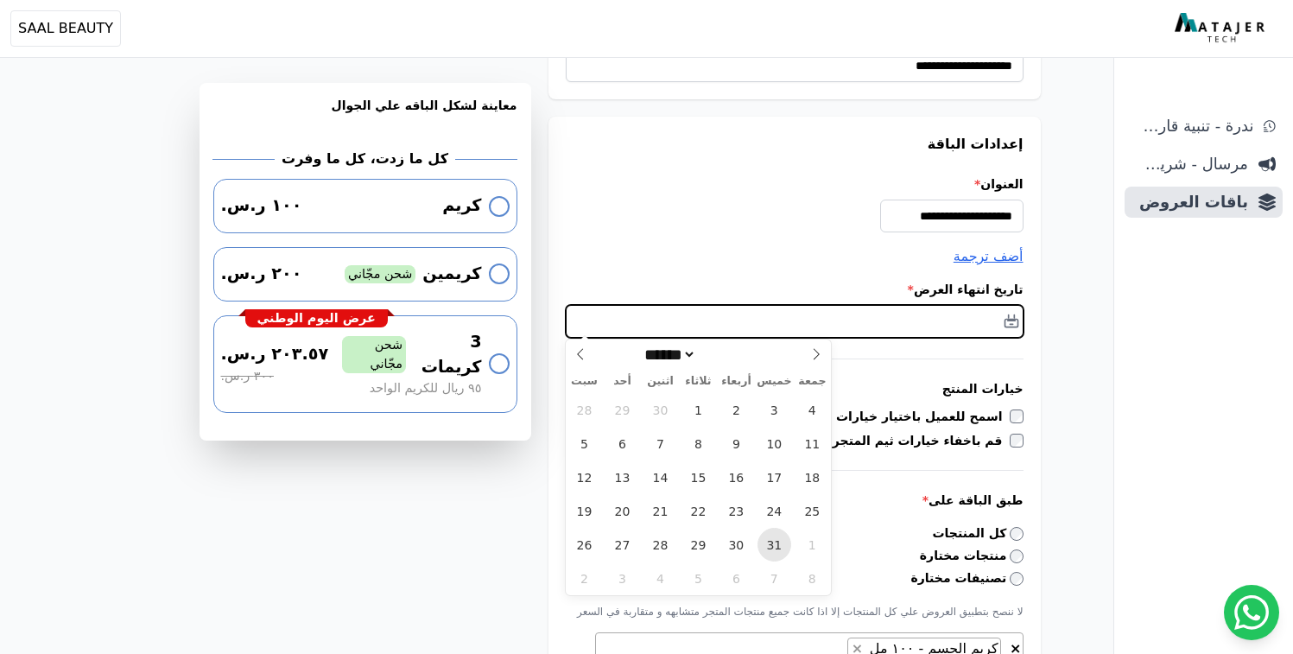
type input "**********"
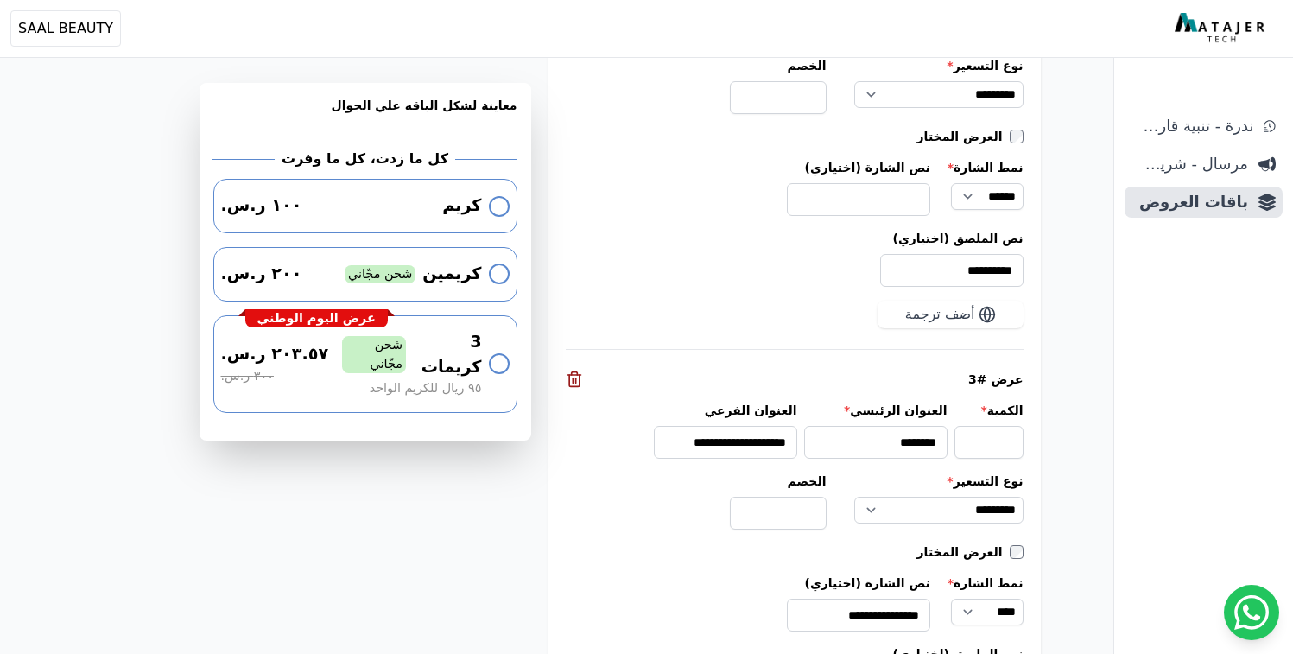
scroll to position [2607, 0]
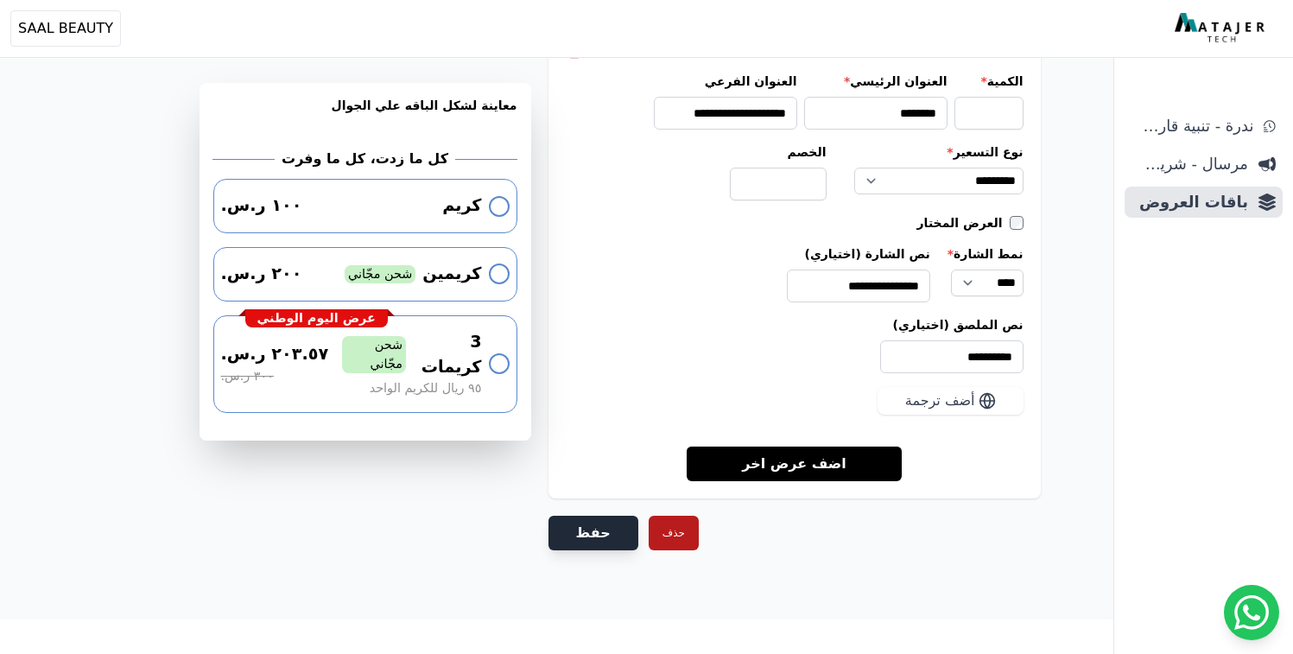
click at [591, 527] on button "حفظ" at bounding box center [593, 533] width 90 height 35
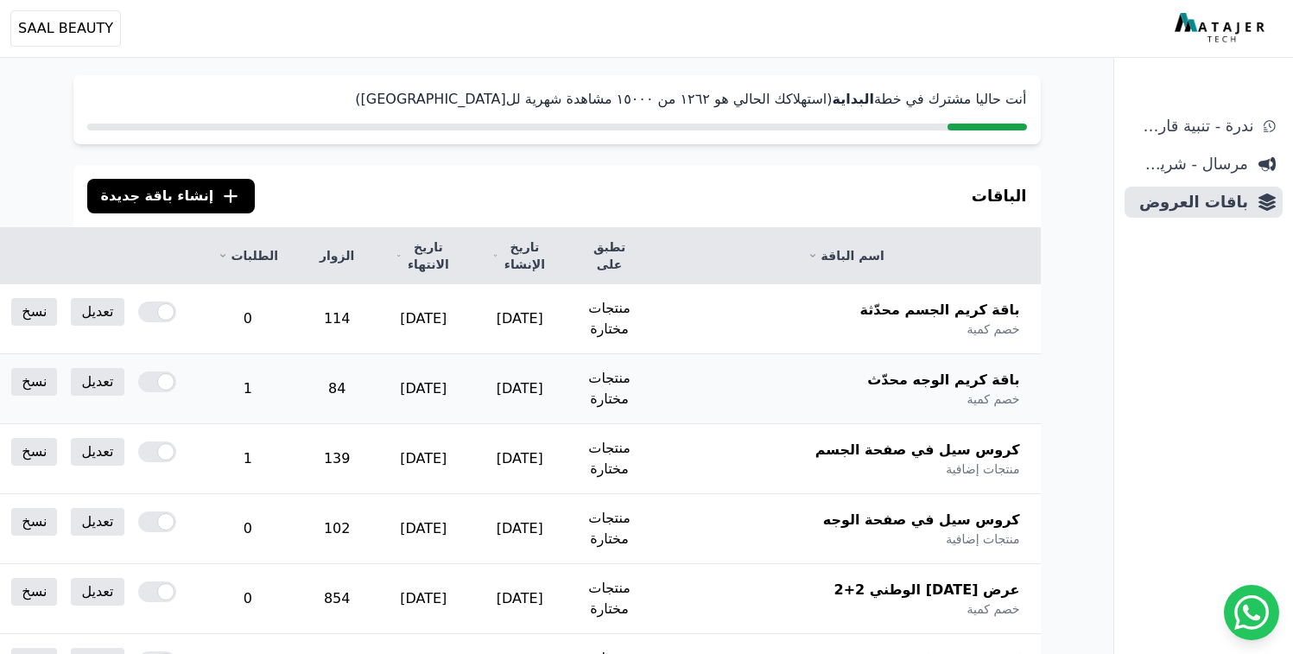
scroll to position [88, 0]
click at [124, 383] on link "تعديل" at bounding box center [97, 381] width 53 height 28
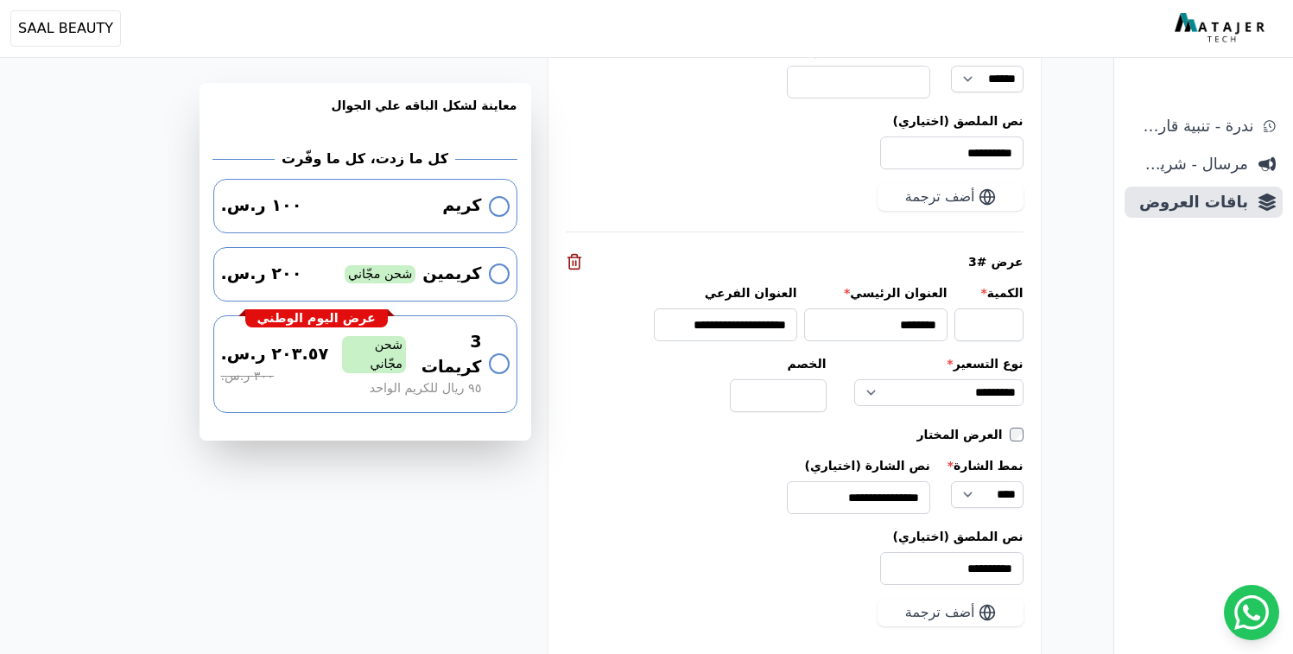
scroll to position [2607, 0]
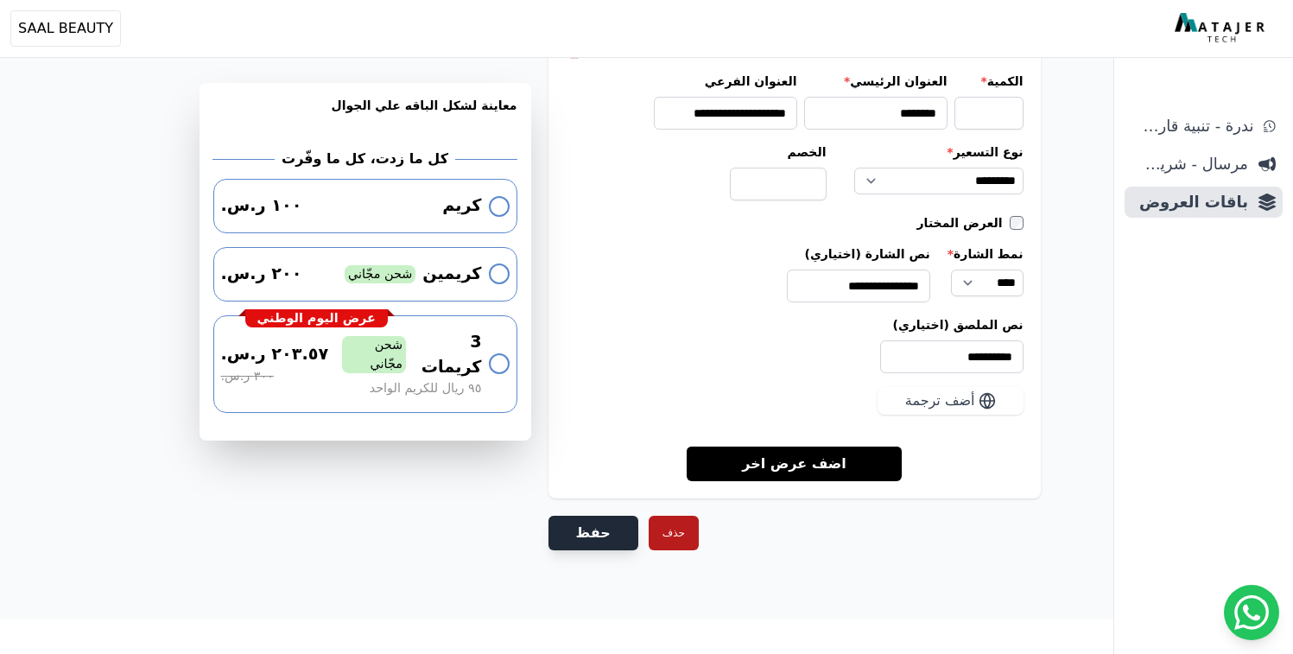
click at [584, 533] on button "حفظ" at bounding box center [593, 533] width 90 height 35
